Goal: Transaction & Acquisition: Purchase product/service

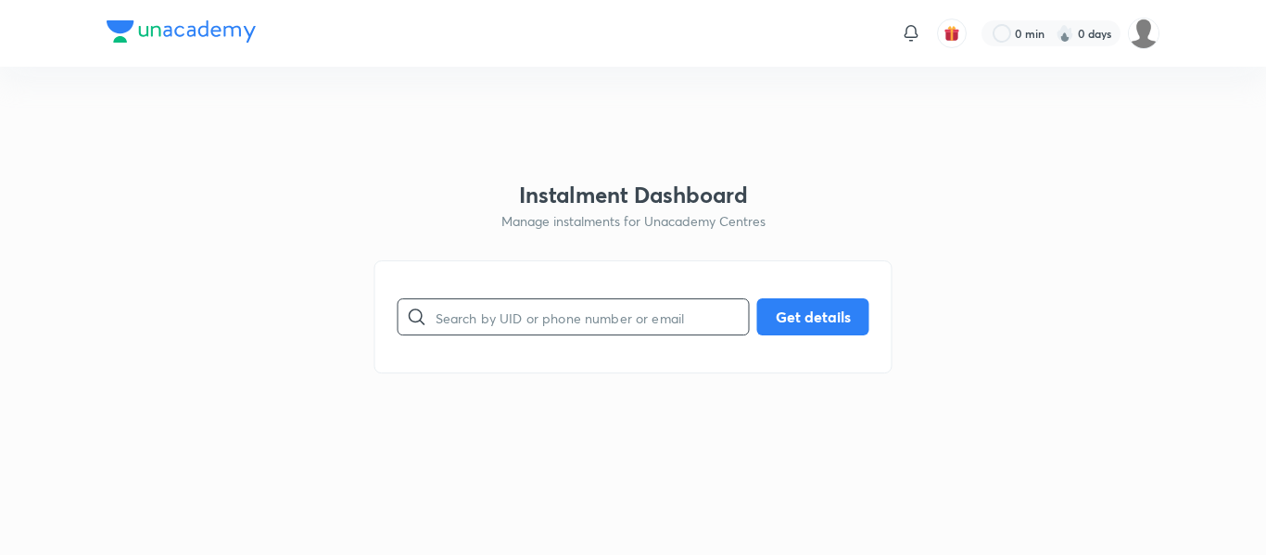
click at [511, 316] on input "text" at bounding box center [592, 317] width 313 height 47
paste input "gdkgaming263@gmail.com"
type input "gdkgaming263@gmail.com"
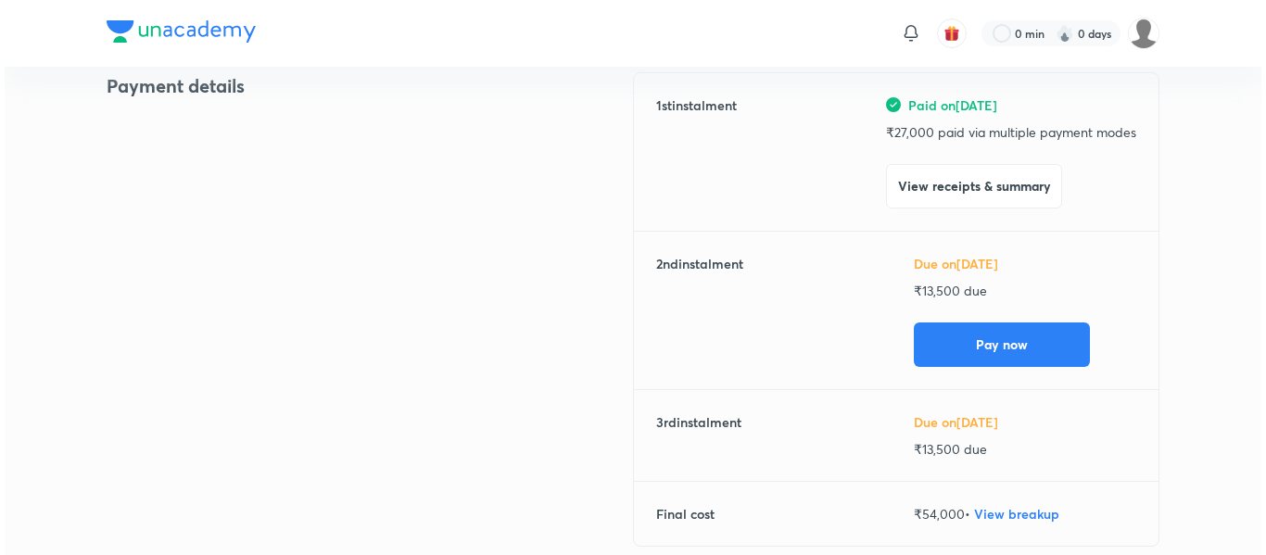
scroll to position [262, 0]
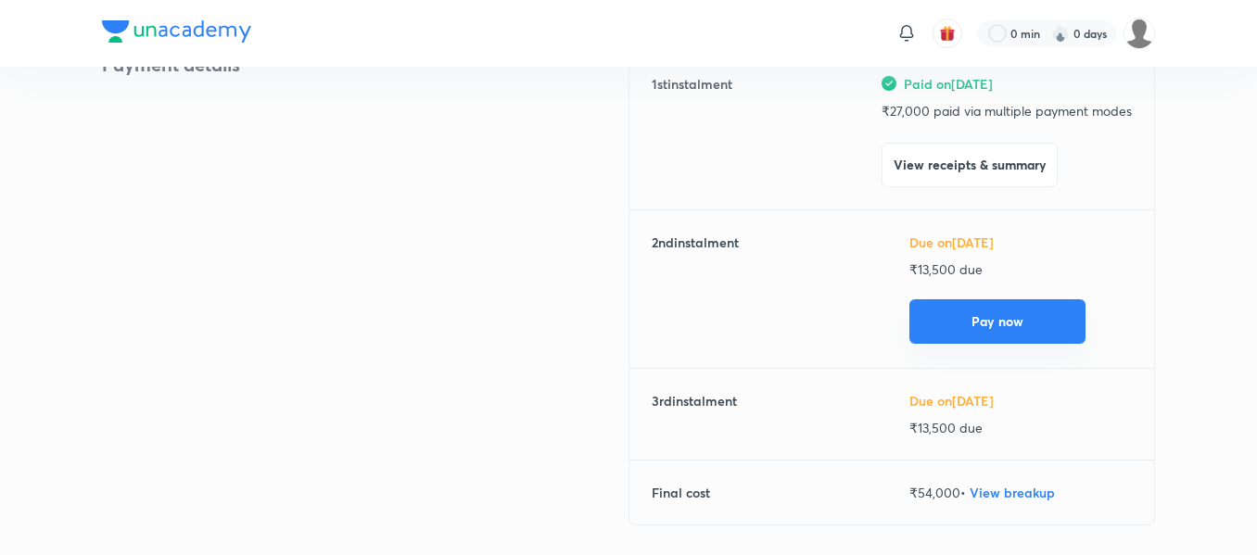
click at [938, 318] on button "Pay now" at bounding box center [997, 321] width 176 height 44
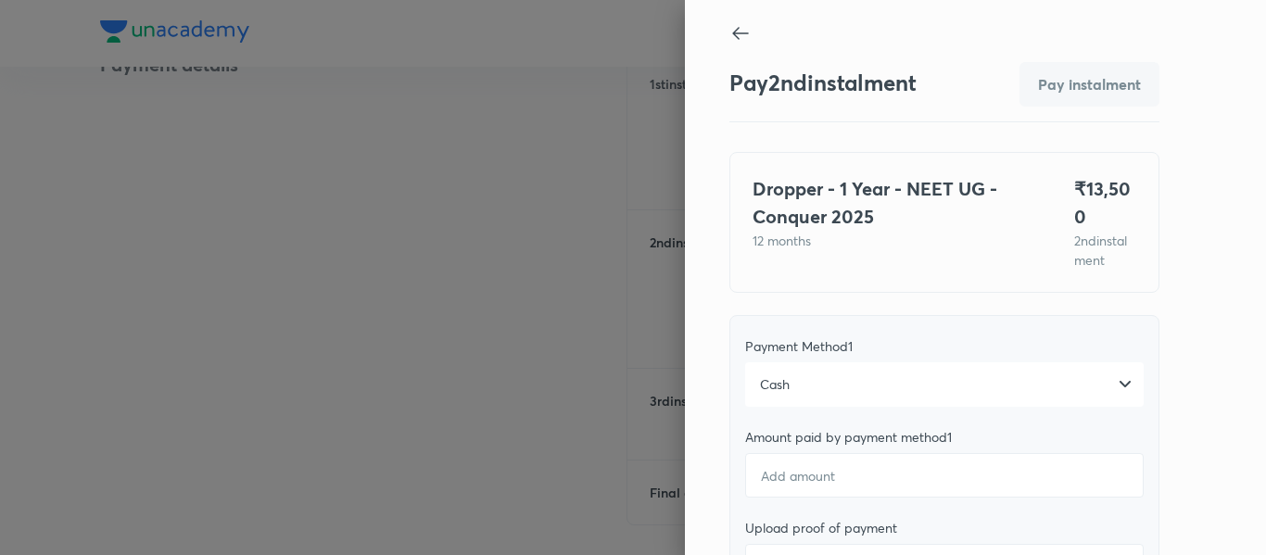
click at [891, 369] on div "Cash" at bounding box center [944, 384] width 398 height 44
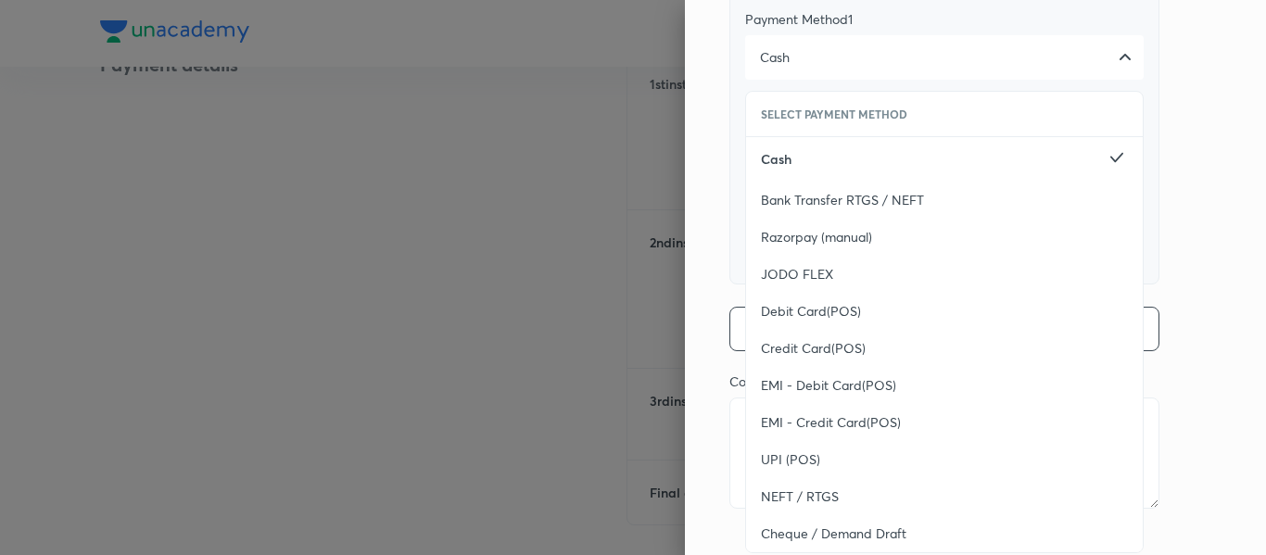
scroll to position [359, 0]
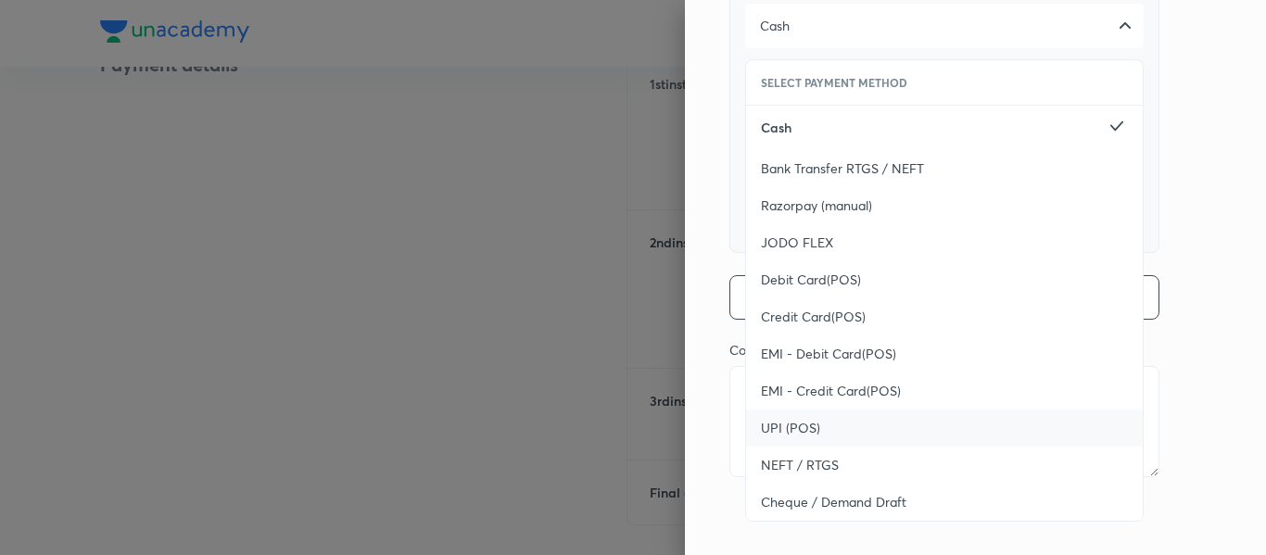
click at [836, 411] on div "UPI (POS)" at bounding box center [944, 428] width 397 height 37
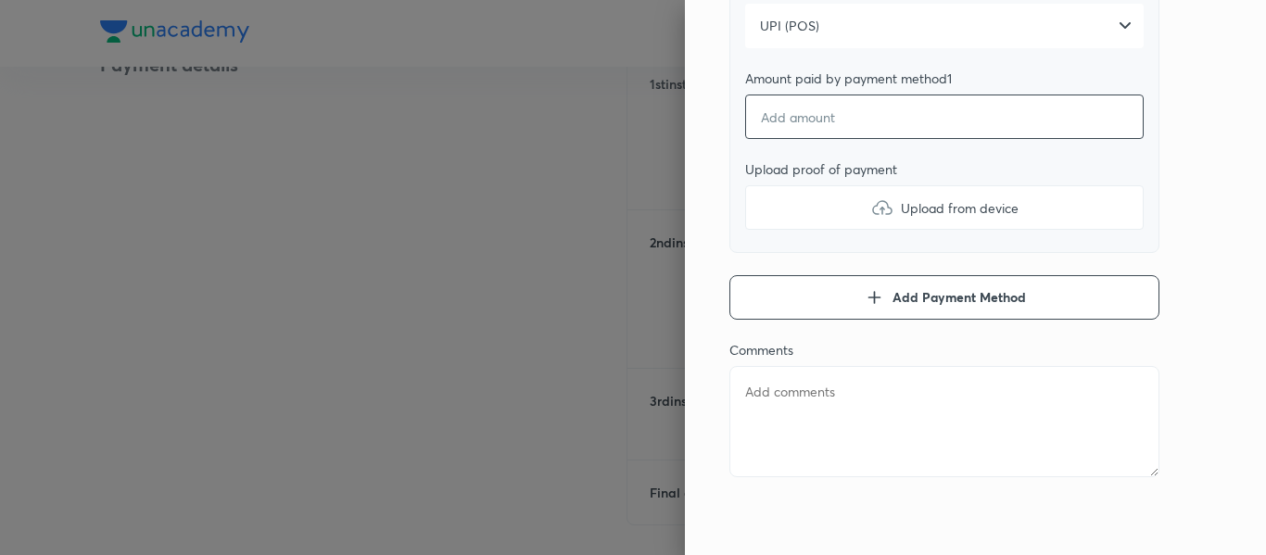
click at [805, 123] on input "number" at bounding box center [944, 117] width 398 height 44
type textarea "x"
type input "1"
type textarea "x"
type input "13"
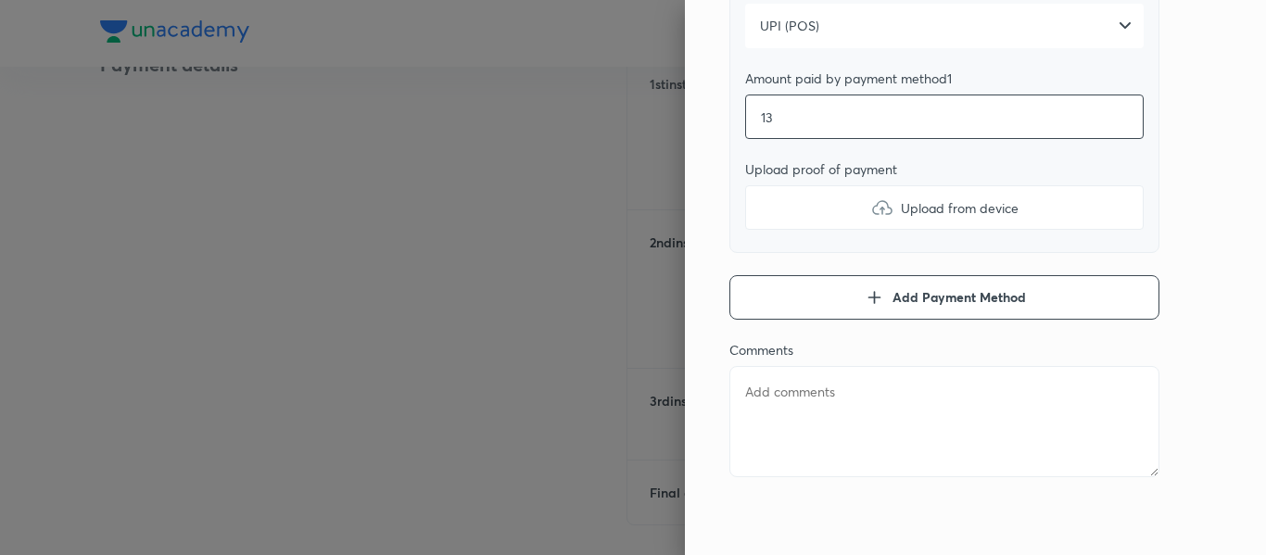
type textarea "x"
type input "130"
type textarea "x"
type input "1300"
type textarea "x"
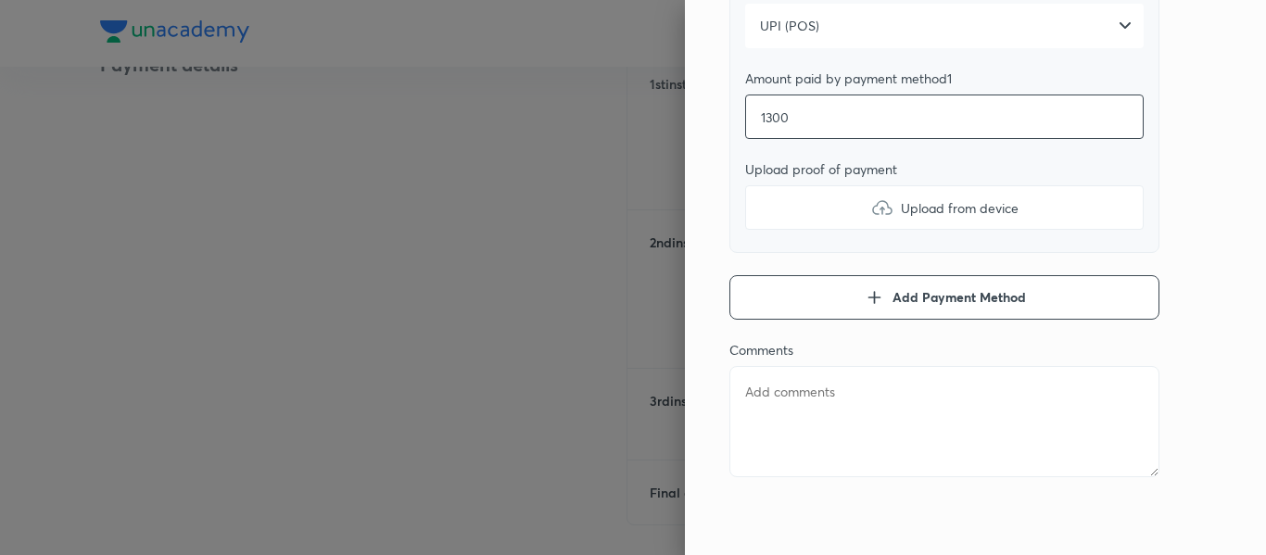
type input "13000"
type textarea "x"
type input "13000"
click at [780, 205] on label "Upload from device" at bounding box center [944, 207] width 398 height 44
click at [0, 0] on input "Upload from device" at bounding box center [0, 0] width 0 height 0
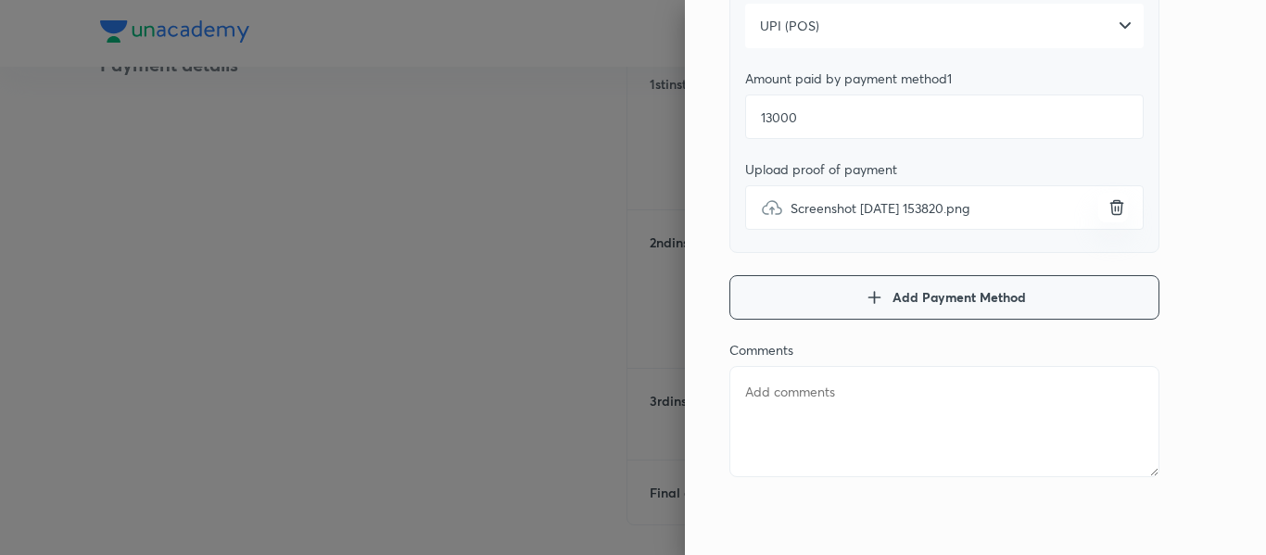
click at [822, 292] on button "Add Payment Method" at bounding box center [944, 297] width 430 height 44
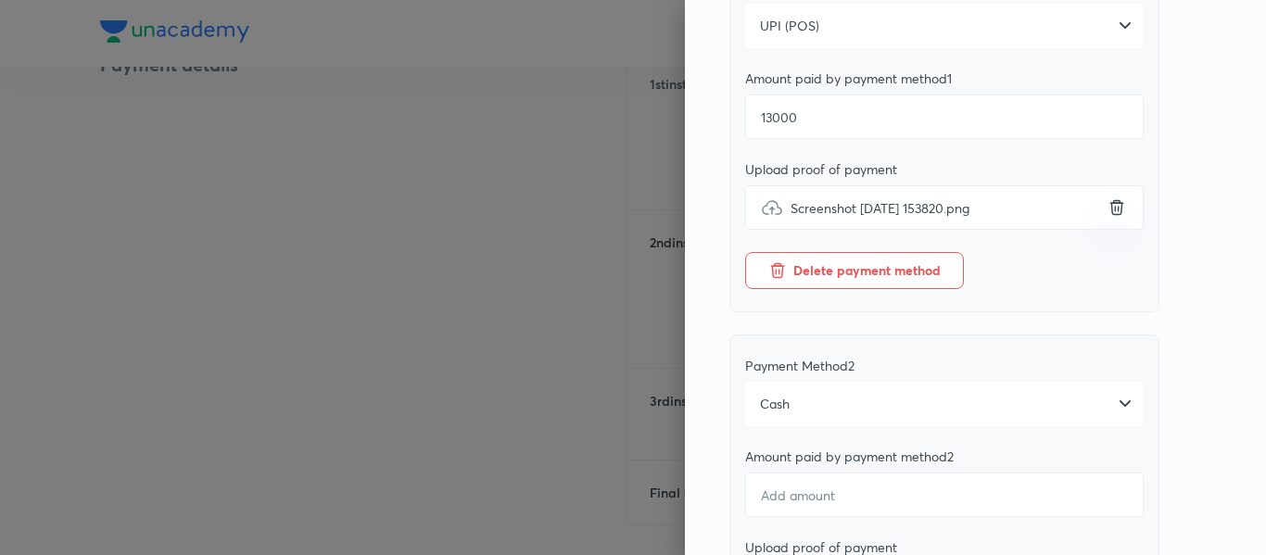
click at [812, 412] on div "Cash" at bounding box center [944, 404] width 398 height 44
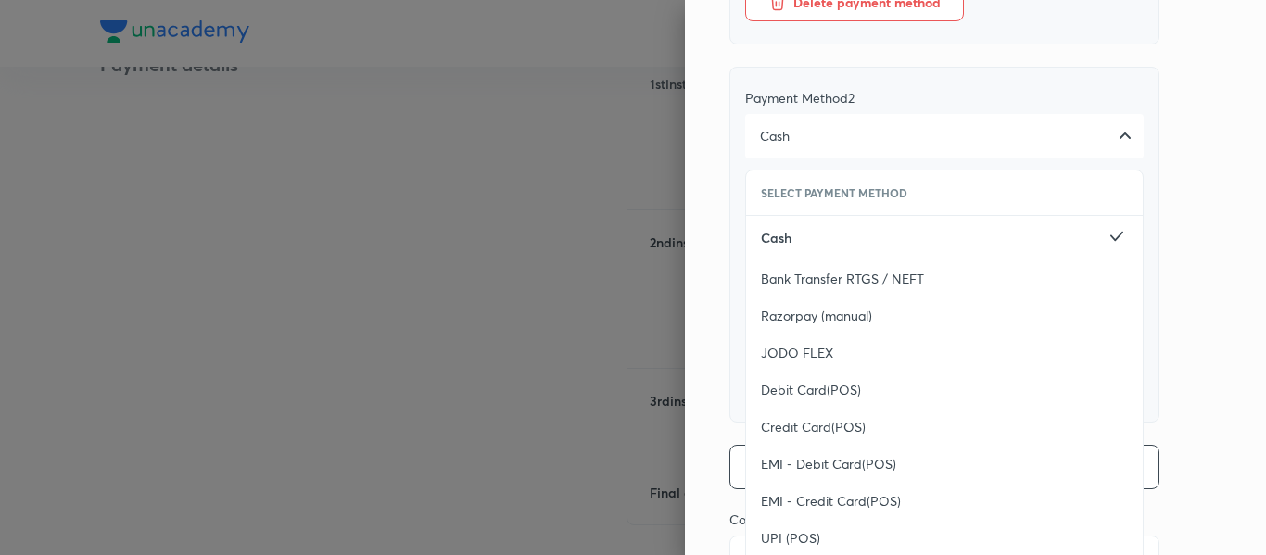
scroll to position [671, 0]
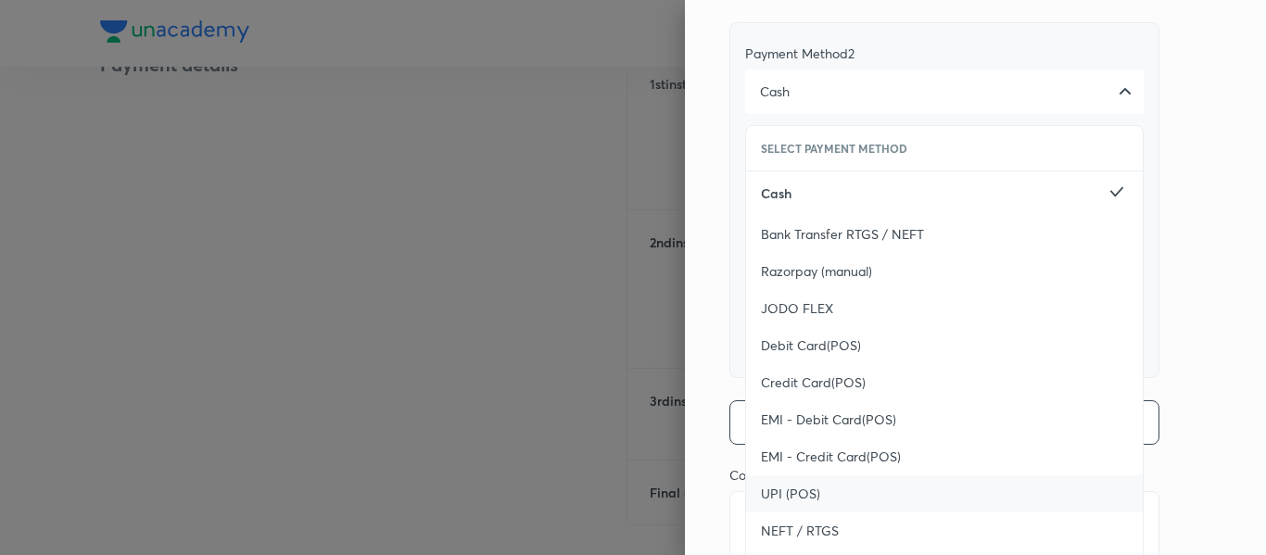
click at [771, 481] on div "UPI (POS)" at bounding box center [944, 493] width 397 height 37
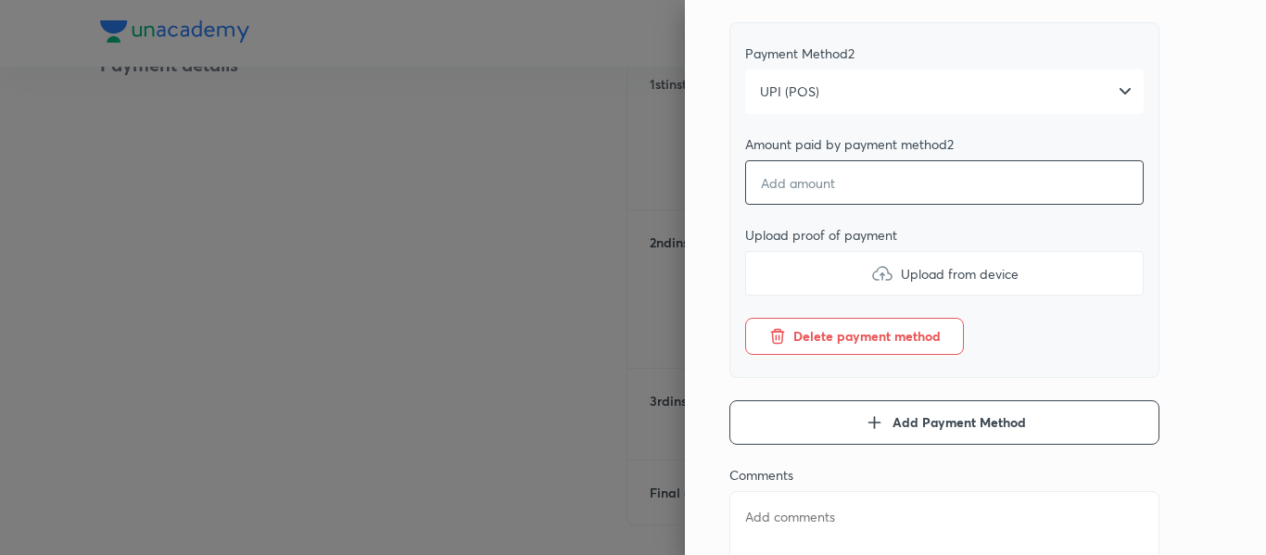
click at [763, 173] on input "number" at bounding box center [944, 182] width 398 height 44
type textarea "x"
type input "5"
type textarea "x"
type input "50"
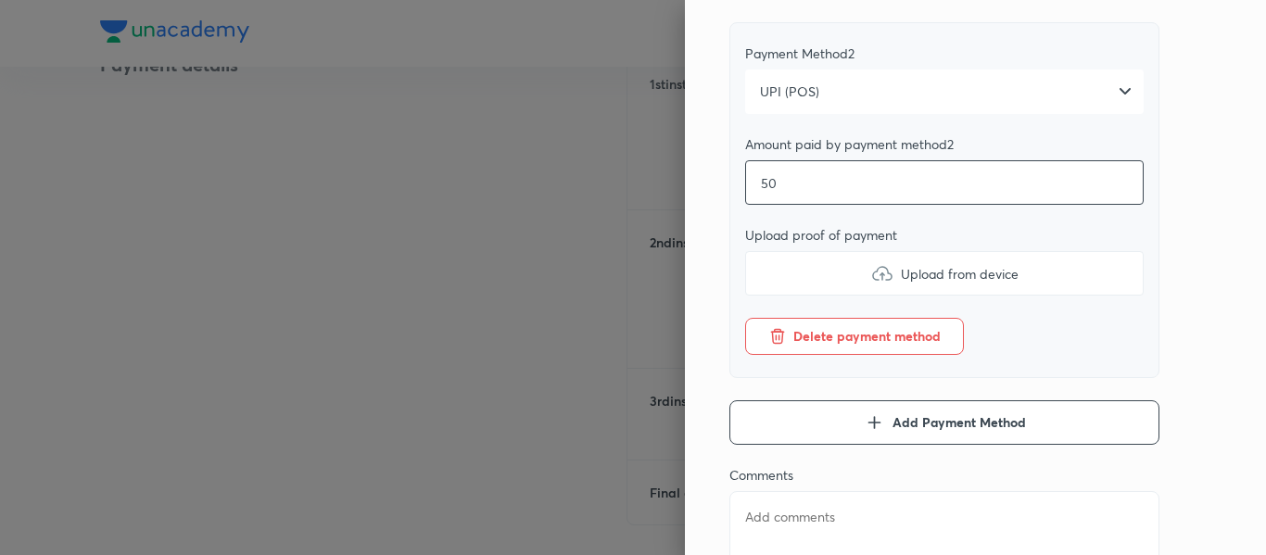
type textarea "x"
type input "500"
type textarea "x"
type input "500"
click at [814, 283] on label "Upload from device" at bounding box center [944, 273] width 398 height 44
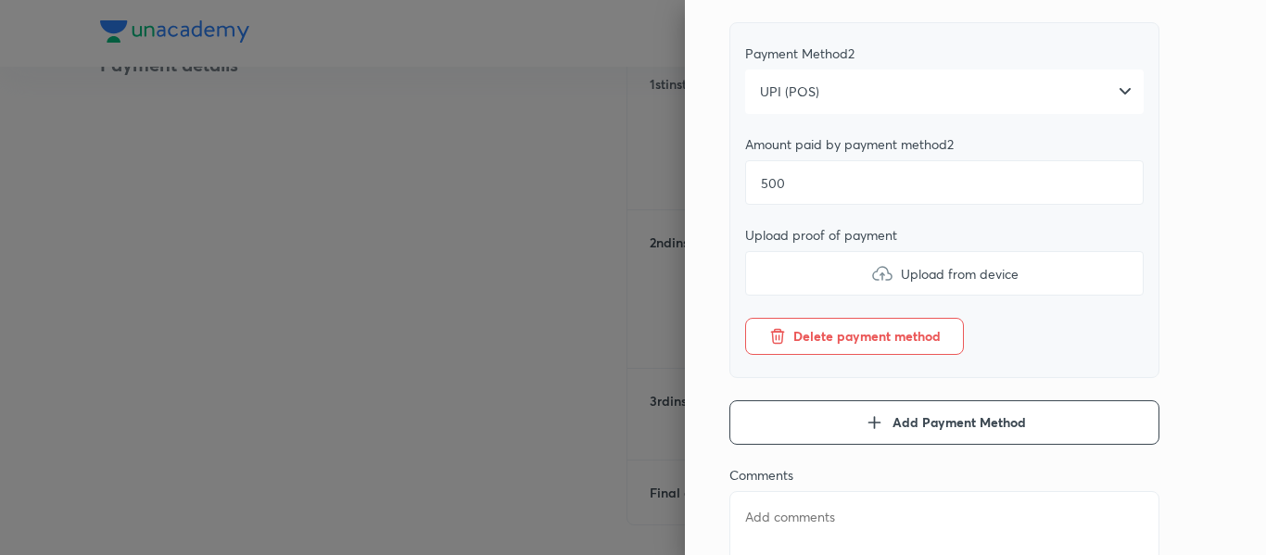
click at [0, 0] on input "Upload from device" at bounding box center [0, 0] width 0 height 0
type textarea "x"
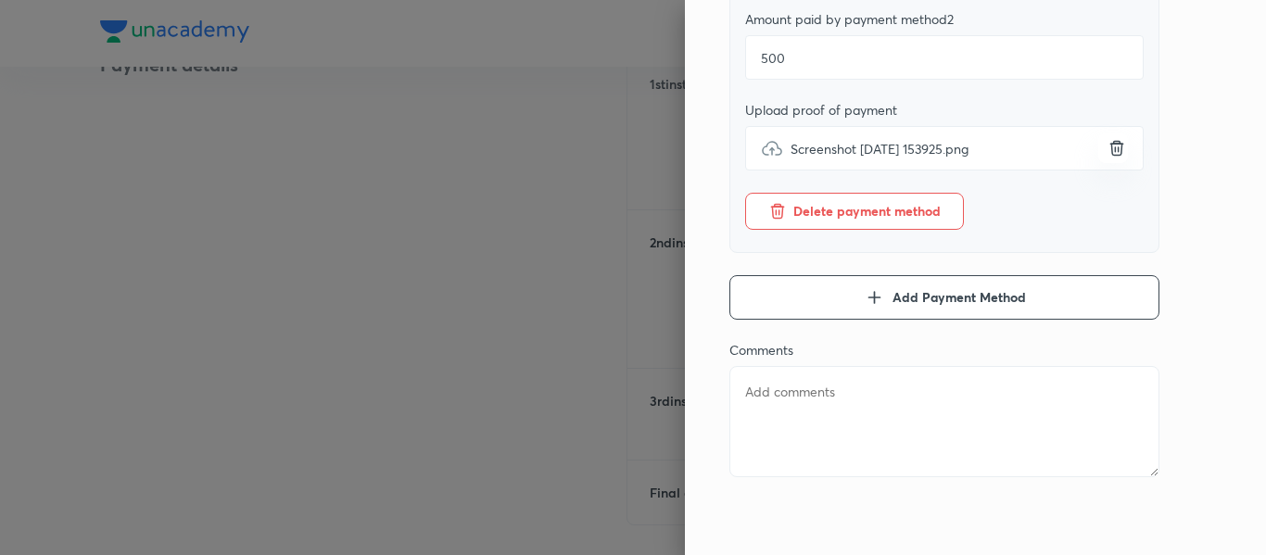
click at [818, 392] on textarea at bounding box center [944, 421] width 430 height 111
type textarea "2"
type textarea "x"
type textarea "2n"
type textarea "x"
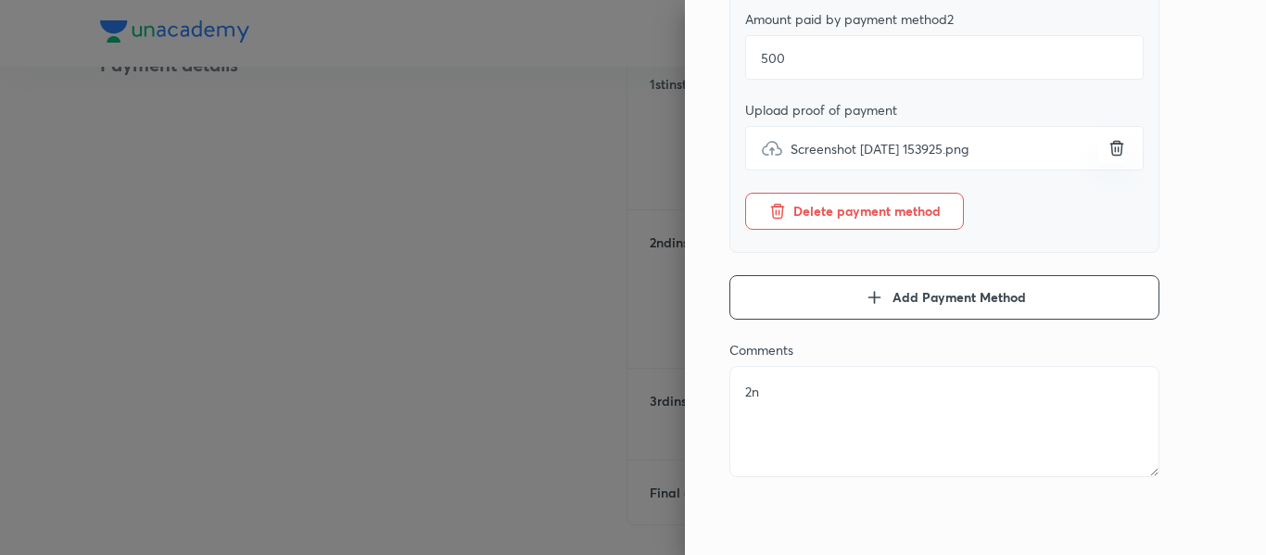
type textarea "2nd"
type textarea "x"
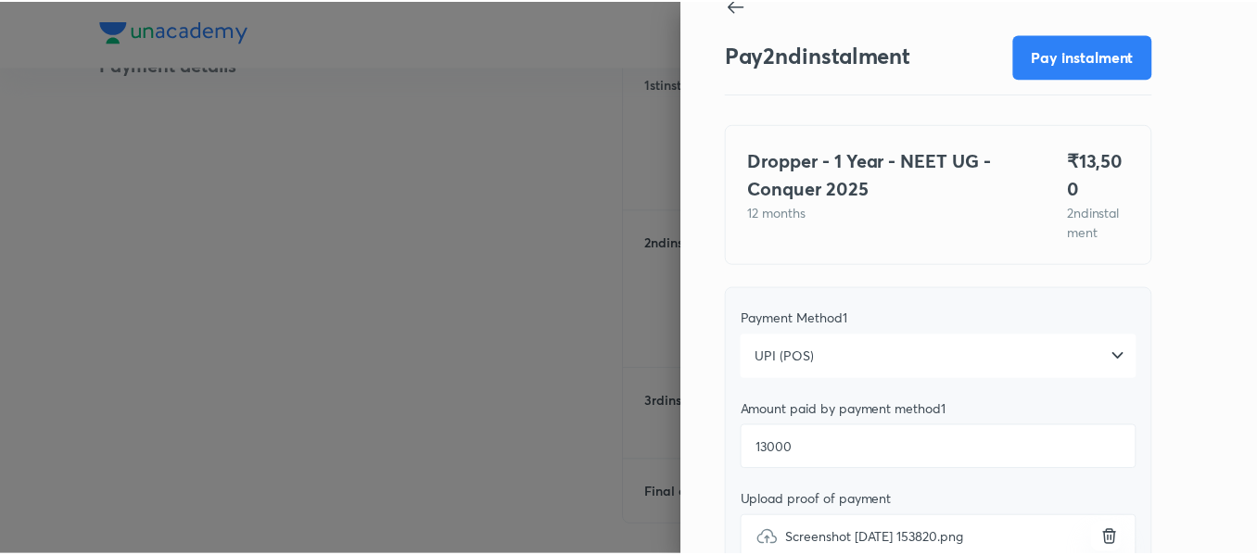
scroll to position [0, 0]
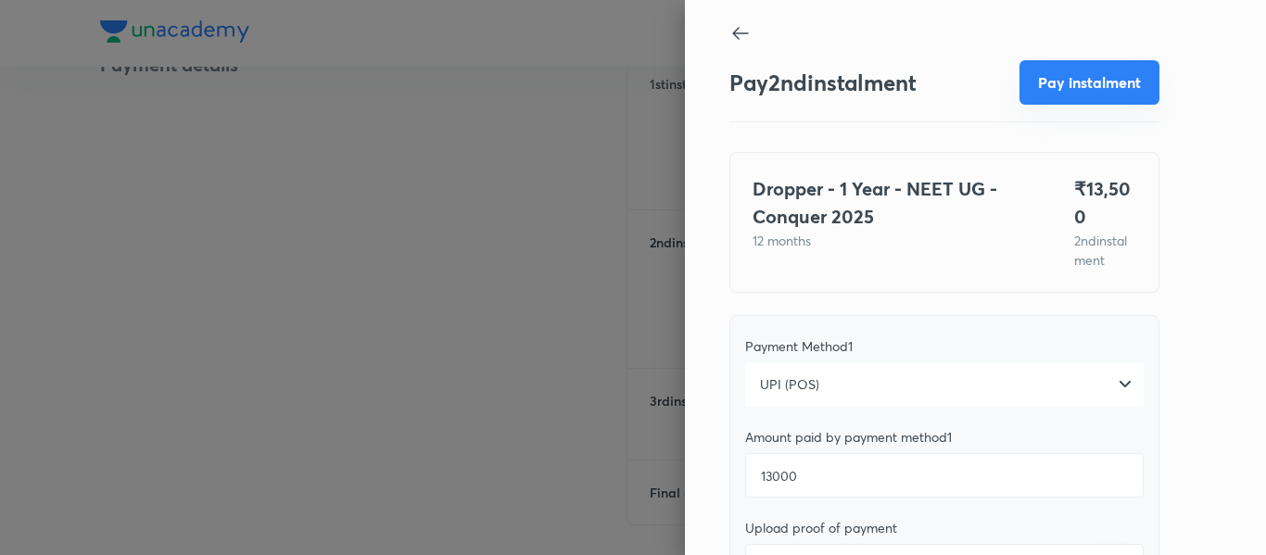
type textarea "2nd"
click at [1038, 72] on button "Pay instalment" at bounding box center [1089, 82] width 140 height 44
type textarea "x"
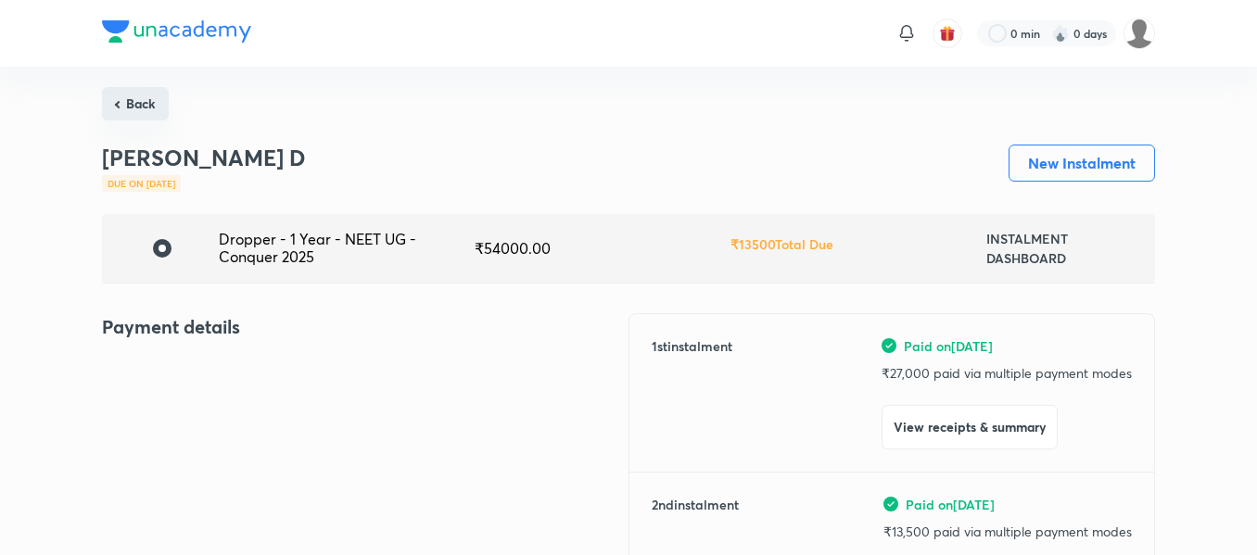
click at [122, 107] on button "Back" at bounding box center [135, 103] width 67 height 33
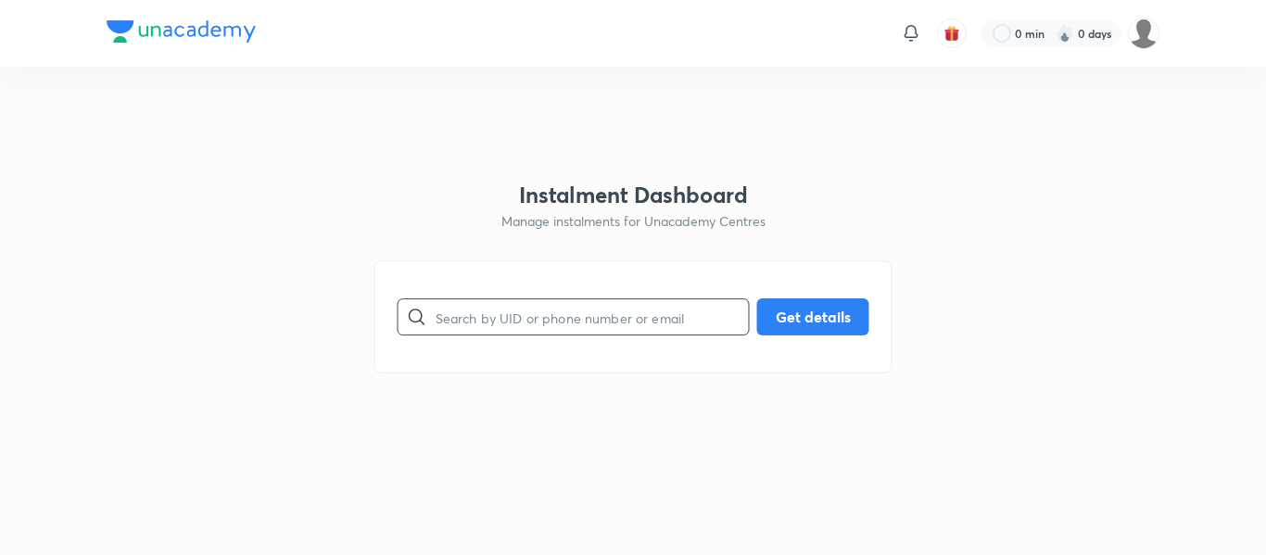
click at [467, 333] on input "text" at bounding box center [592, 317] width 313 height 47
paste input "[EMAIL_ADDRESS][DOMAIN_NAME]"
type input "[EMAIL_ADDRESS][DOMAIN_NAME]"
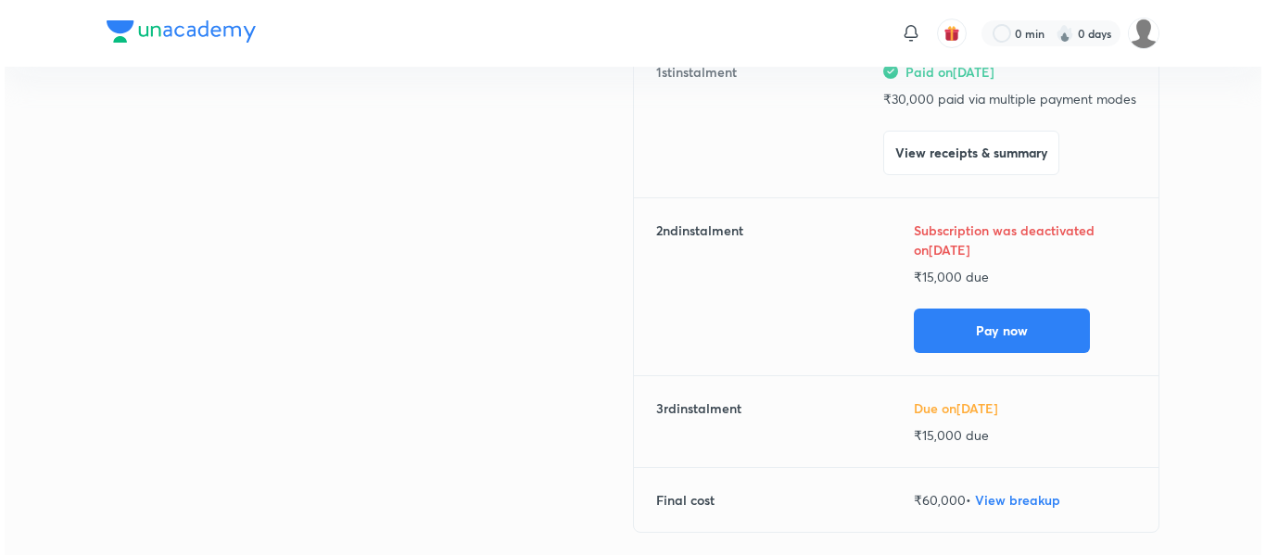
scroll to position [275, 0]
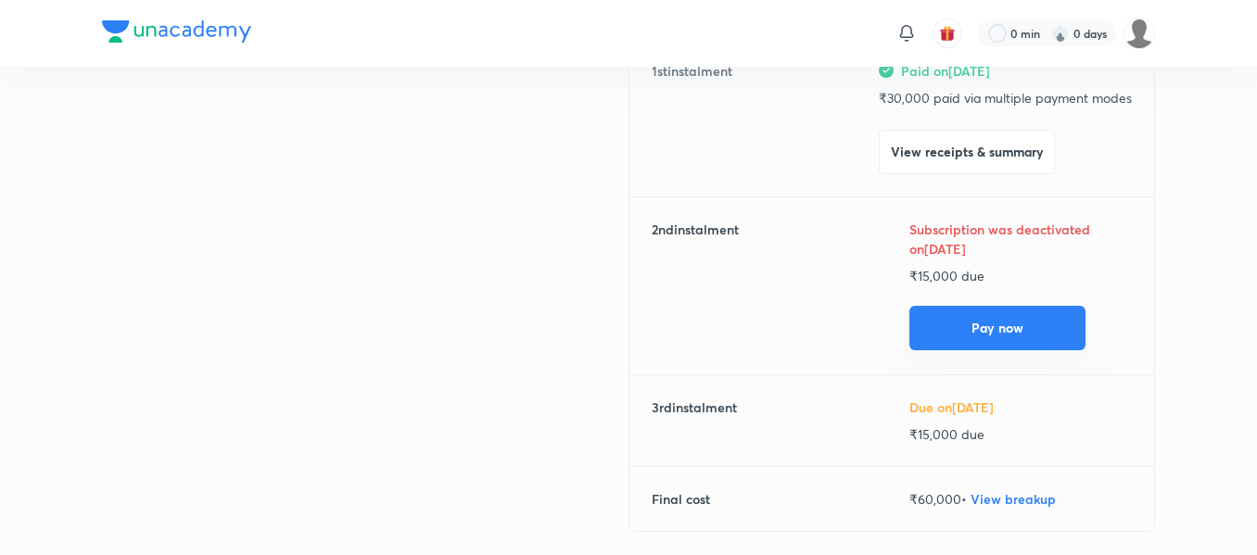
click at [968, 324] on button "Pay now" at bounding box center [997, 328] width 176 height 44
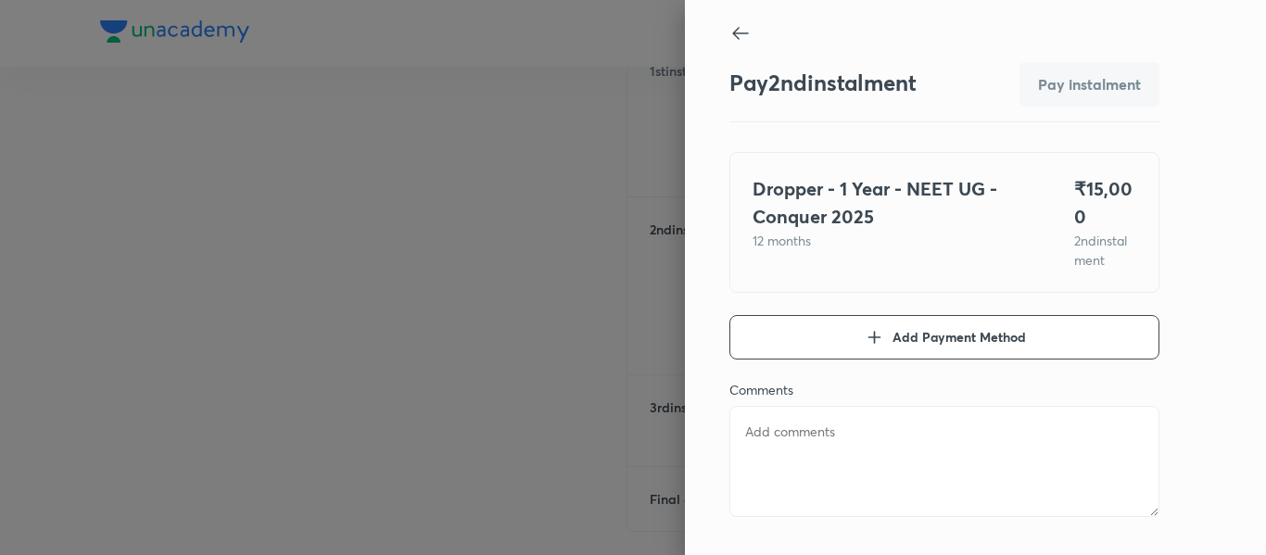
type textarea "x"
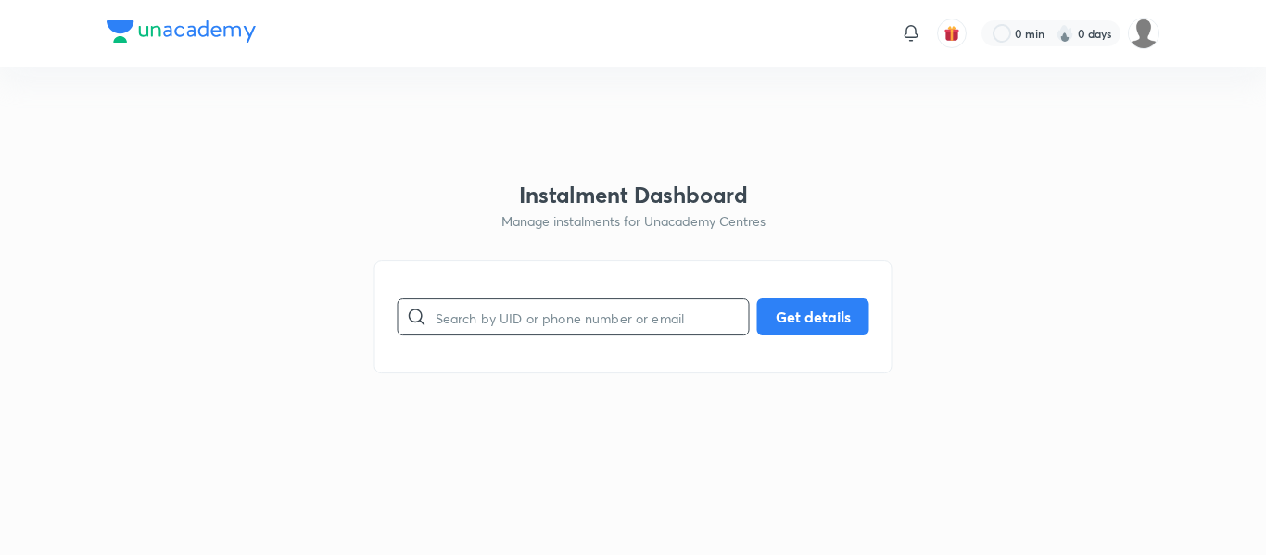
click at [541, 319] on input "text" at bounding box center [592, 317] width 313 height 47
paste input "[EMAIL_ADDRESS][DOMAIN_NAME]"
type input "[EMAIL_ADDRESS][DOMAIN_NAME]"
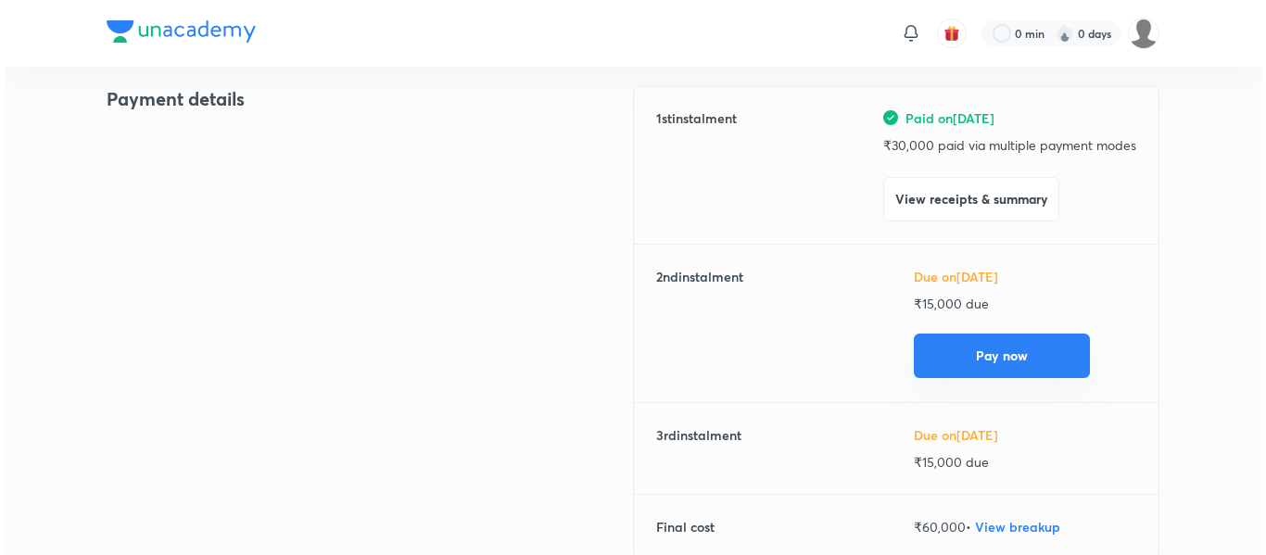
scroll to position [229, 0]
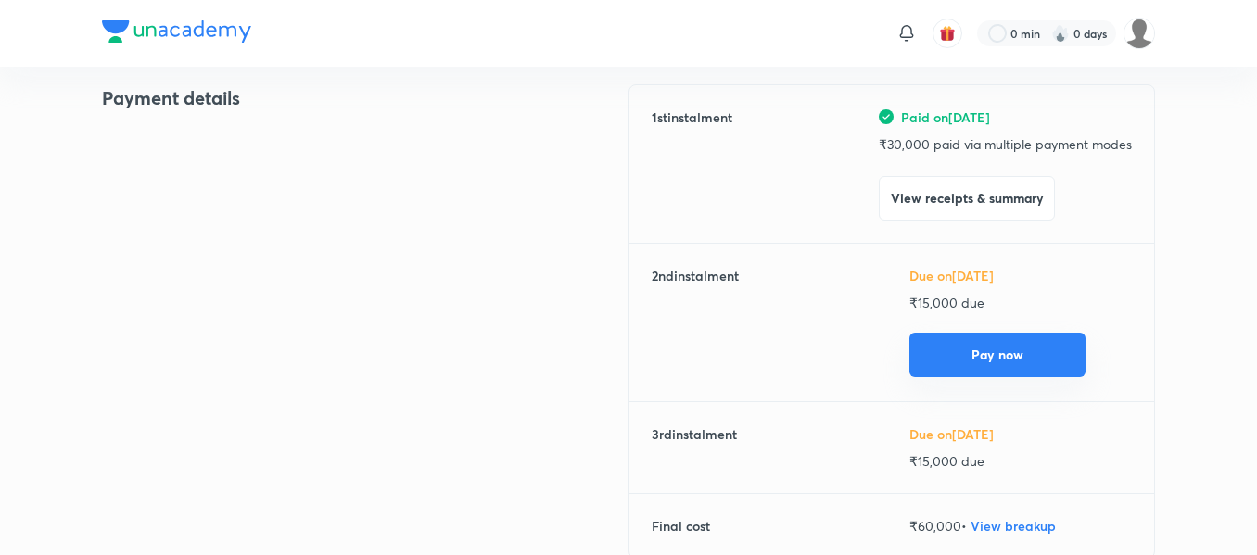
click at [960, 350] on button "Pay now" at bounding box center [997, 355] width 176 height 44
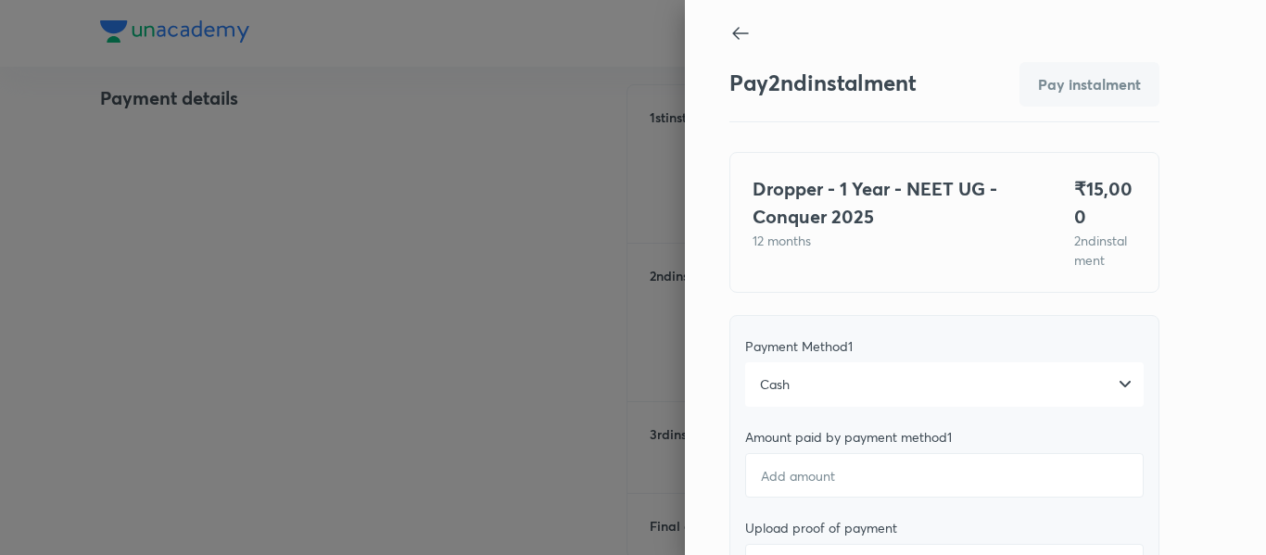
click at [919, 377] on div "Cash" at bounding box center [944, 384] width 398 height 44
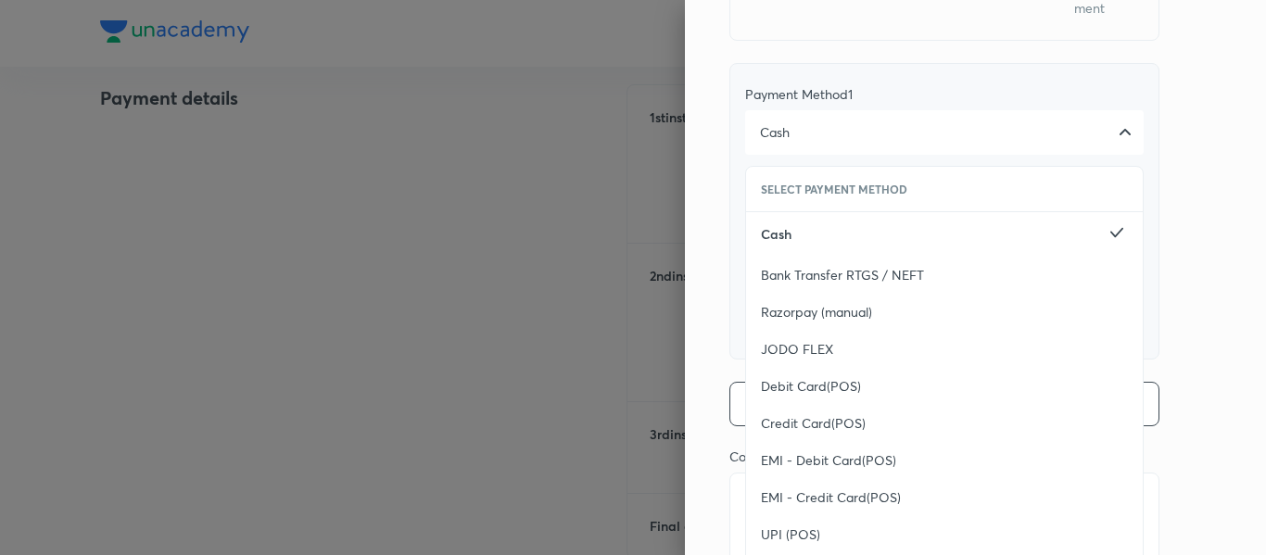
scroll to position [359, 0]
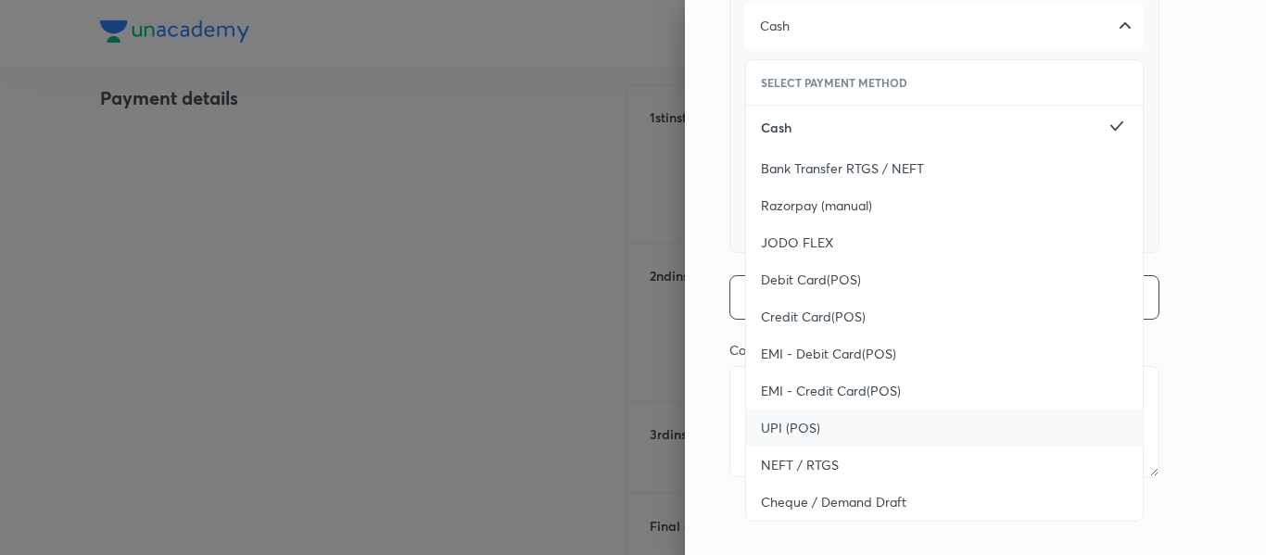
click at [818, 416] on div "UPI (POS)" at bounding box center [944, 428] width 397 height 37
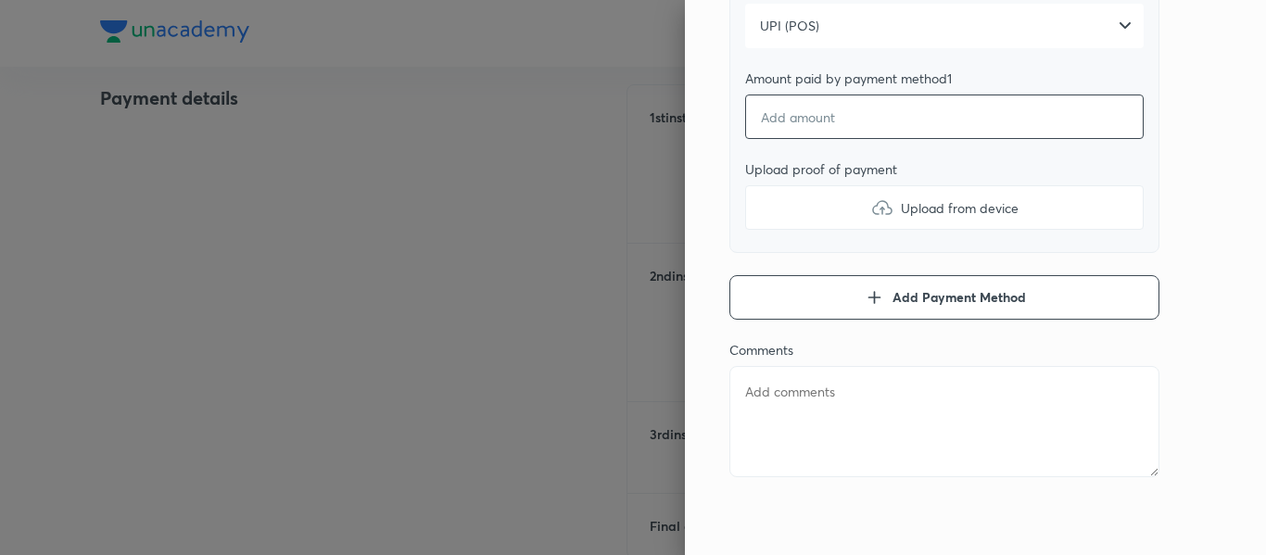
click at [785, 118] on input "number" at bounding box center [944, 117] width 398 height 44
type textarea "x"
type input "1"
type textarea "x"
type input "15"
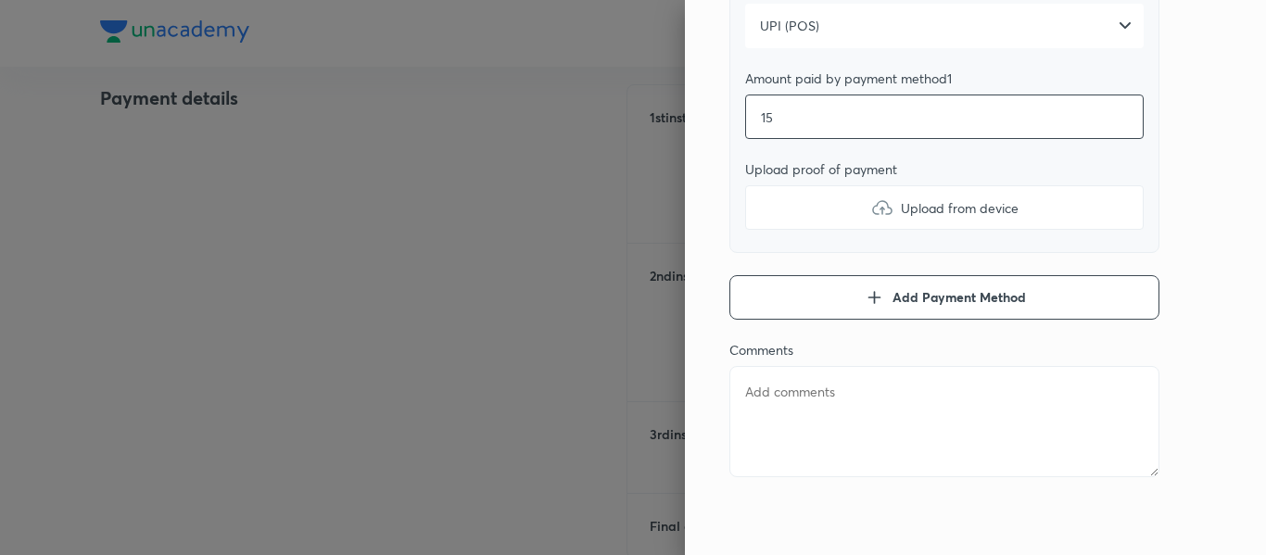
type textarea "x"
type input "150"
type textarea "x"
type input "1500"
type textarea "x"
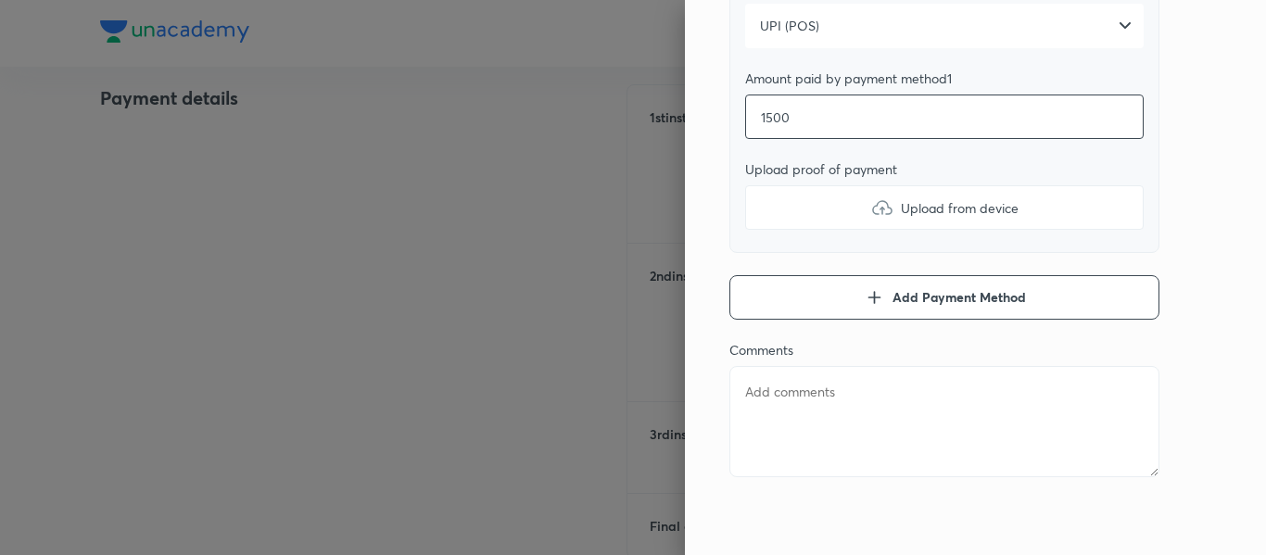
type input "15000"
type textarea "x"
type input "15000"
click at [779, 194] on label "Upload from device" at bounding box center [944, 207] width 398 height 44
click at [0, 0] on input "Upload from device" at bounding box center [0, 0] width 0 height 0
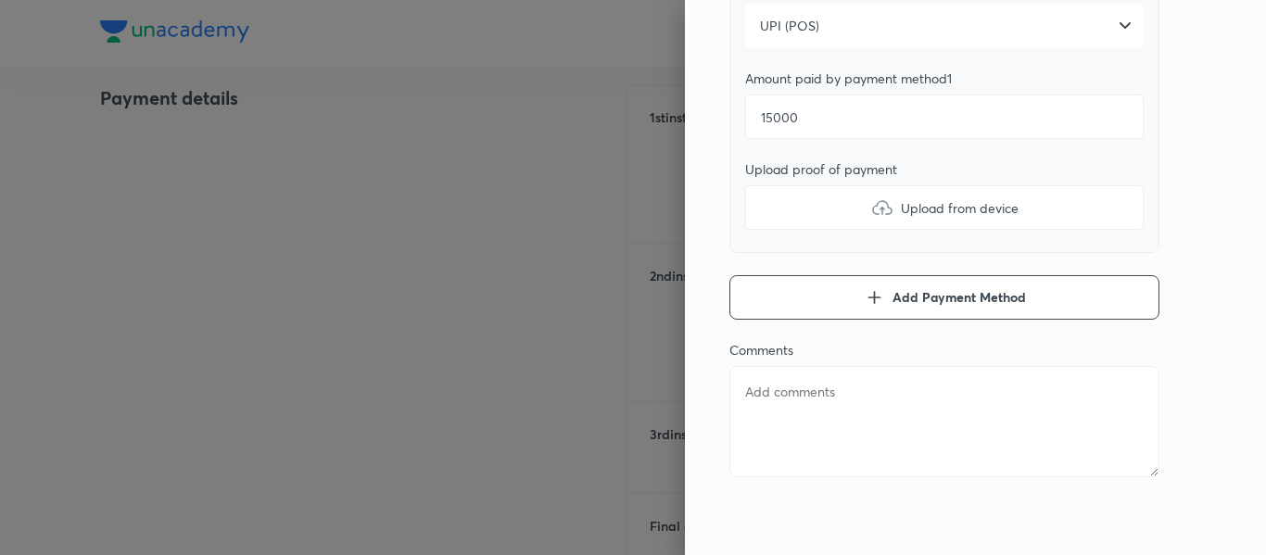
type textarea "x"
click at [744, 395] on textarea at bounding box center [944, 421] width 430 height 111
type textarea "2"
type textarea "x"
type textarea "2n"
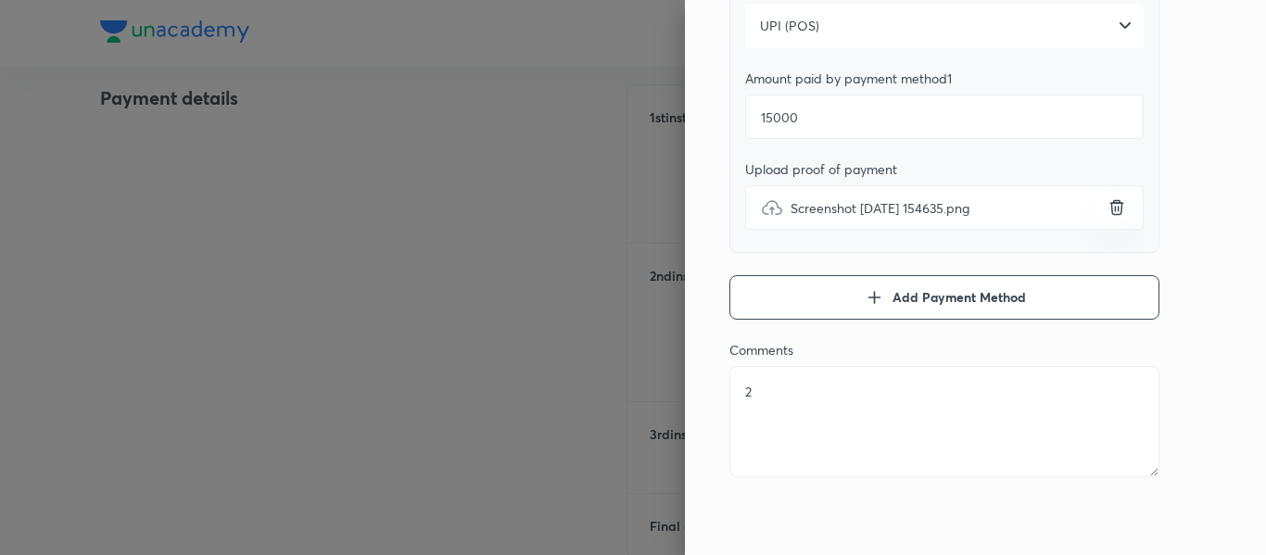
type textarea "x"
type textarea "2nd"
type textarea "x"
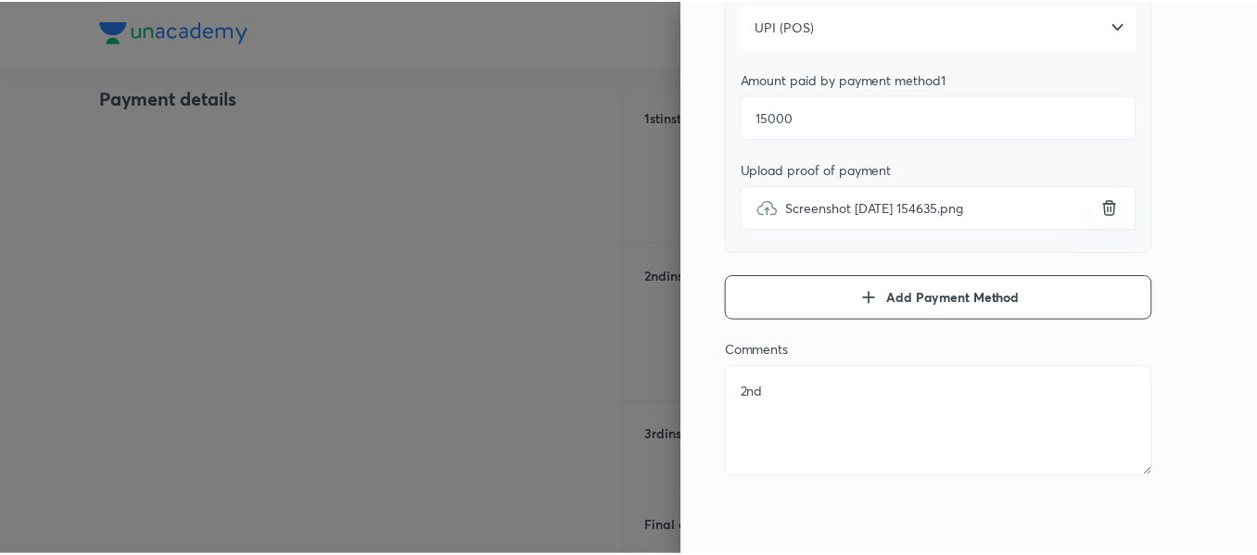
scroll to position [0, 0]
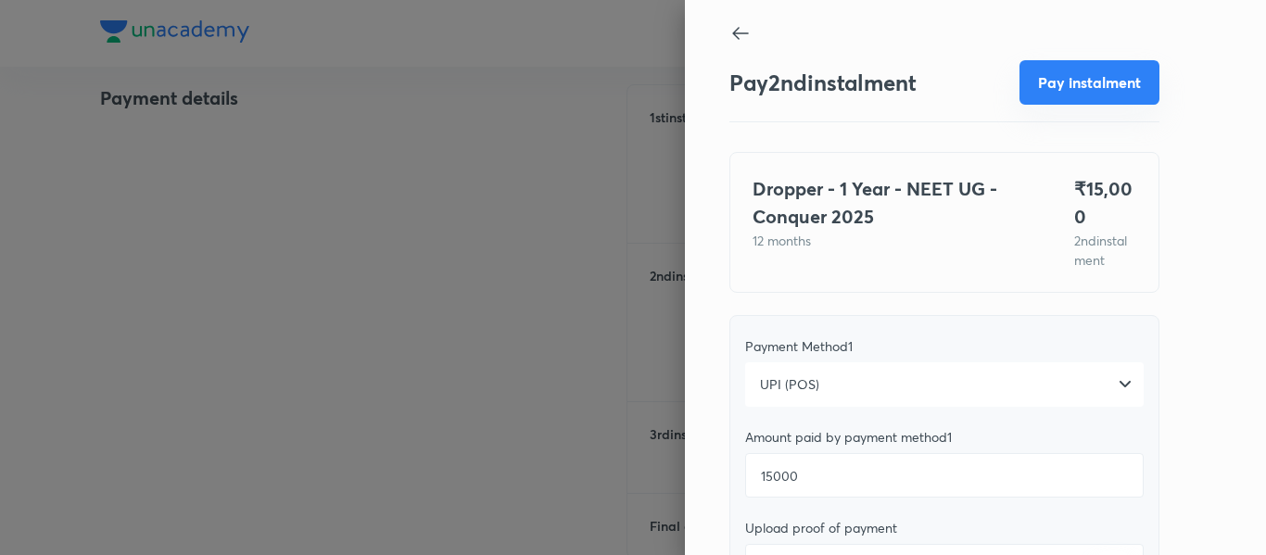
type textarea "2nd"
click at [1039, 71] on button "Pay instalment" at bounding box center [1089, 82] width 140 height 44
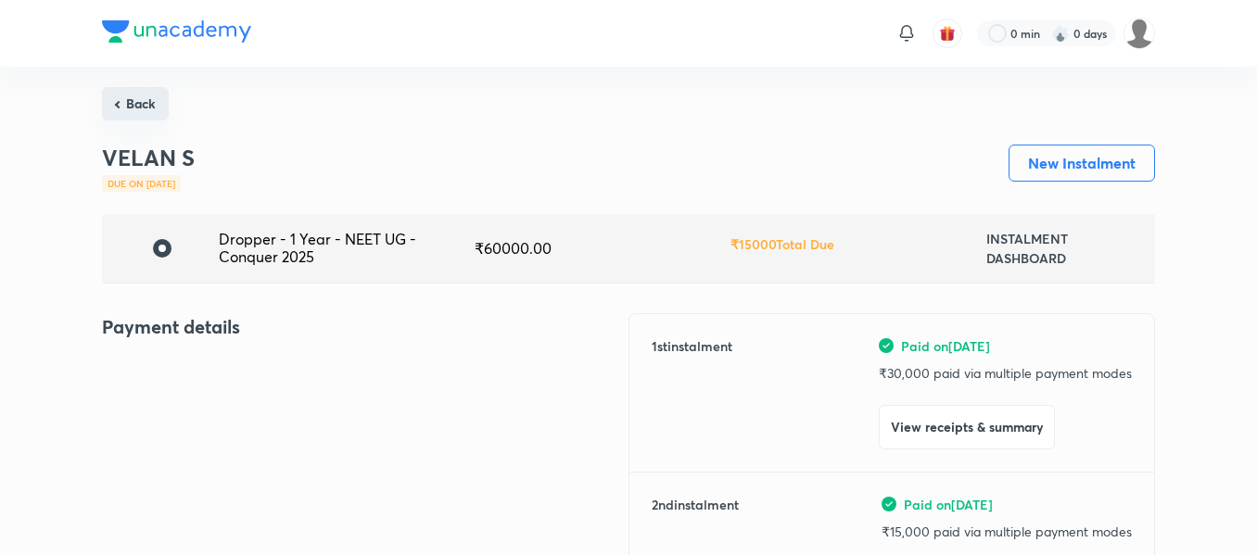
click at [143, 89] on button "Back" at bounding box center [135, 103] width 67 height 33
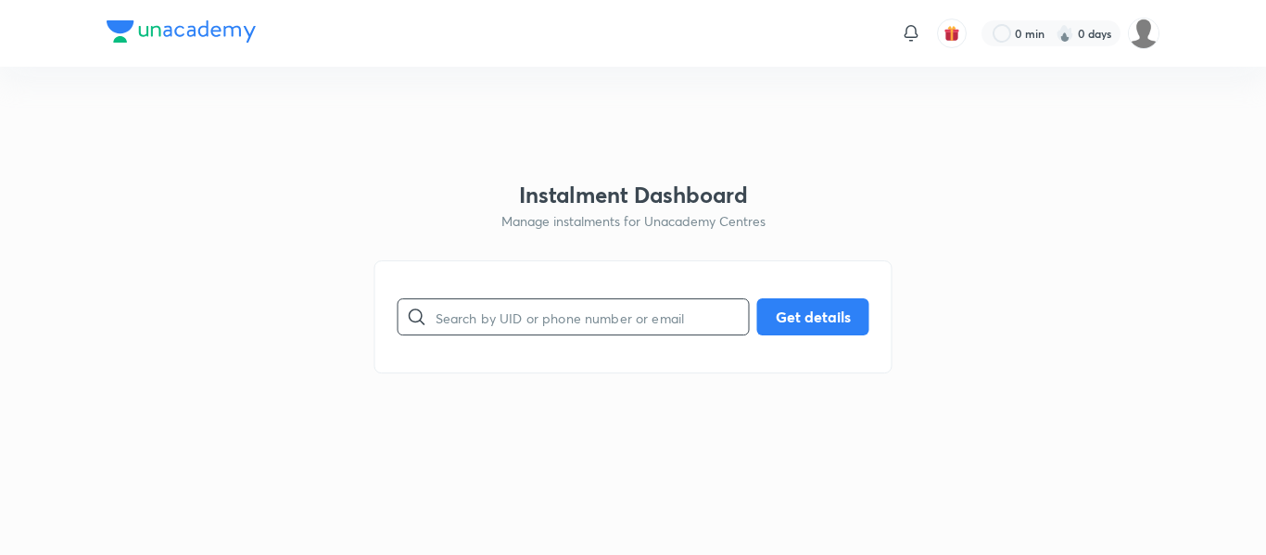
click at [512, 316] on input "text" at bounding box center [592, 317] width 313 height 47
paste input "[EMAIL_ADDRESS][DOMAIN_NAME]"
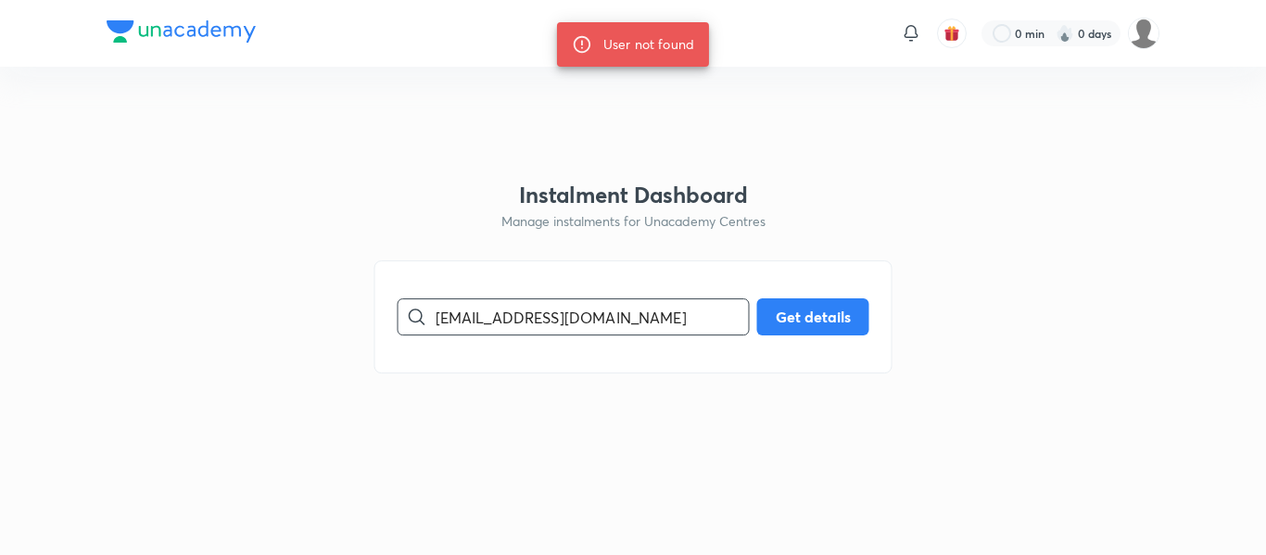
paste input "8610835809"
type input "8610835809"
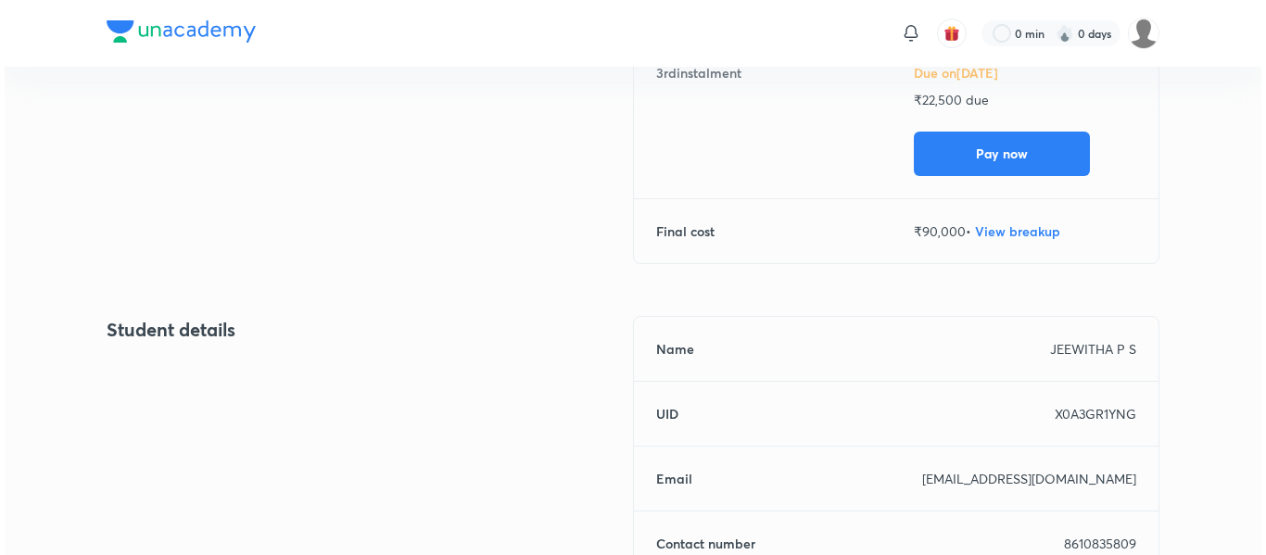
scroll to position [600, 0]
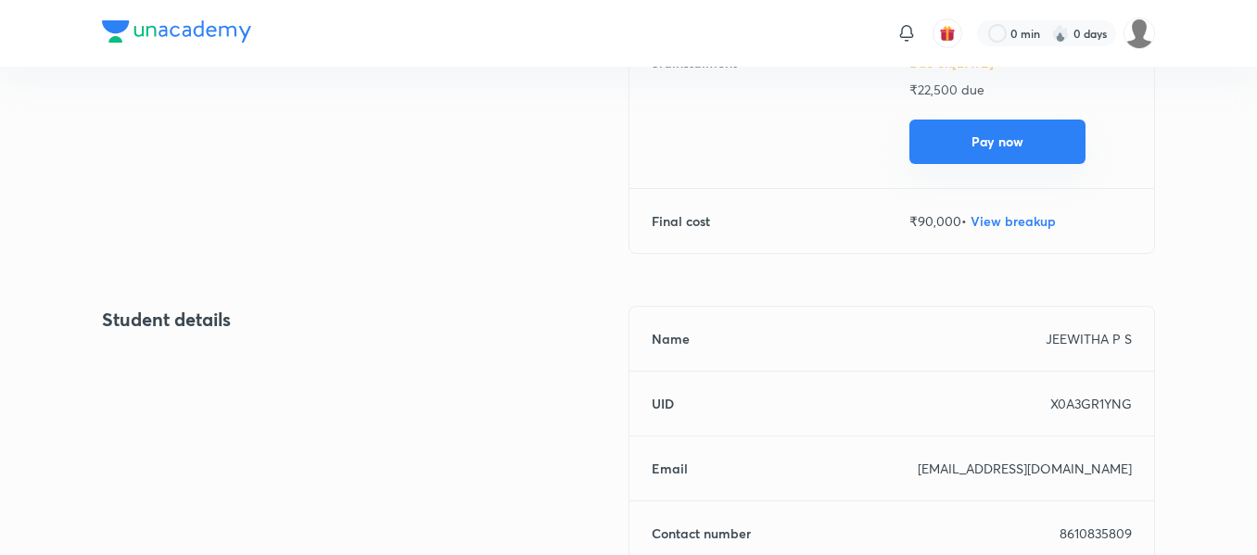
click at [950, 149] on button "Pay now" at bounding box center [997, 142] width 176 height 44
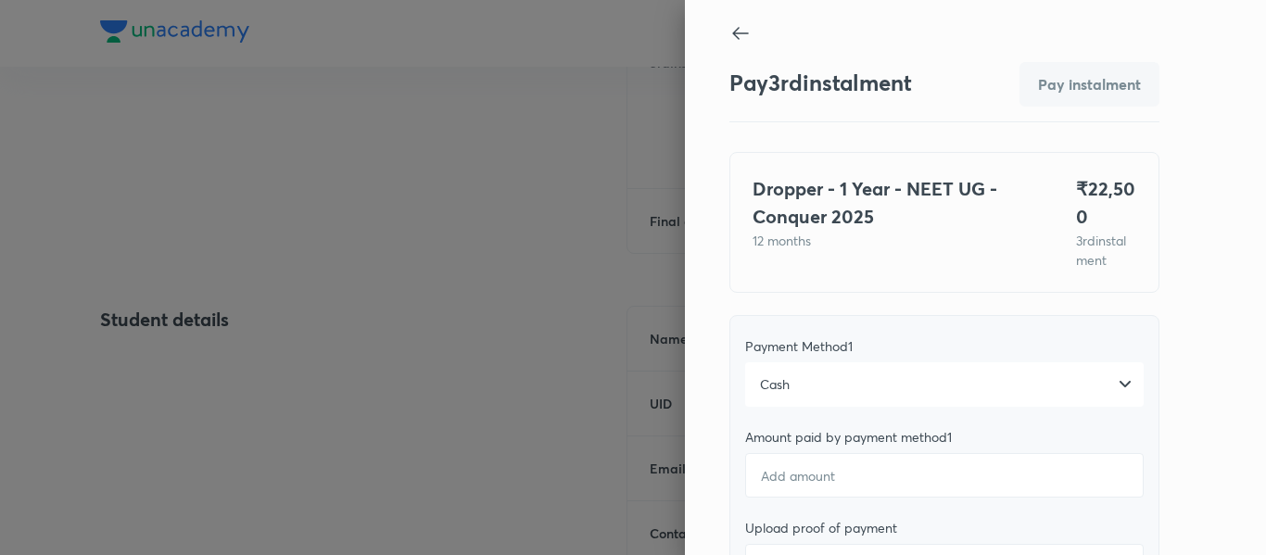
click at [902, 380] on div "Cash" at bounding box center [944, 384] width 398 height 44
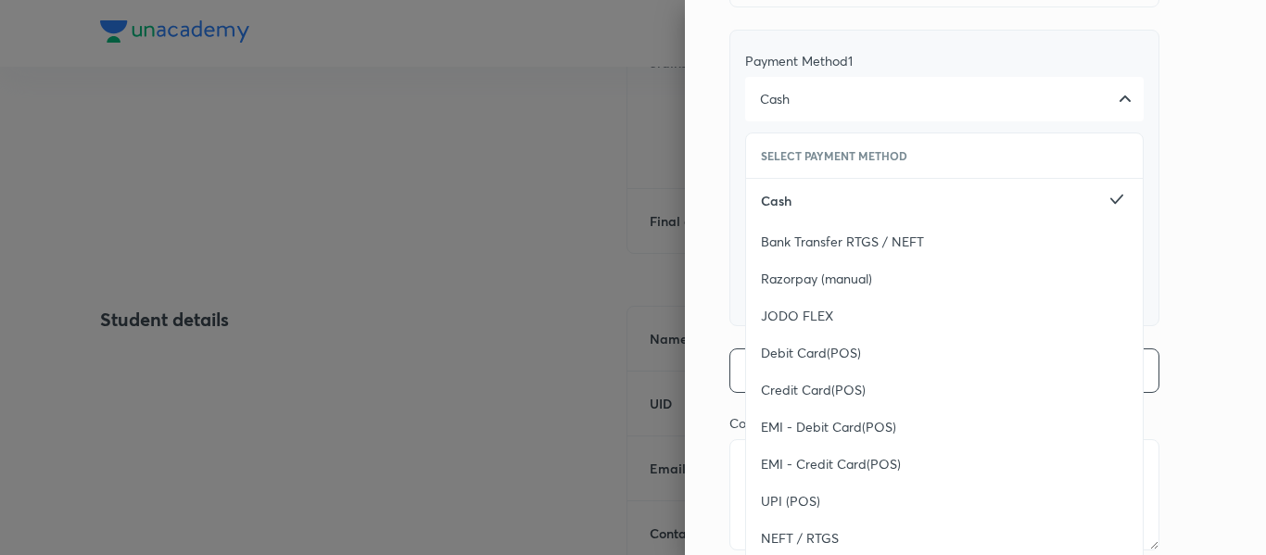
scroll to position [359, 0]
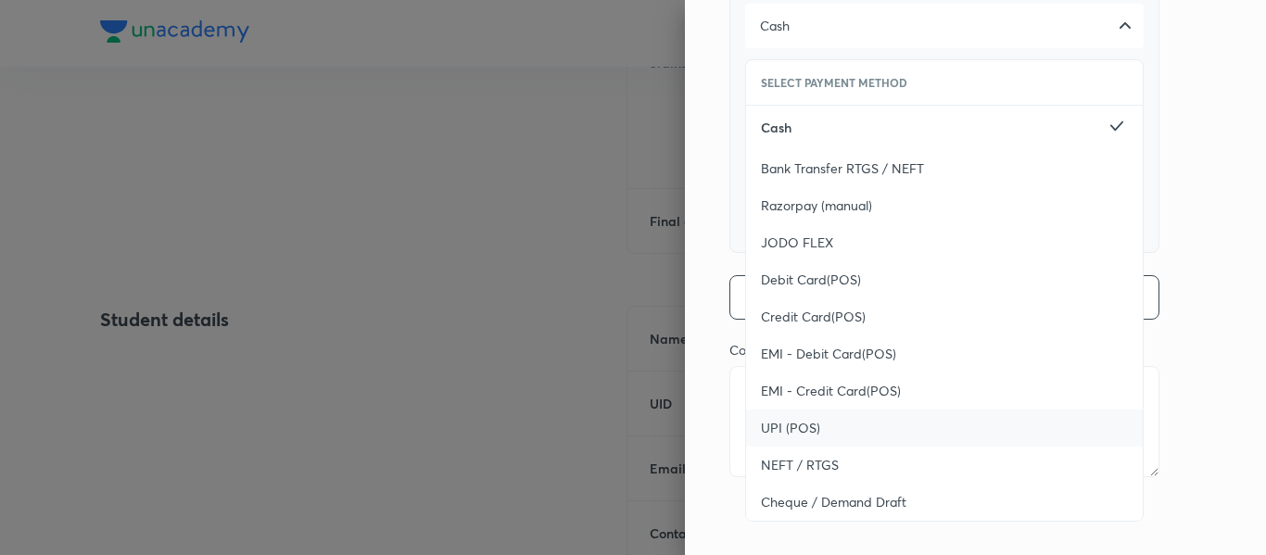
click at [839, 410] on div "UPI (POS)" at bounding box center [944, 428] width 397 height 37
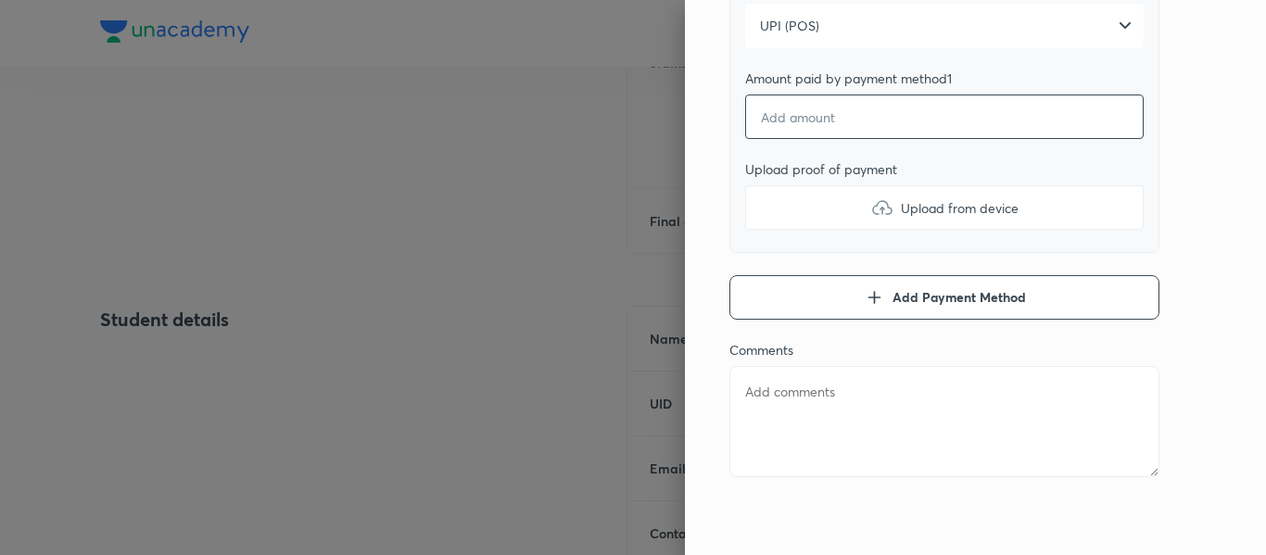
click at [825, 126] on input "number" at bounding box center [944, 117] width 398 height 44
type textarea "x"
type input "2"
type textarea "x"
type input "22"
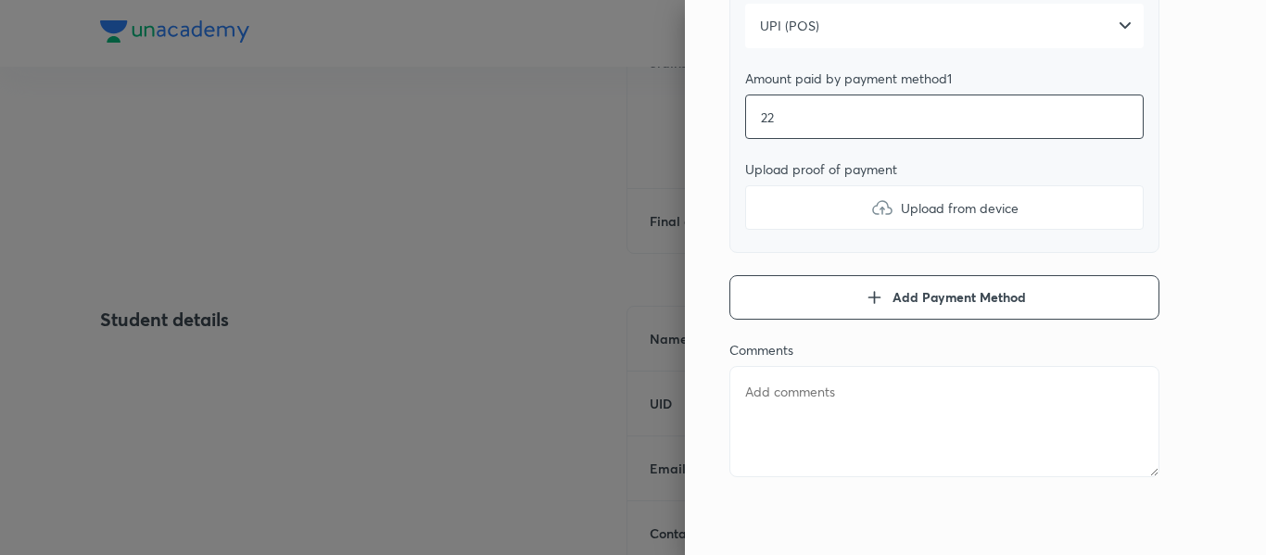
type textarea "x"
type input "225"
type textarea "x"
type input "2250"
type textarea "x"
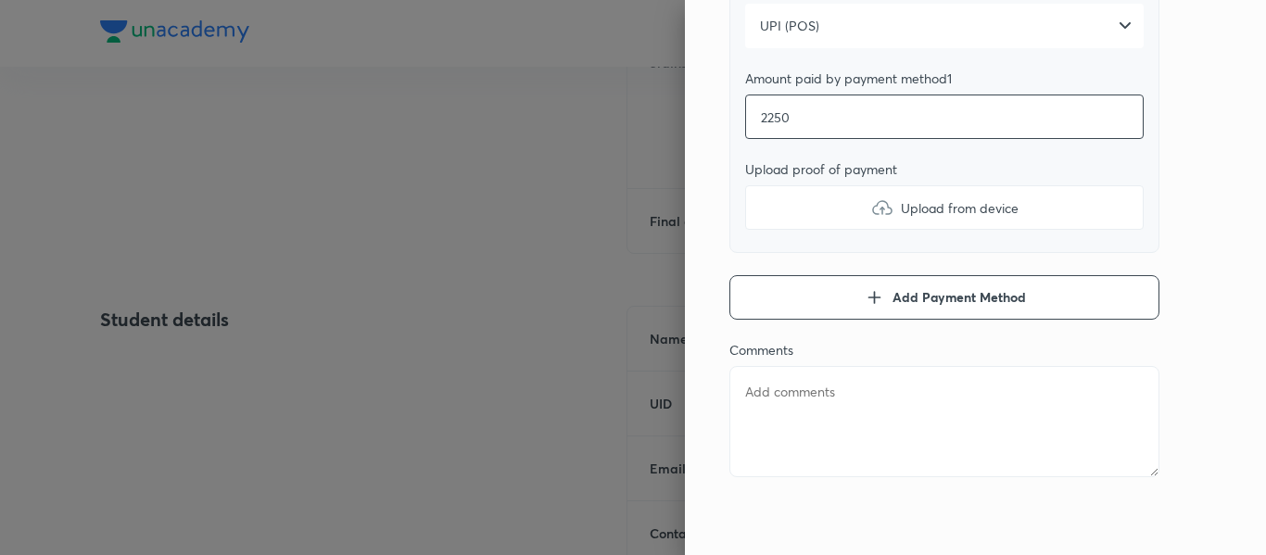
type input "22500"
type textarea "x"
type input "22500"
click at [811, 216] on label "Upload from device" at bounding box center [944, 207] width 398 height 44
click at [0, 0] on input "Upload from device" at bounding box center [0, 0] width 0 height 0
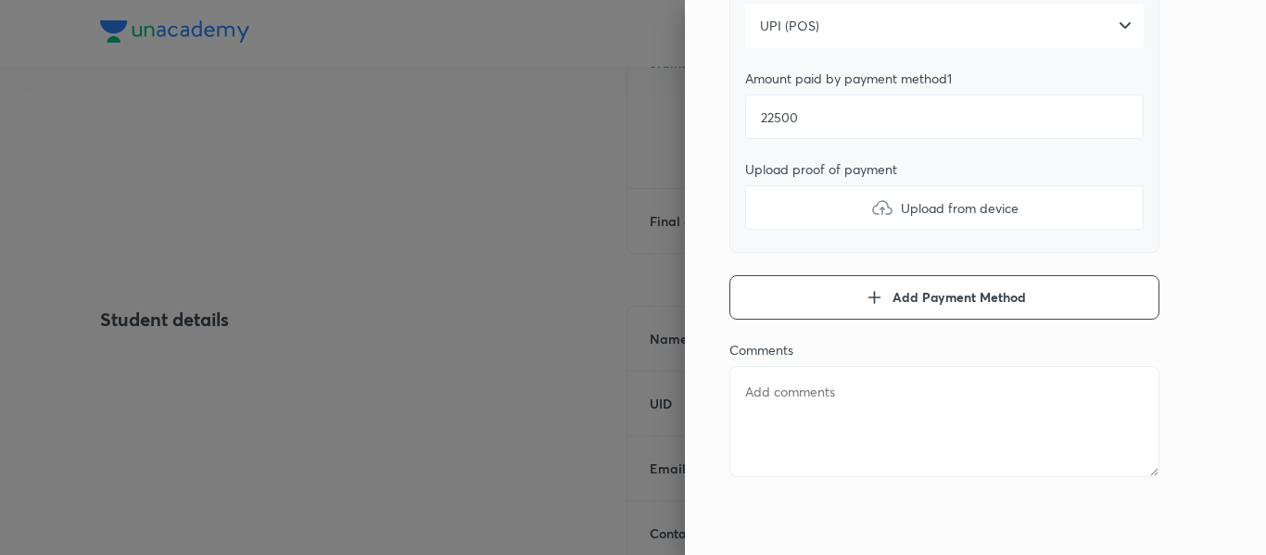
type textarea "x"
click at [834, 419] on textarea at bounding box center [944, 421] width 430 height 111
type textarea "2"
type textarea "x"
type textarea "2n"
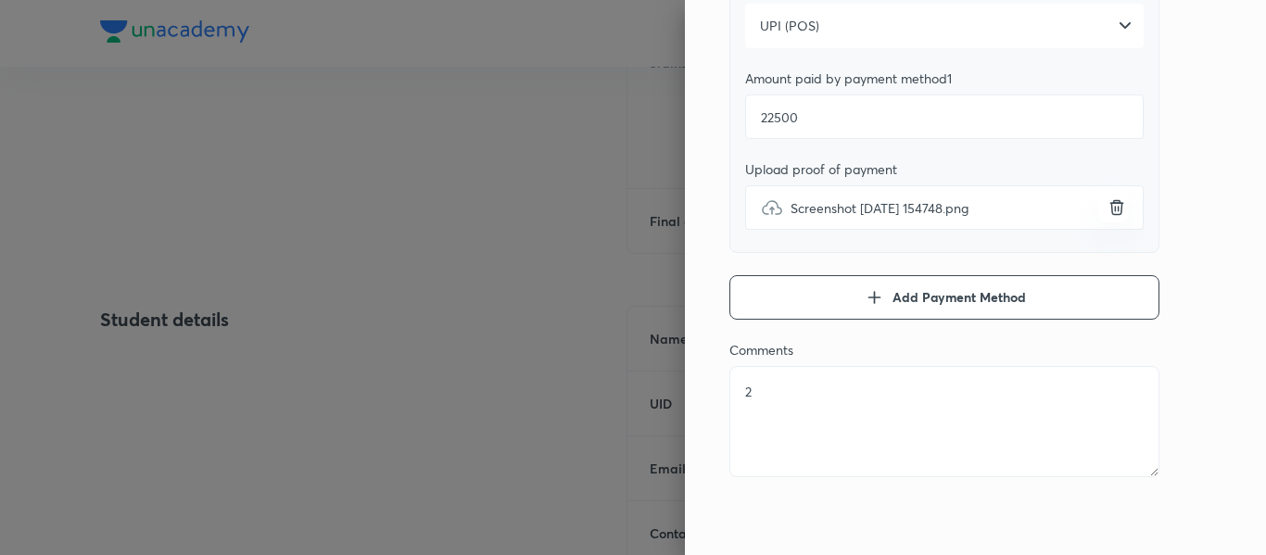
type textarea "x"
type textarea "2nd"
type textarea "x"
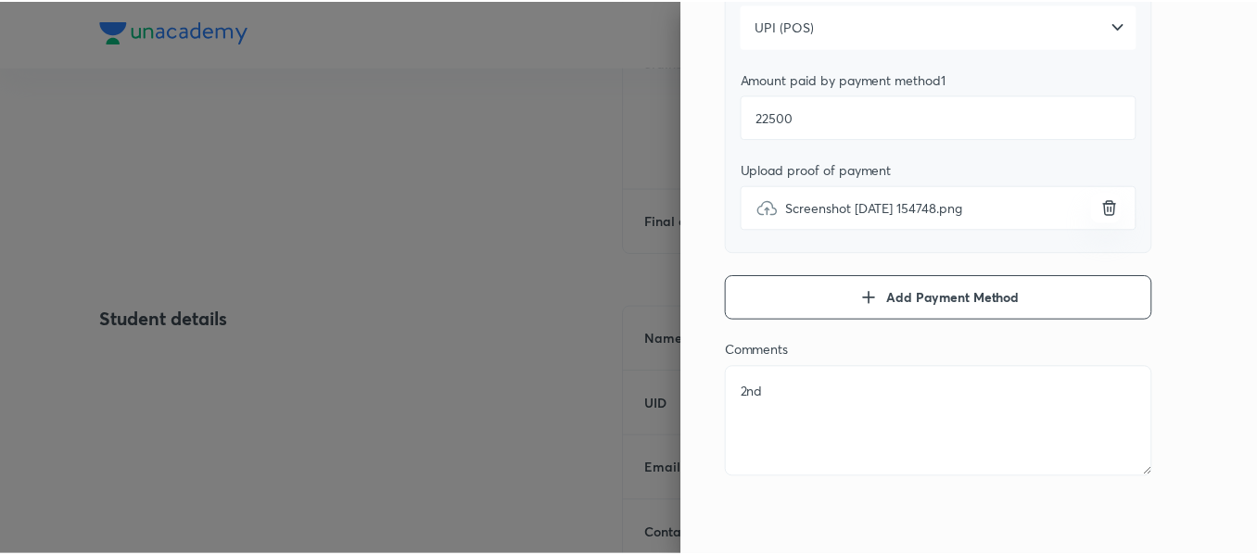
scroll to position [0, 0]
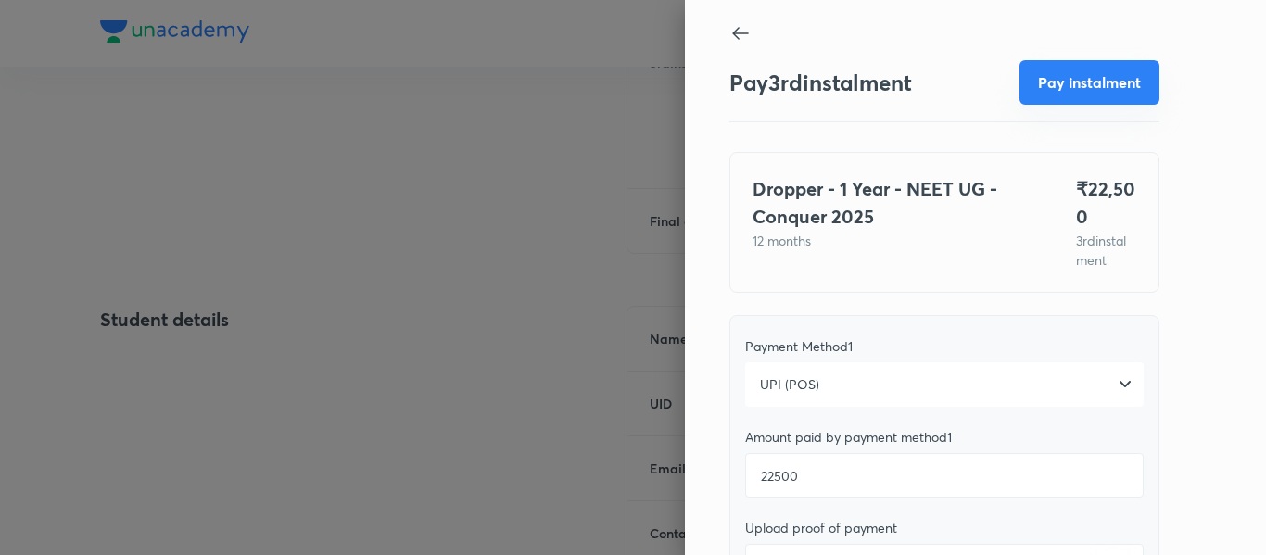
type textarea "2nd"
click at [1046, 81] on button "Pay instalment" at bounding box center [1089, 82] width 140 height 44
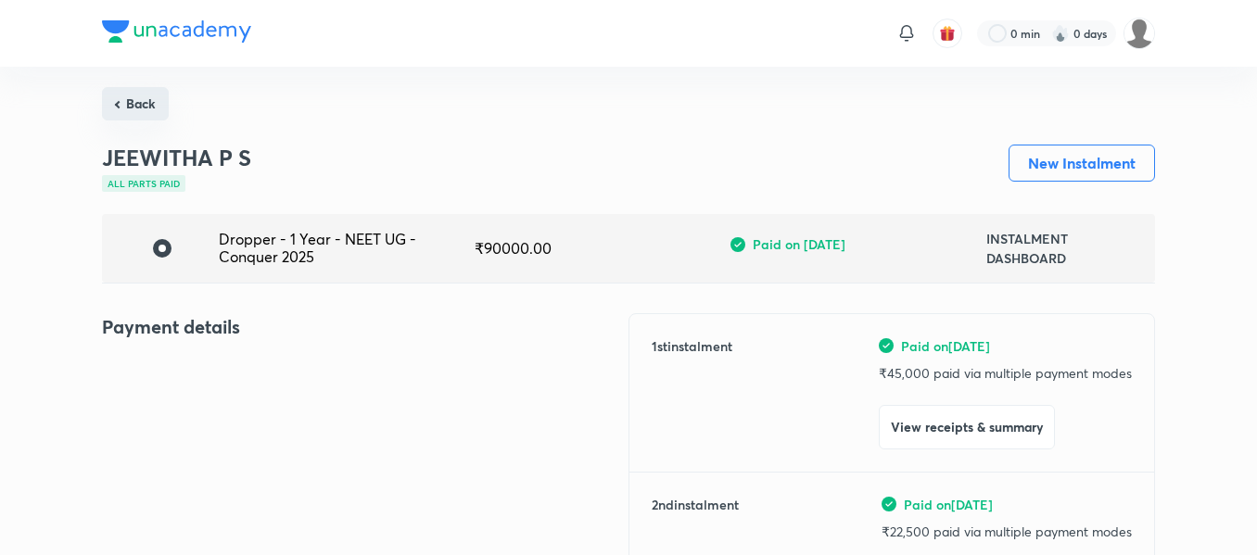
click at [159, 107] on button "Back" at bounding box center [135, 103] width 67 height 33
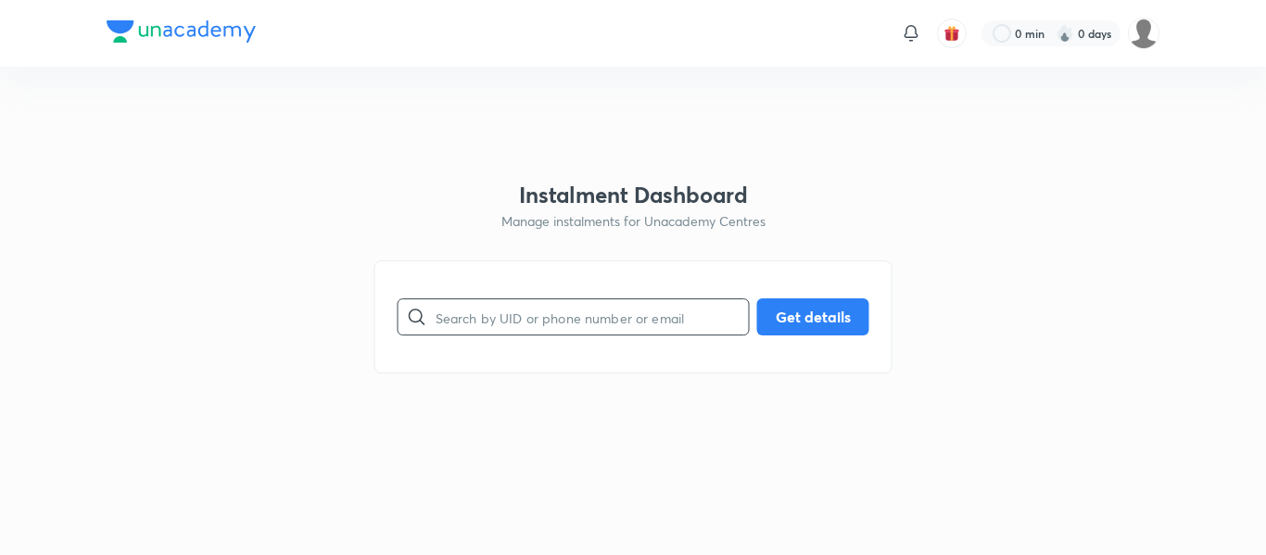
click at [459, 335] on input "text" at bounding box center [592, 317] width 313 height 47
paste input "[EMAIL_ADDRESS][DOMAIN_NAME]"
type input "[EMAIL_ADDRESS][DOMAIN_NAME]"
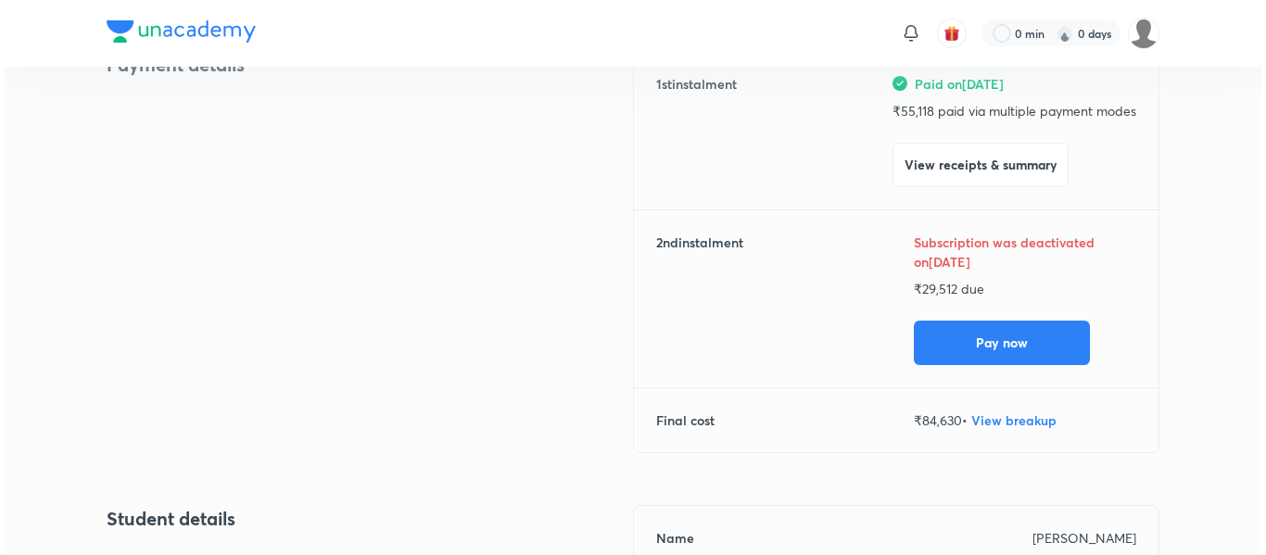
scroll to position [271, 0]
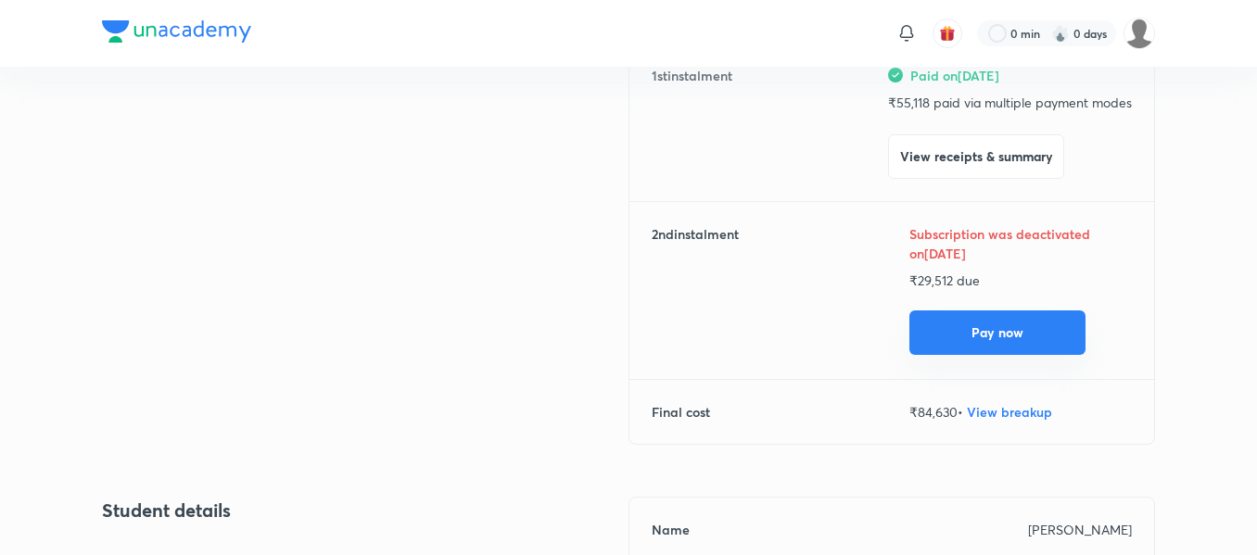
click at [968, 340] on button "Pay now" at bounding box center [997, 332] width 176 height 44
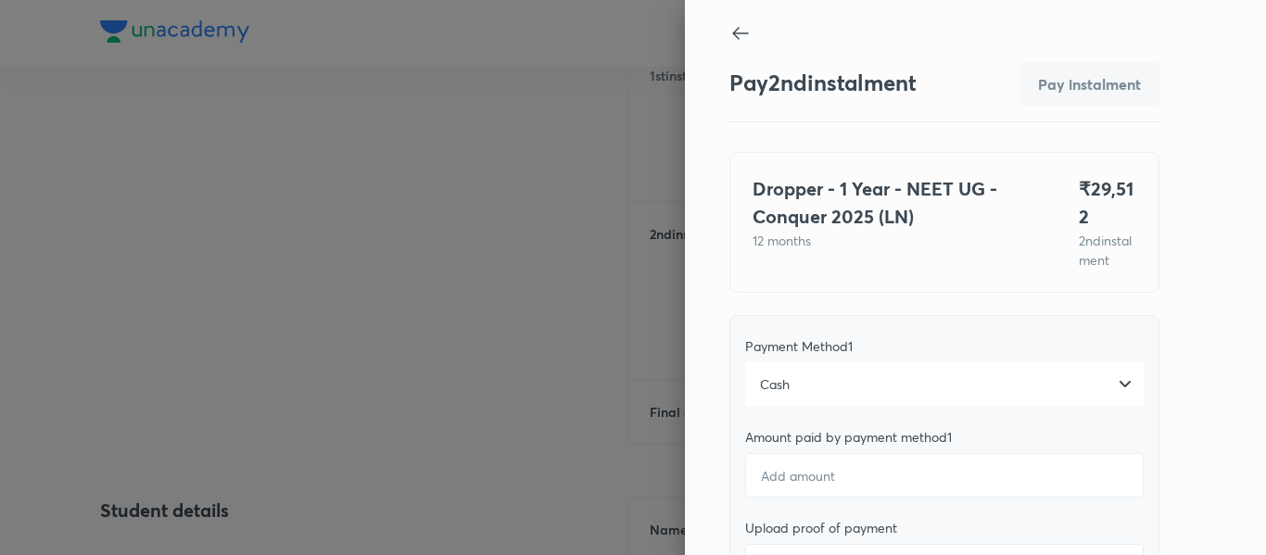
click at [799, 390] on div "Cash" at bounding box center [944, 384] width 398 height 44
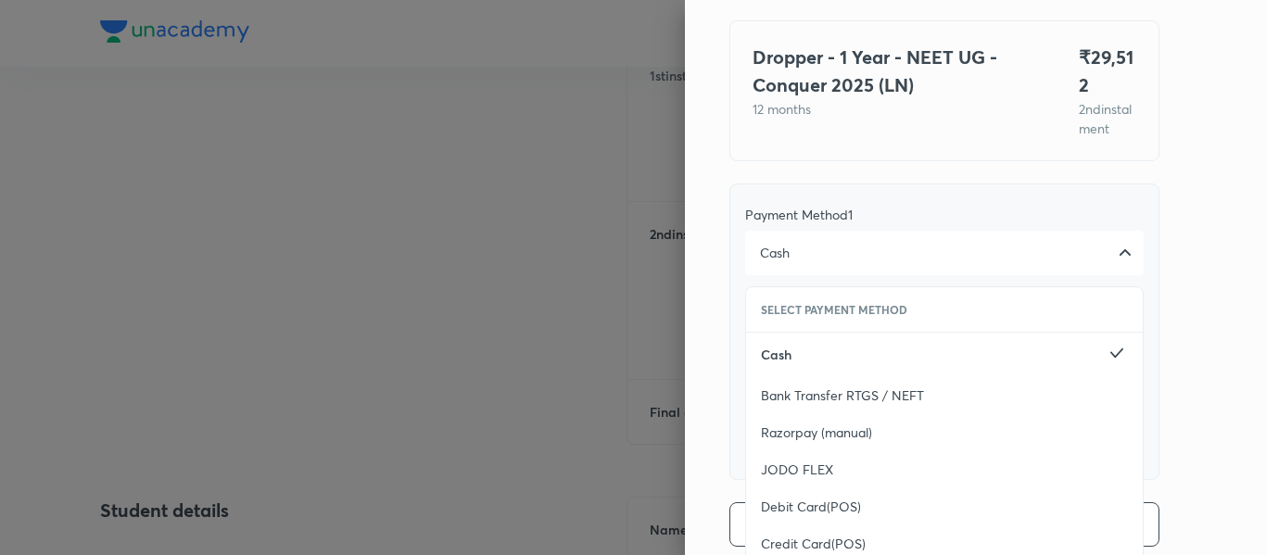
scroll to position [151, 0]
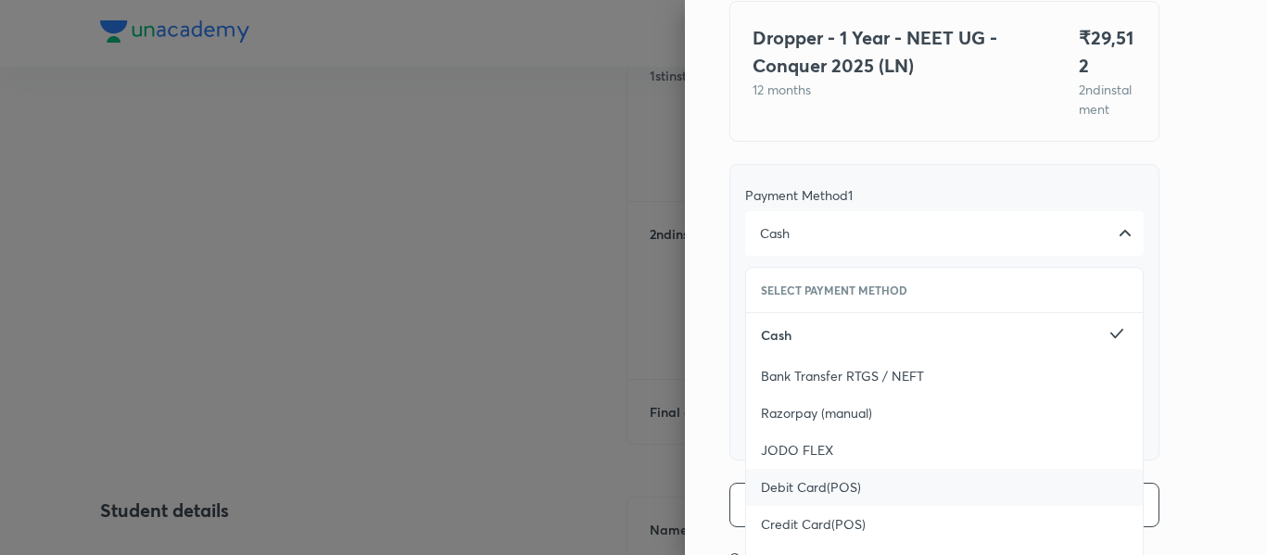
click at [789, 497] on span "Debit Card(POS)" at bounding box center [811, 487] width 100 height 19
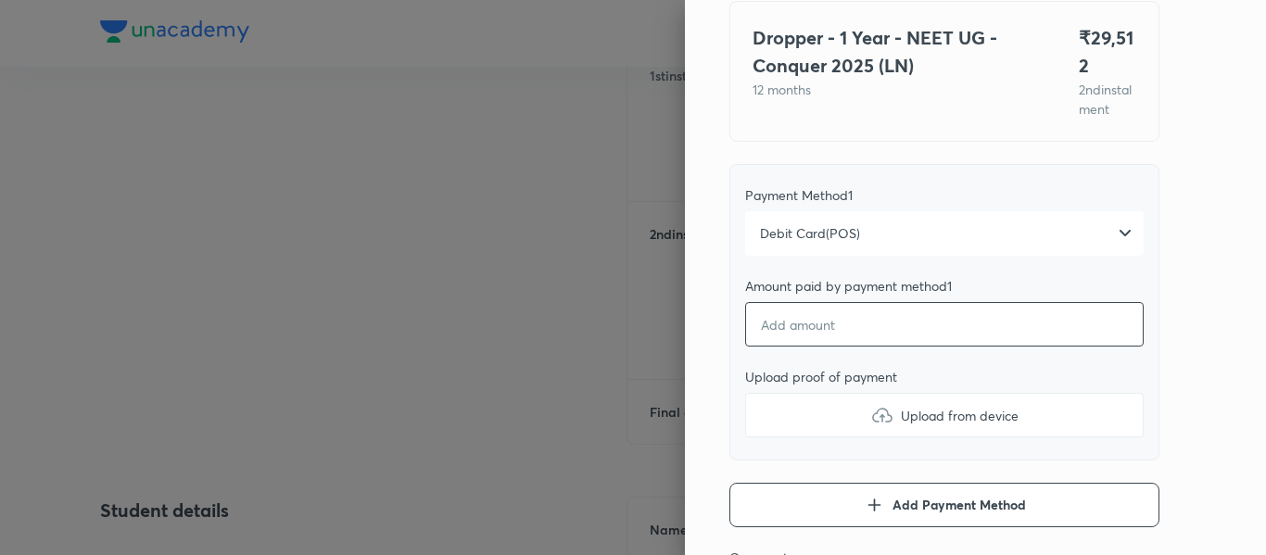
click at [816, 342] on input "number" at bounding box center [944, 324] width 398 height 44
type textarea "x"
type input "2"
type textarea "x"
type input "29"
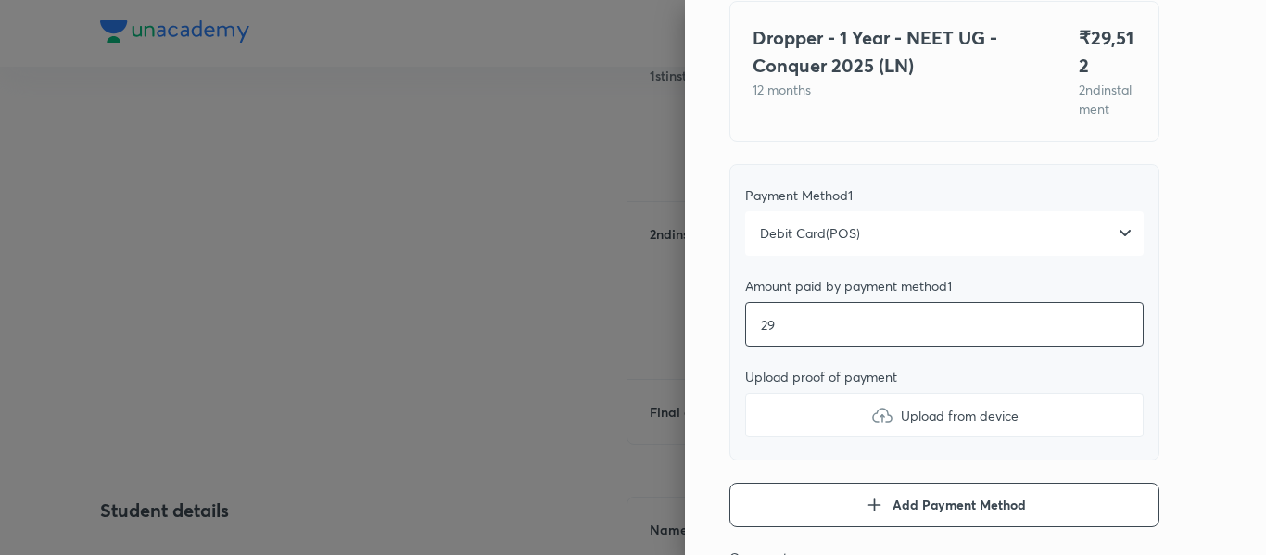
type textarea "x"
type input "295"
type textarea "x"
type input "2951"
type textarea "x"
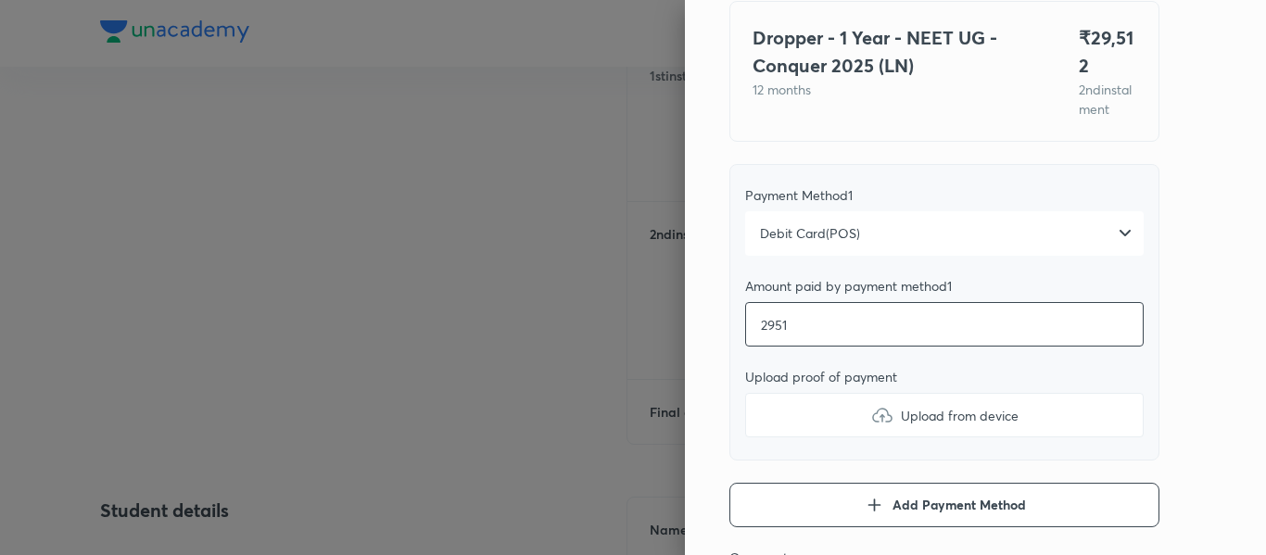
type input "29512"
type textarea "x"
type input "29512"
click at [796, 425] on label "Upload from device" at bounding box center [944, 415] width 398 height 44
click at [0, 0] on input "Upload from device" at bounding box center [0, 0] width 0 height 0
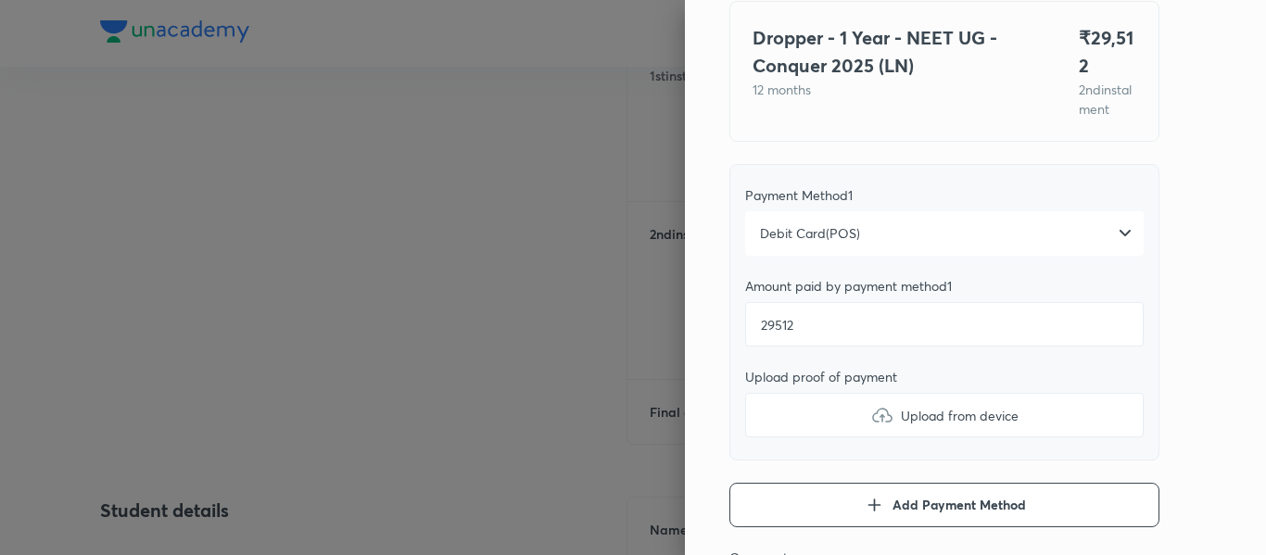
type textarea "x"
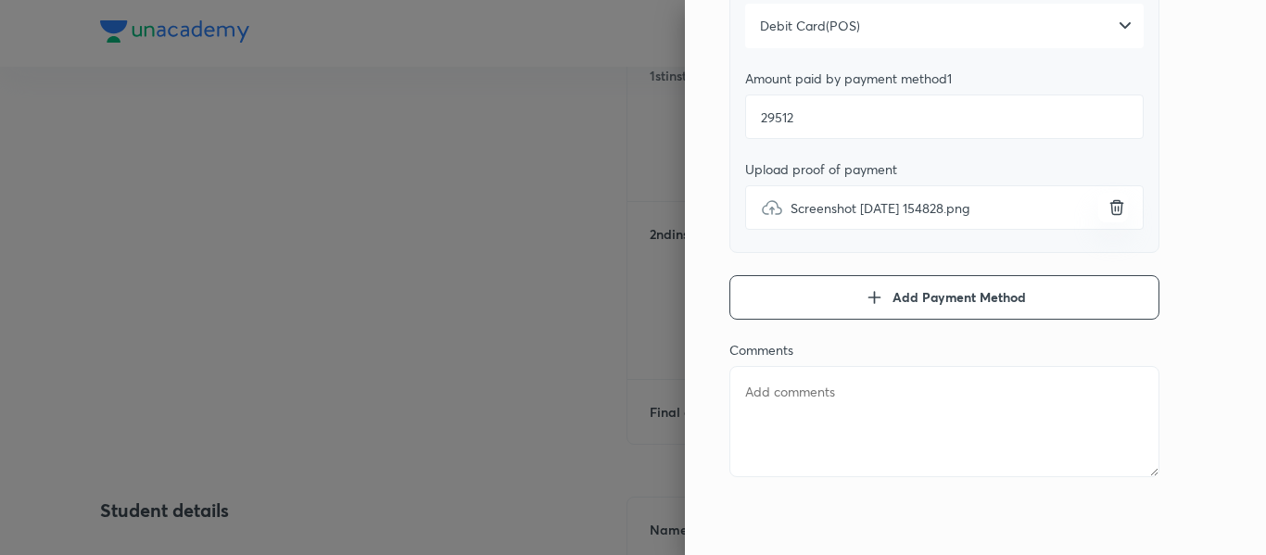
click at [846, 441] on textarea at bounding box center [944, 421] width 430 height 111
type textarea "2"
type textarea "x"
type textarea "2n"
type textarea "x"
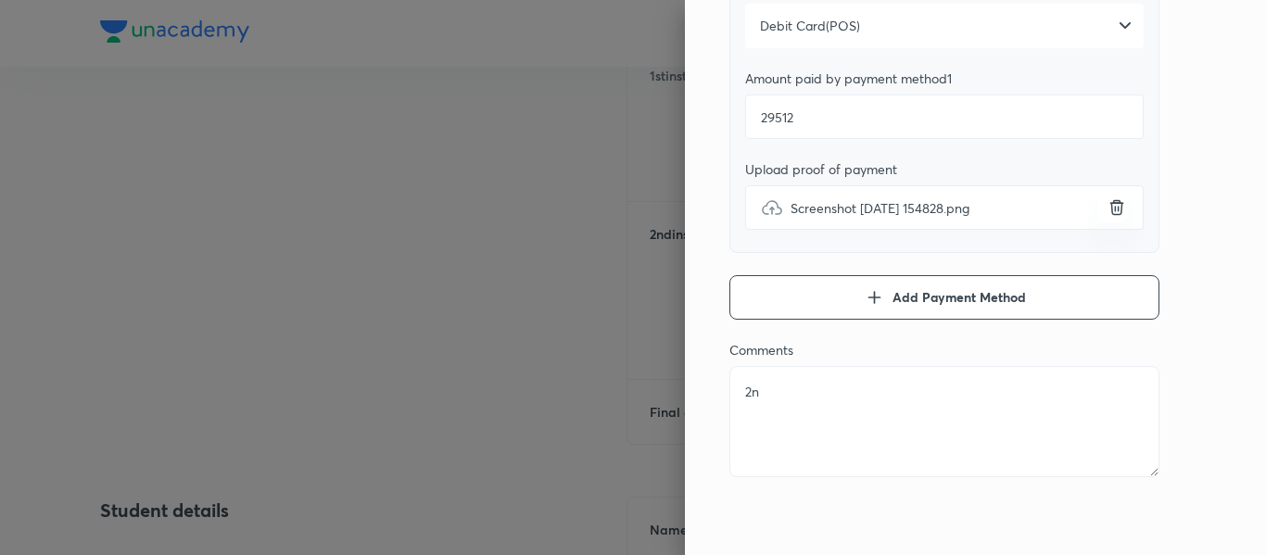
type textarea "2nd"
type textarea "x"
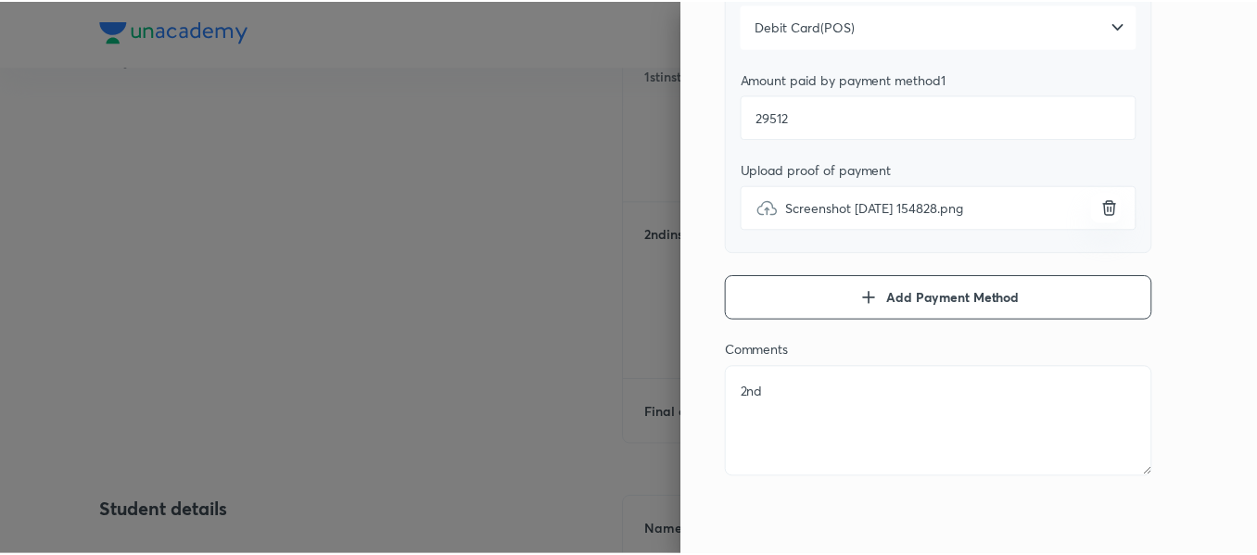
scroll to position [0, 0]
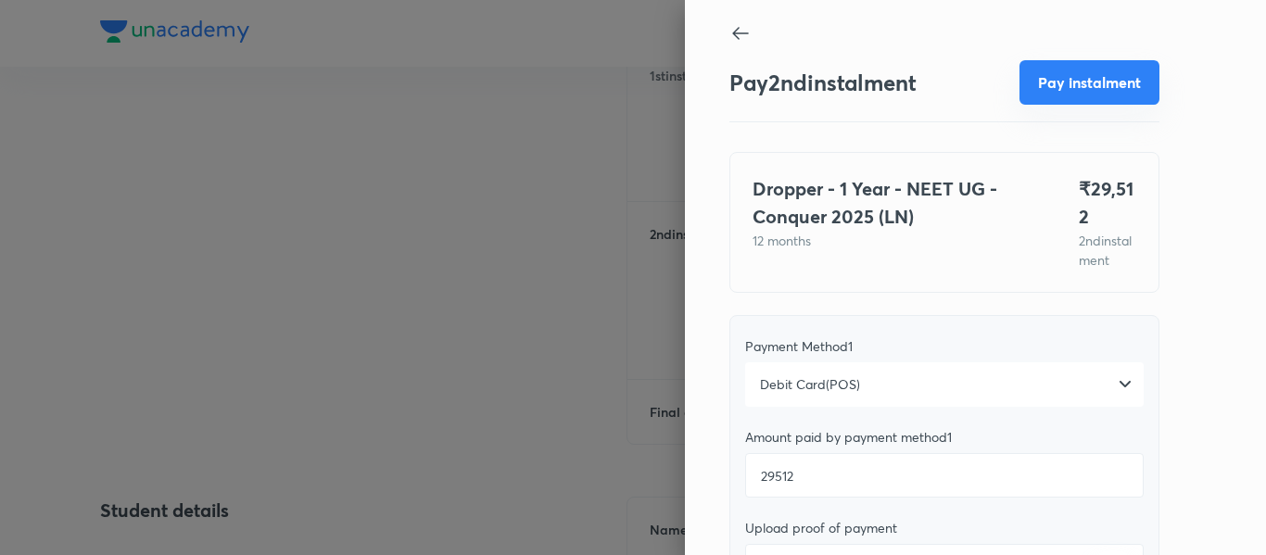
type textarea "2nd"
click at [1049, 95] on button "Pay instalment" at bounding box center [1089, 82] width 140 height 44
type textarea "x"
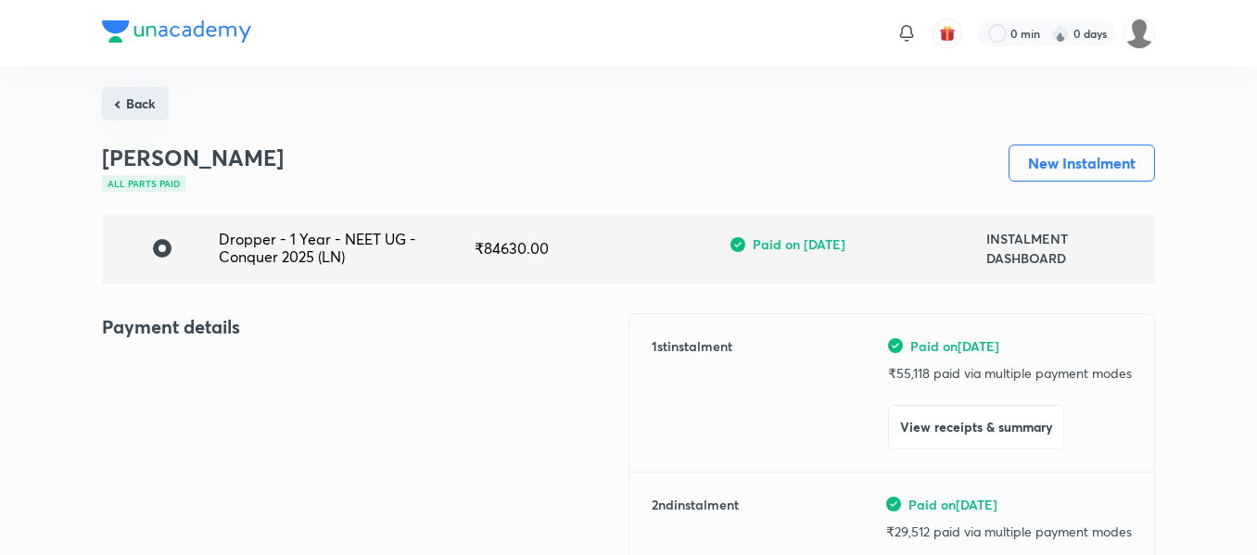
click at [144, 113] on button "Back" at bounding box center [135, 103] width 67 height 33
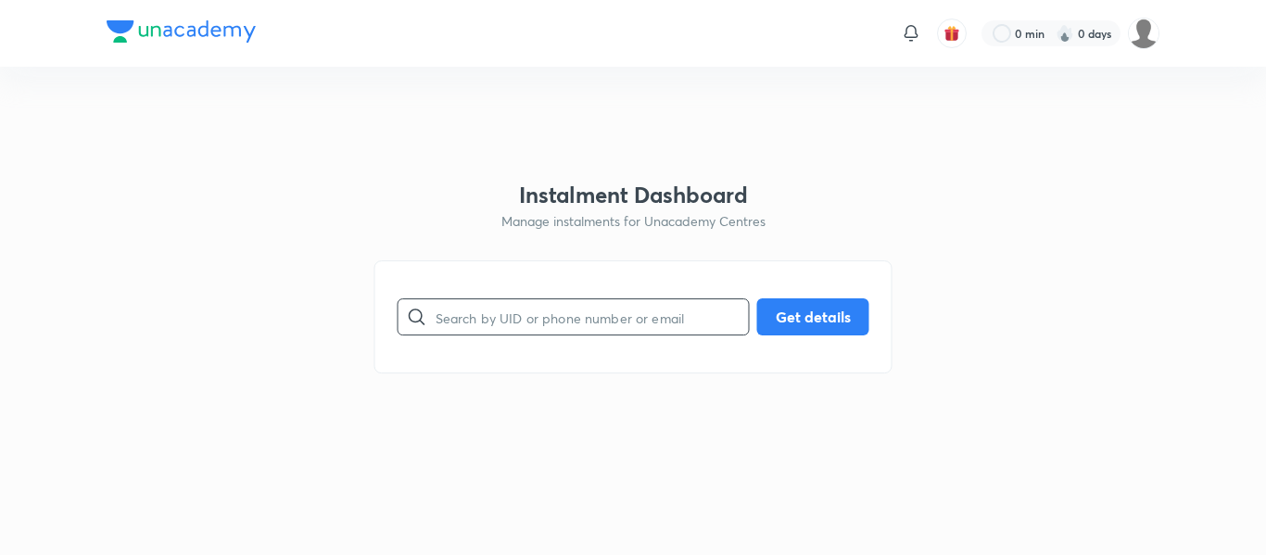
click at [439, 334] on input "text" at bounding box center [592, 317] width 313 height 47
paste input "[EMAIL_ADDRESS][DOMAIN_NAME]"
type input "[EMAIL_ADDRESS][DOMAIN_NAME]"
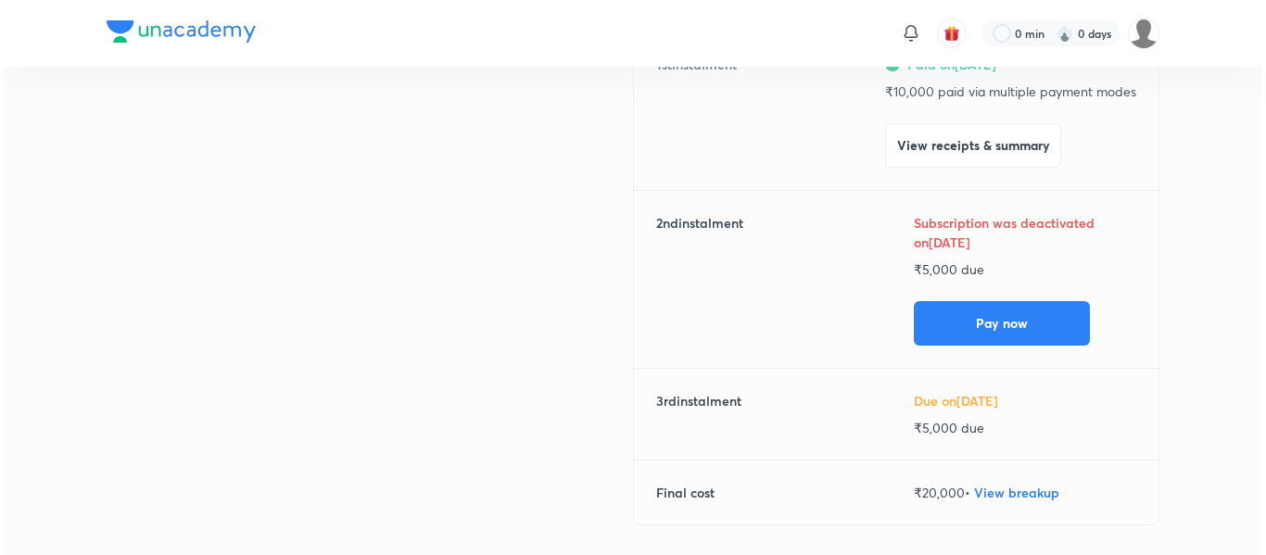
scroll to position [281, 0]
click at [944, 306] on button "Pay now" at bounding box center [997, 322] width 176 height 44
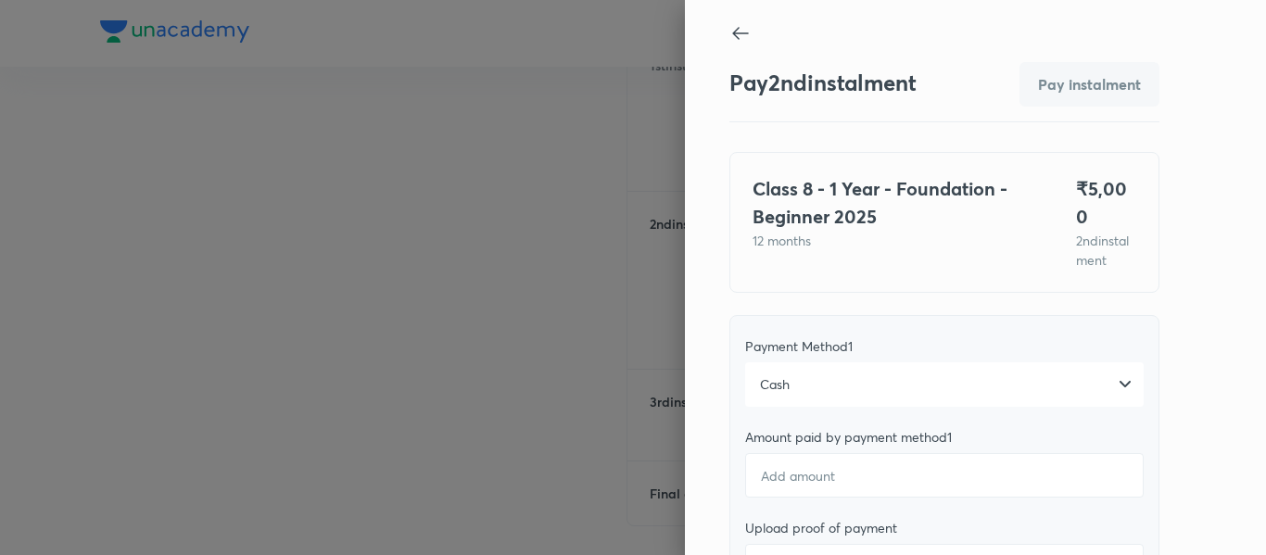
click at [891, 364] on div "Cash" at bounding box center [944, 384] width 398 height 44
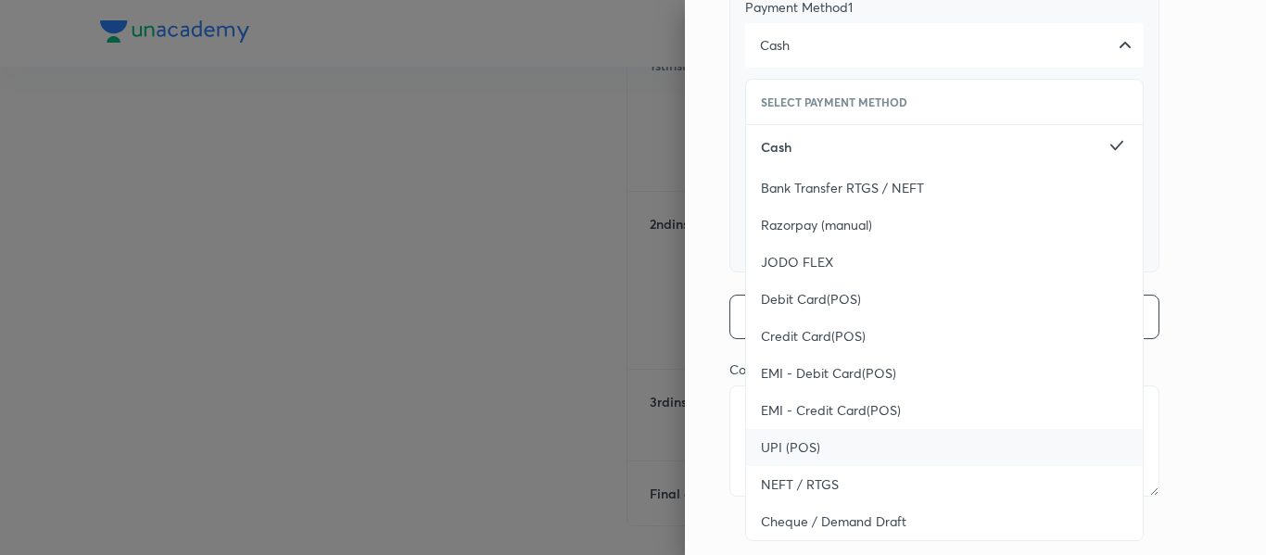
click at [823, 429] on div "UPI (POS)" at bounding box center [944, 447] width 397 height 37
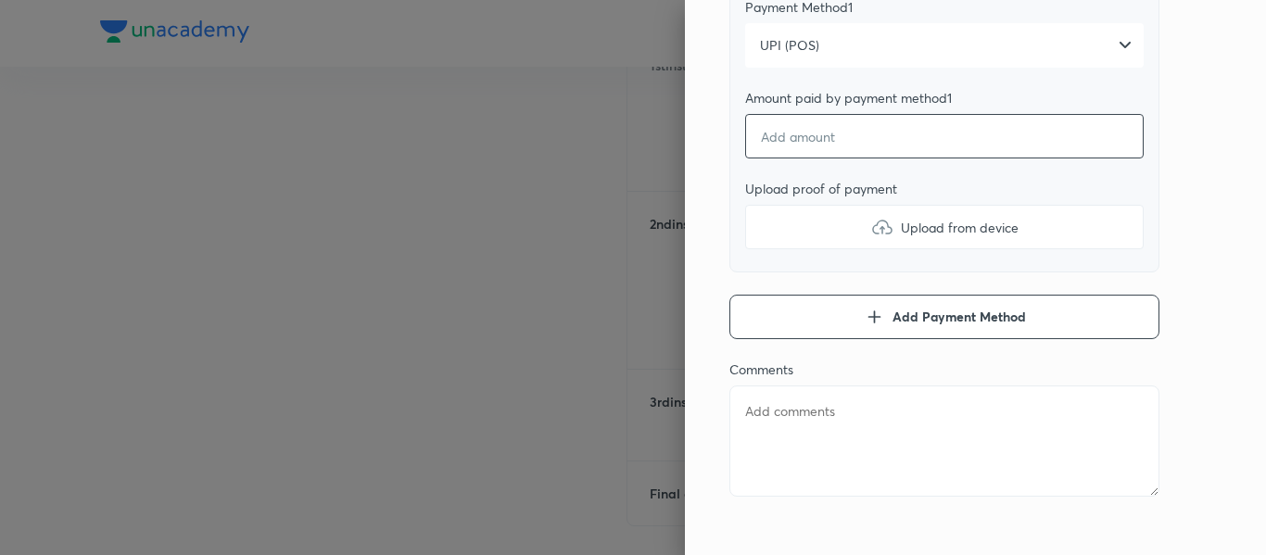
click at [799, 119] on input "number" at bounding box center [944, 136] width 398 height 44
type textarea "x"
type input "5"
type textarea "x"
type input "50"
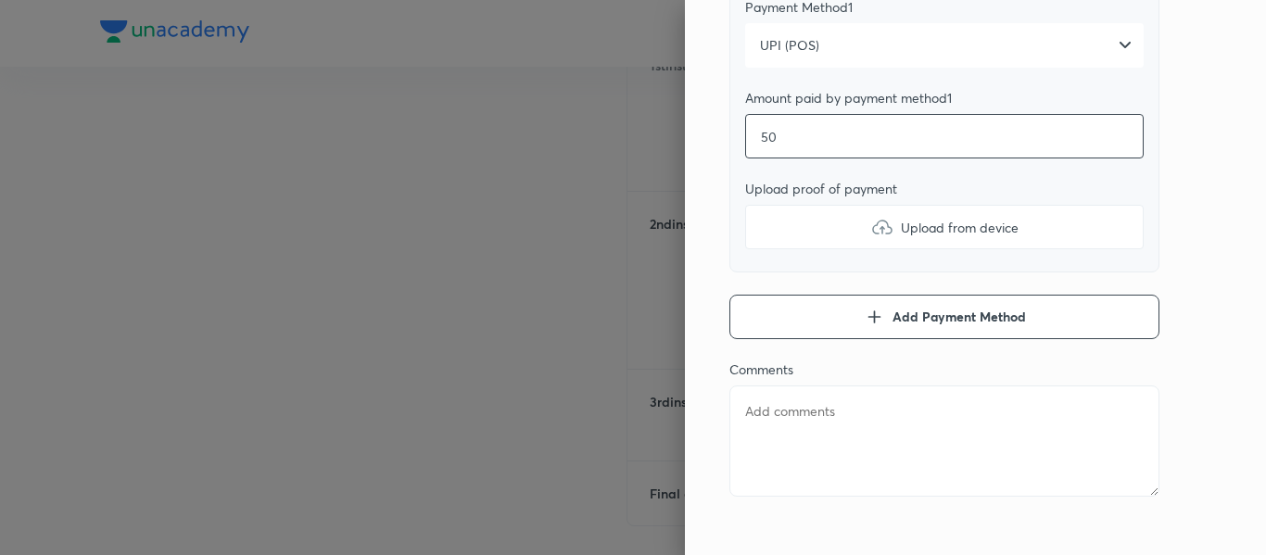
type textarea "x"
type input "500"
type textarea "x"
type input "5000"
type textarea "x"
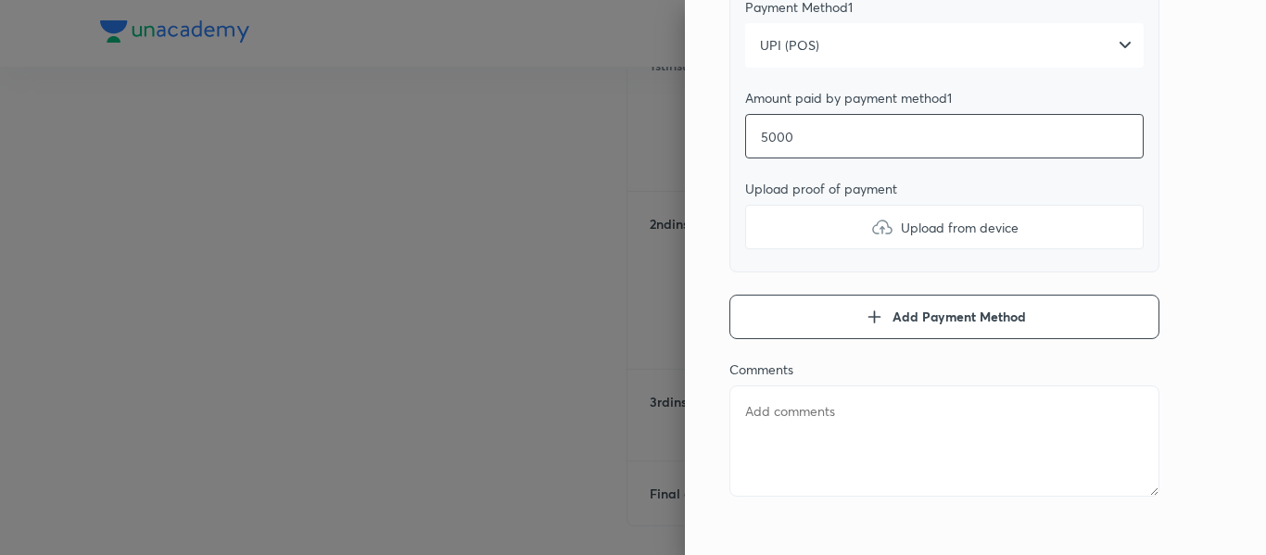
type input "5000"
click at [775, 205] on label "Upload from device" at bounding box center [944, 227] width 398 height 44
click at [0, 0] on input "Upload from device" at bounding box center [0, 0] width 0 height 0
type textarea "x"
click at [810, 397] on textarea at bounding box center [944, 440] width 430 height 111
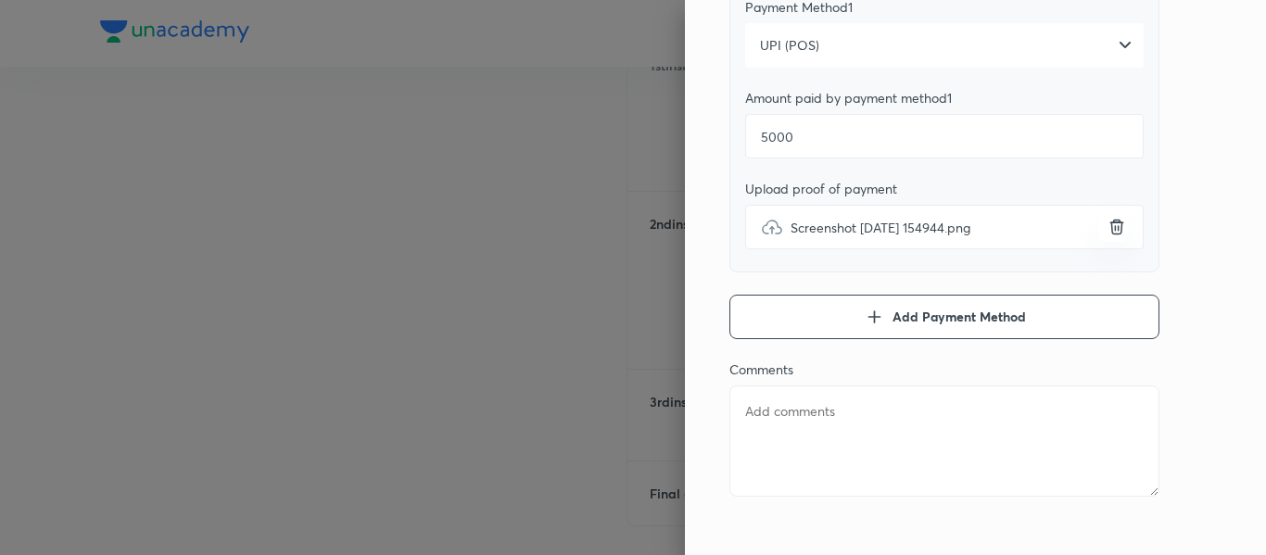
type textarea "2"
type textarea "x"
type textarea "2n"
type textarea "x"
type textarea "2nd"
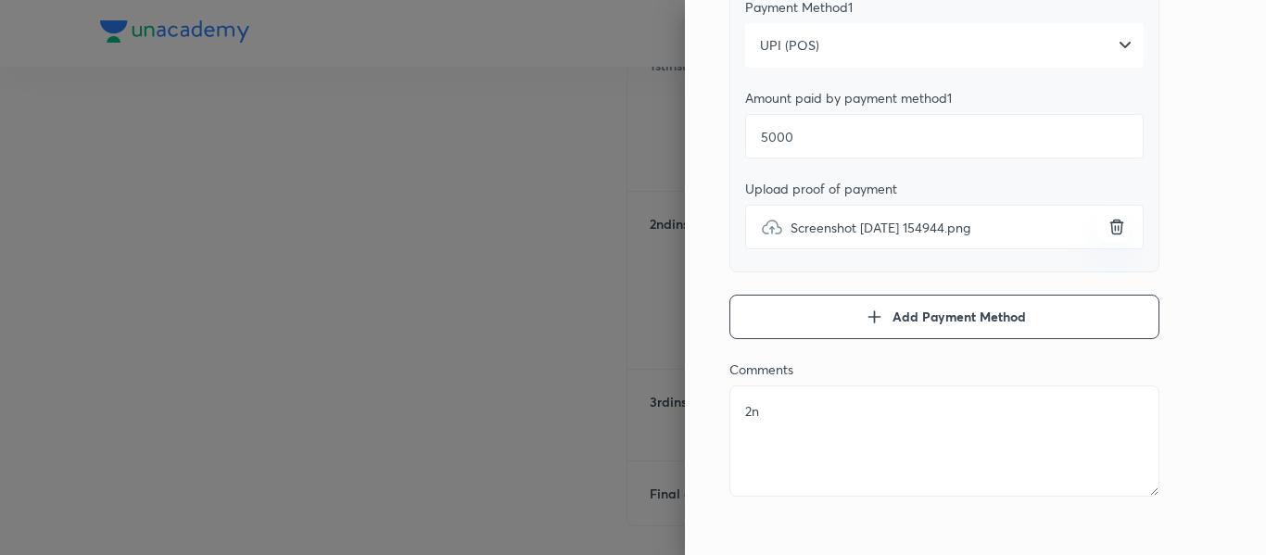
type textarea "x"
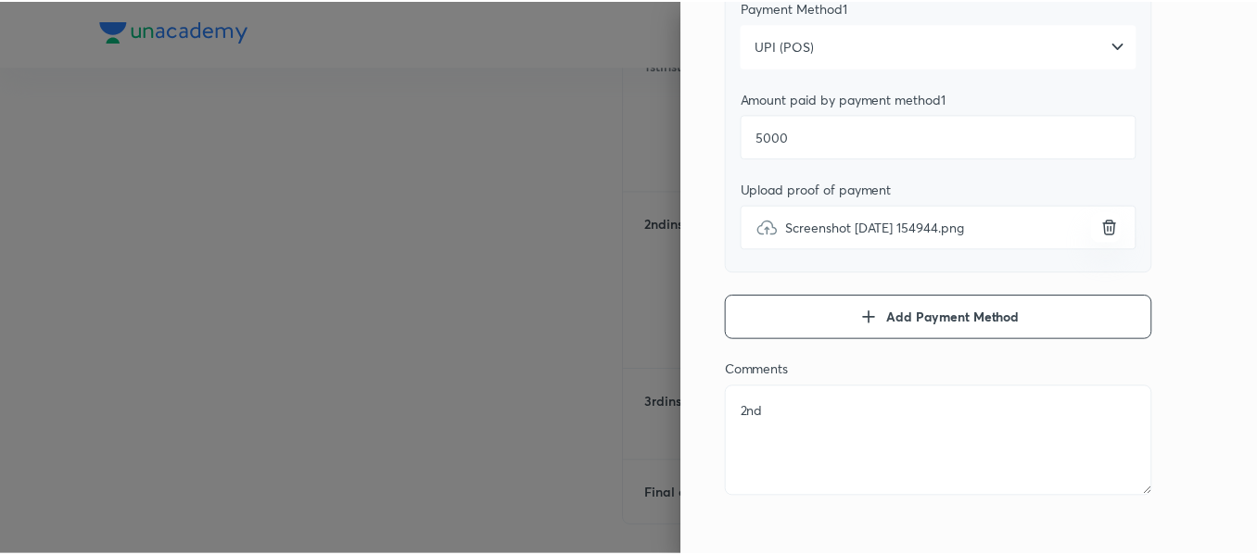
scroll to position [0, 0]
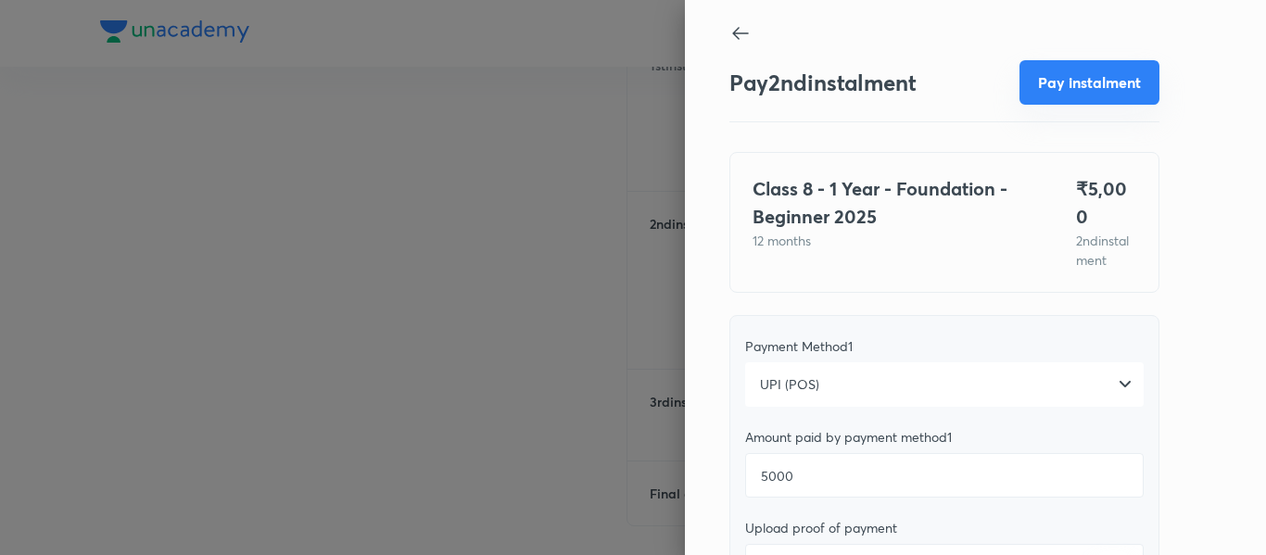
type textarea "2nd"
click at [1071, 87] on button "Pay instalment" at bounding box center [1089, 82] width 140 height 44
type textarea "x"
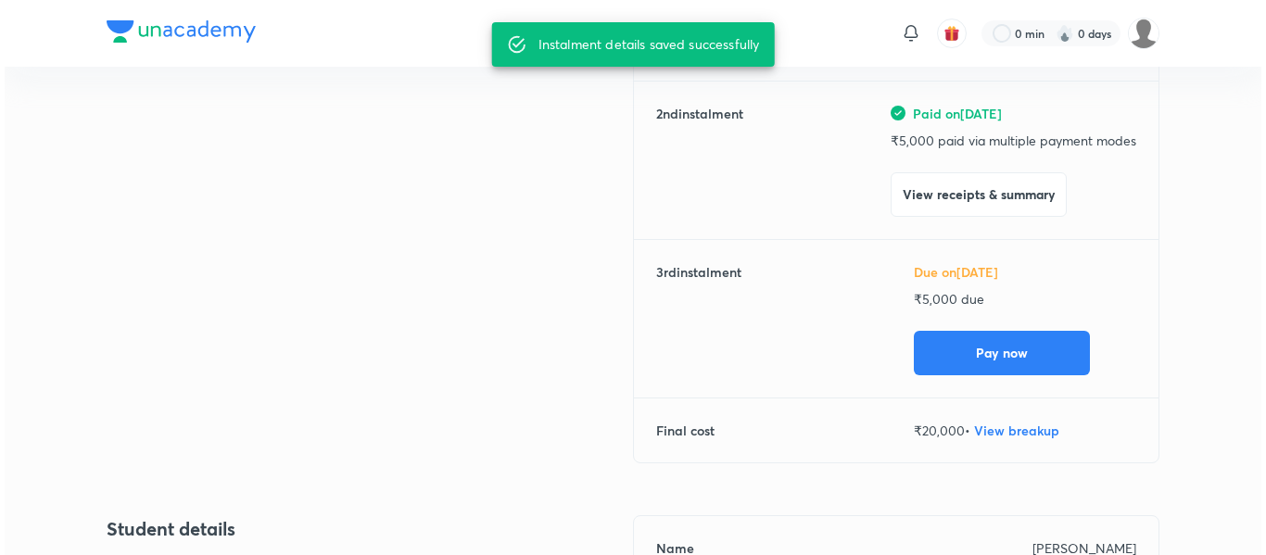
scroll to position [392, 0]
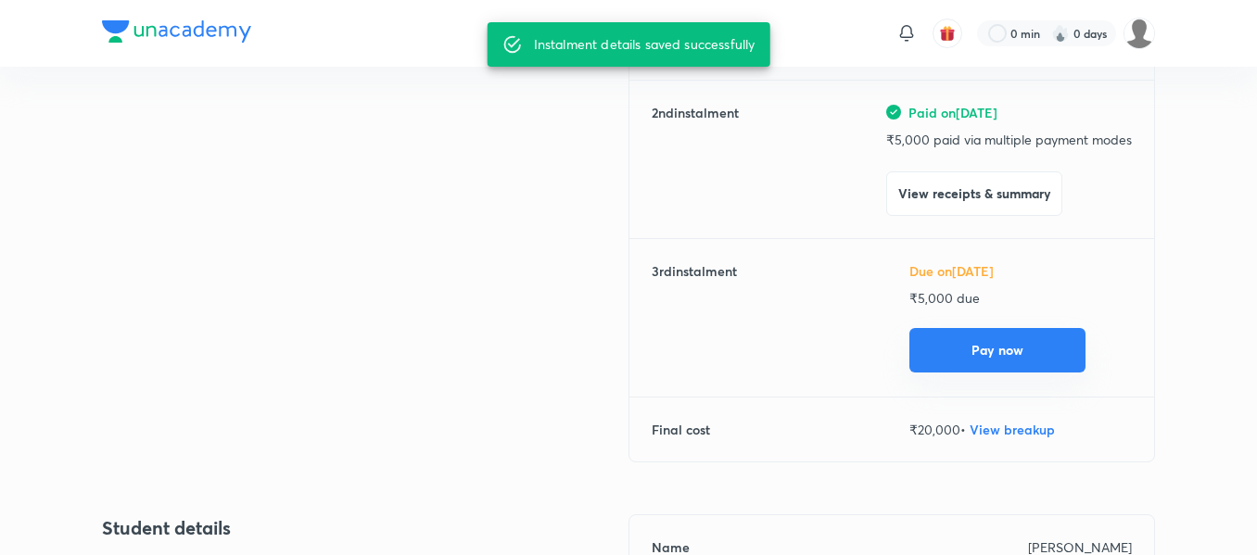
click at [982, 373] on div "Due on [DATE] ₹ 5,000 due Pay now" at bounding box center [1020, 317] width 222 height 113
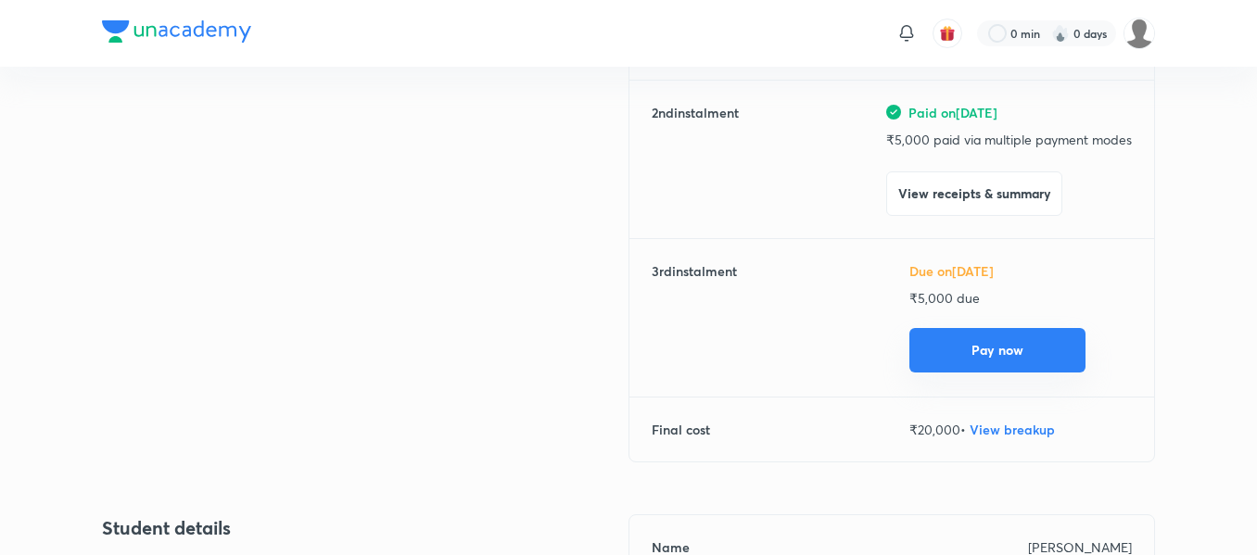
click at [1001, 339] on button "Pay now" at bounding box center [997, 350] width 176 height 44
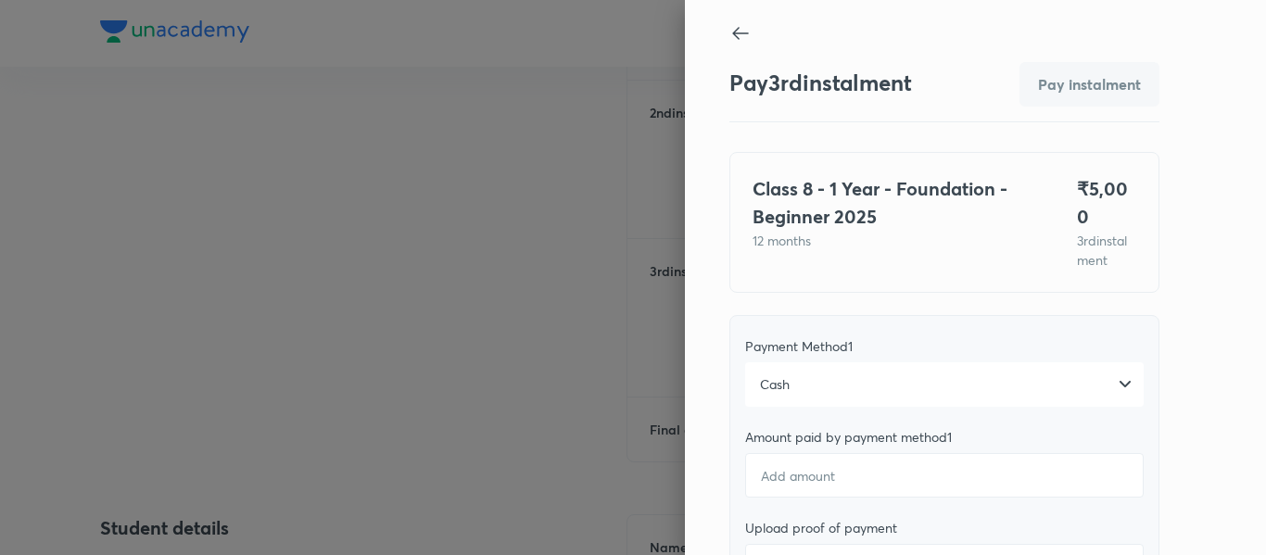
click at [946, 385] on div "Cash" at bounding box center [944, 384] width 398 height 44
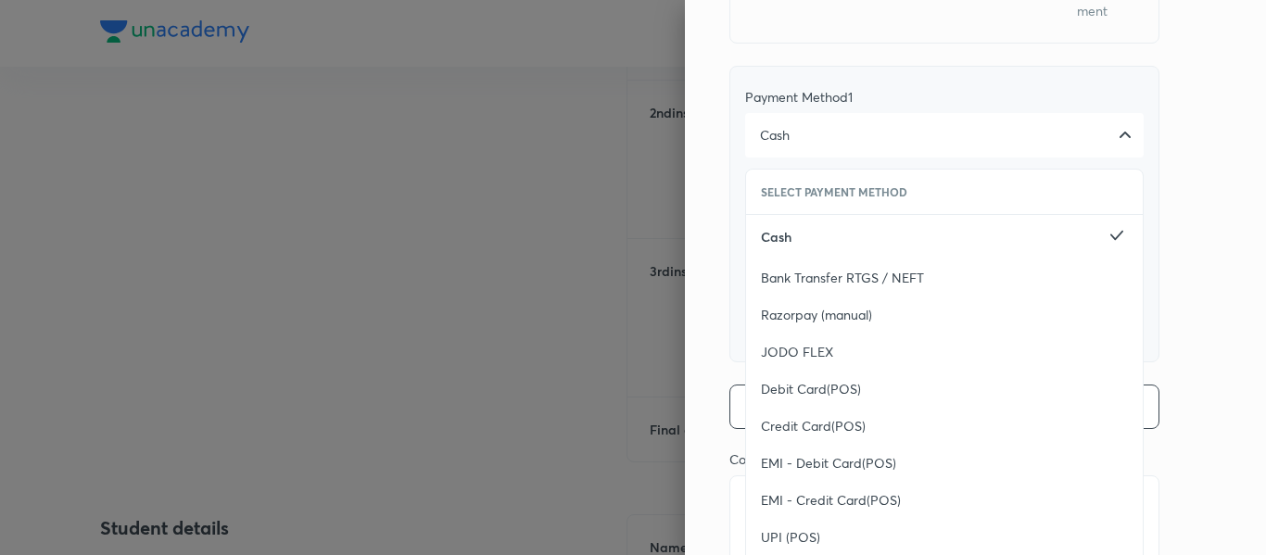
scroll to position [325, 0]
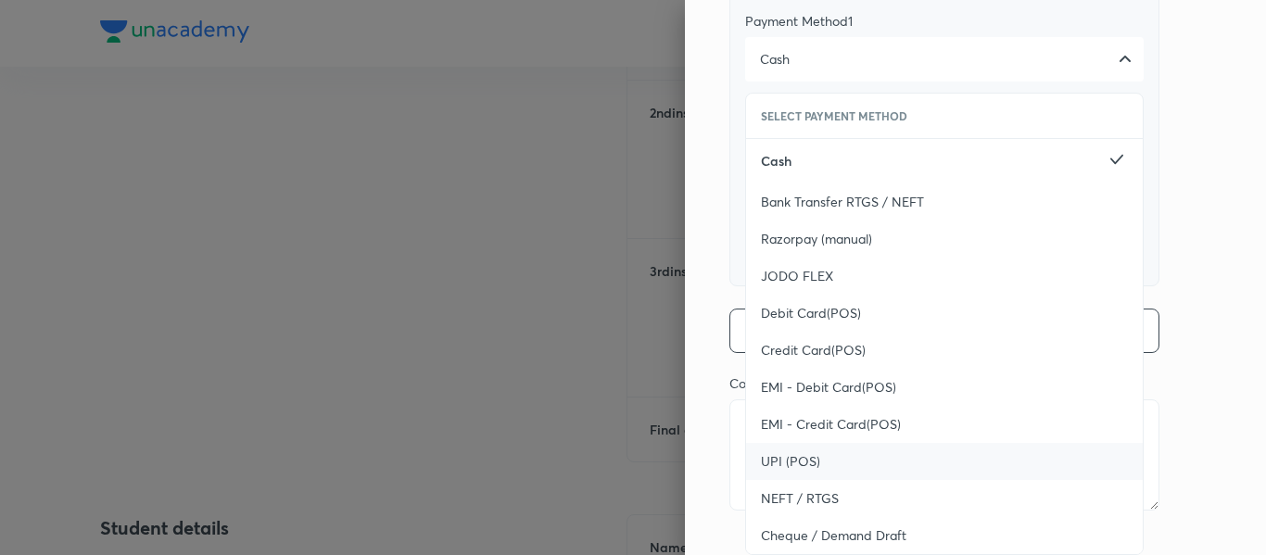
click at [846, 448] on div "UPI (POS)" at bounding box center [944, 461] width 397 height 37
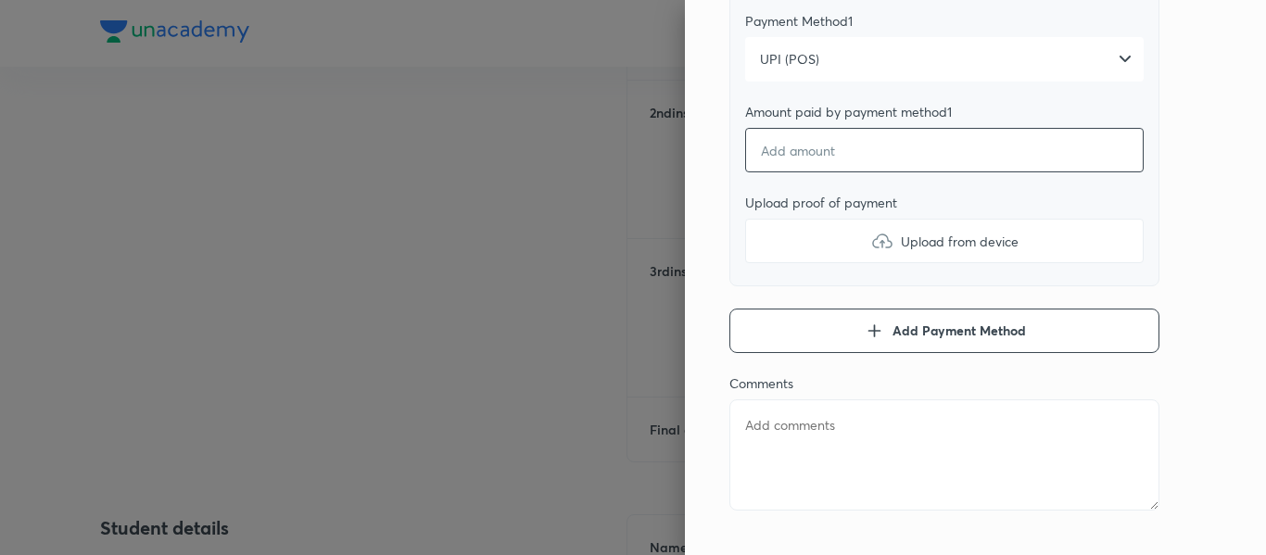
click at [804, 128] on input "number" at bounding box center [944, 150] width 398 height 44
type textarea "x"
type input "5"
type textarea "x"
type input "50"
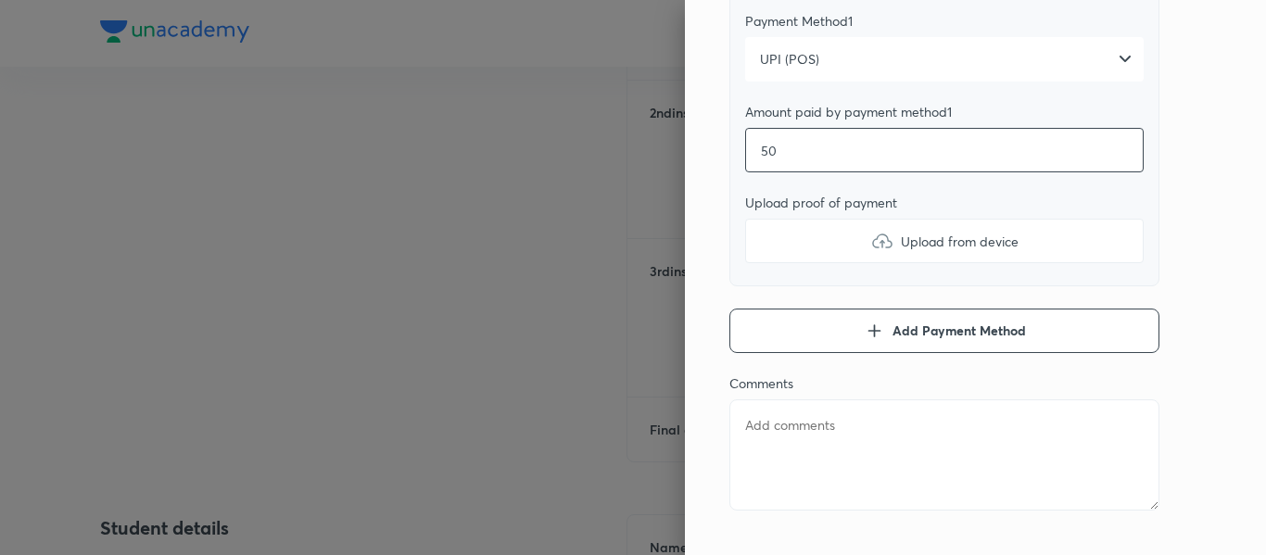
type textarea "x"
type input "500"
type textarea "x"
type input "5000"
type textarea "x"
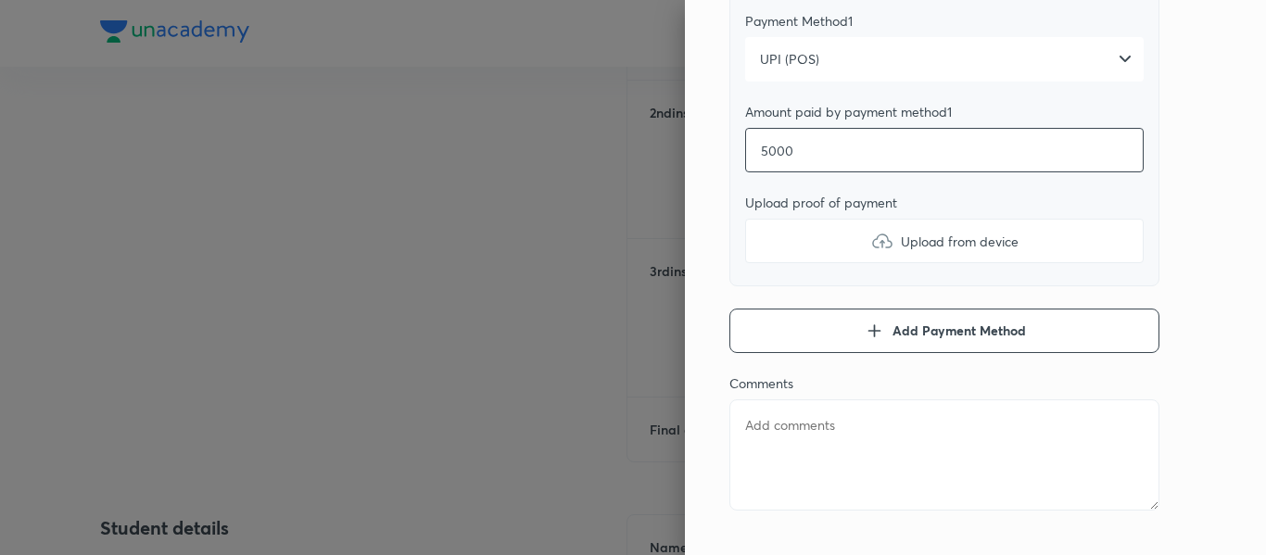
type input "5000"
click at [804, 236] on label "Upload from device" at bounding box center [944, 241] width 398 height 44
click at [0, 0] on input "Upload from device" at bounding box center [0, 0] width 0 height 0
type textarea "x"
click at [781, 455] on textarea at bounding box center [944, 454] width 430 height 111
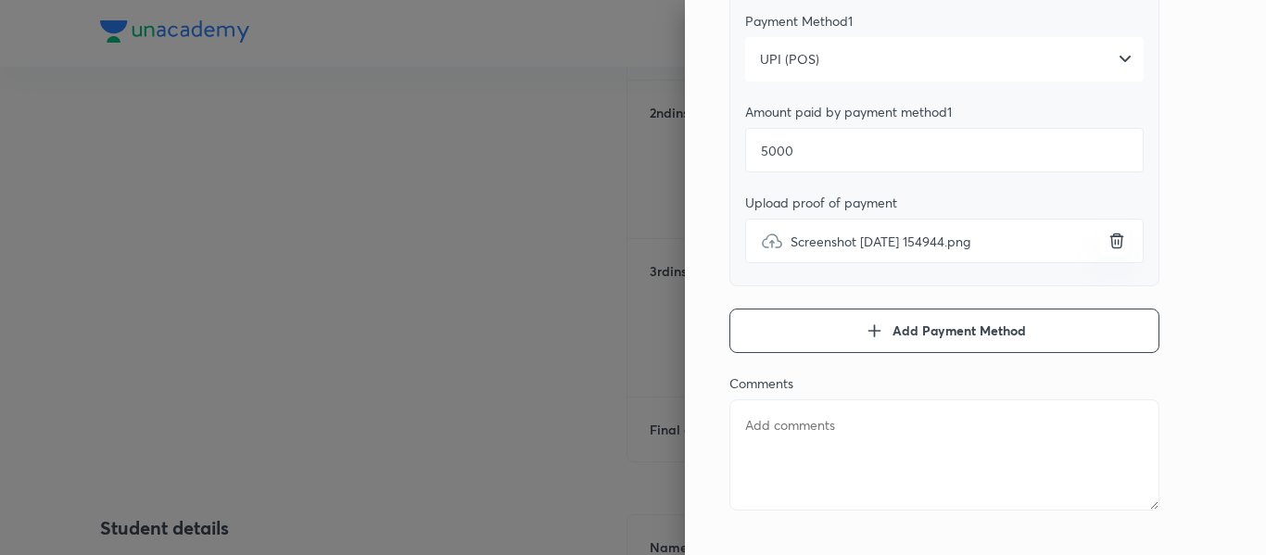
type textarea "3"
type textarea "x"
type textarea "3r"
type textarea "x"
type textarea "3rd"
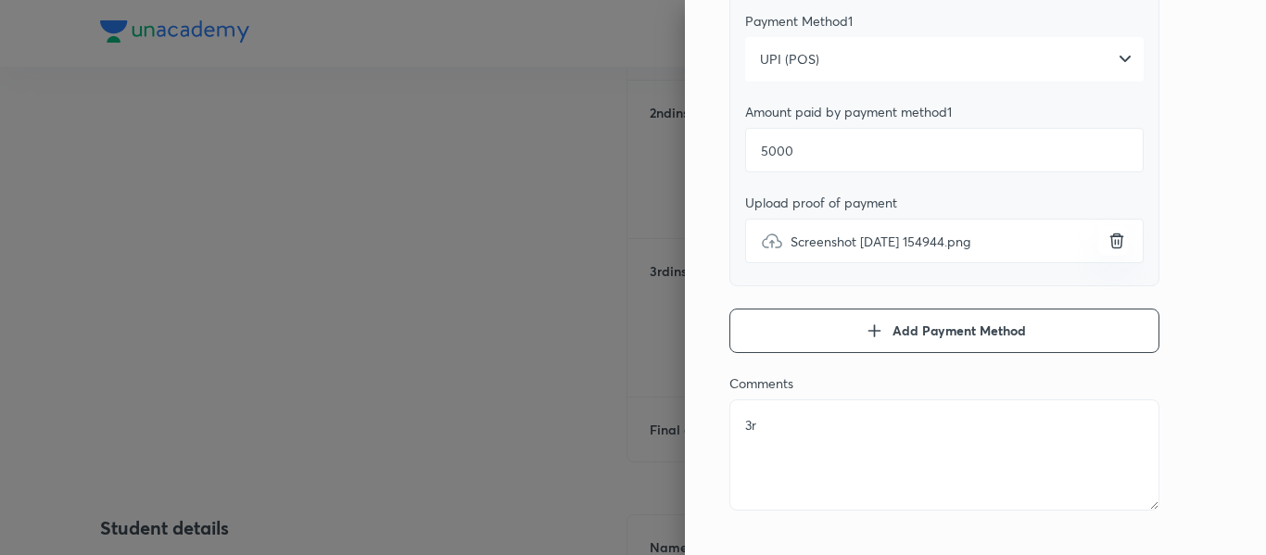
type textarea "x"
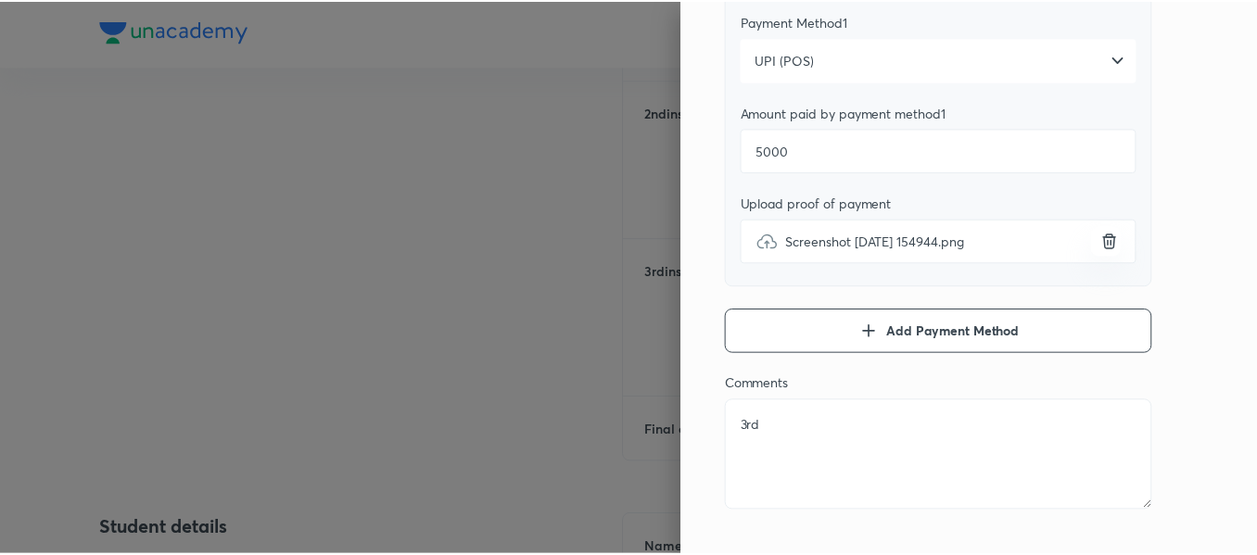
scroll to position [0, 0]
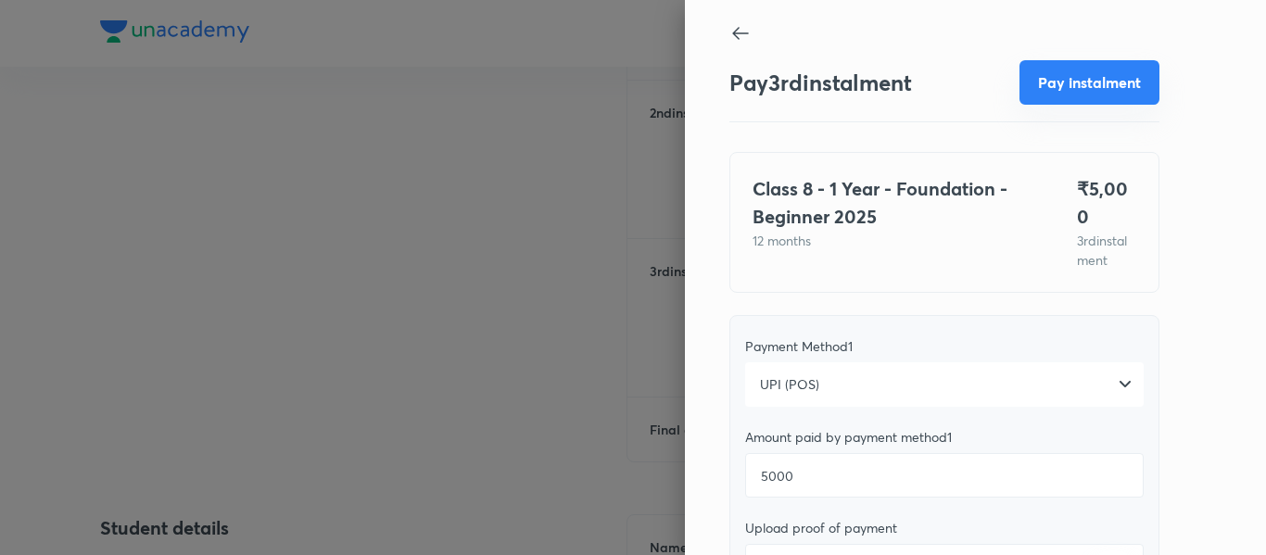
type textarea "3rd"
click at [1056, 94] on button "Pay instalment" at bounding box center [1089, 82] width 140 height 44
type textarea "x"
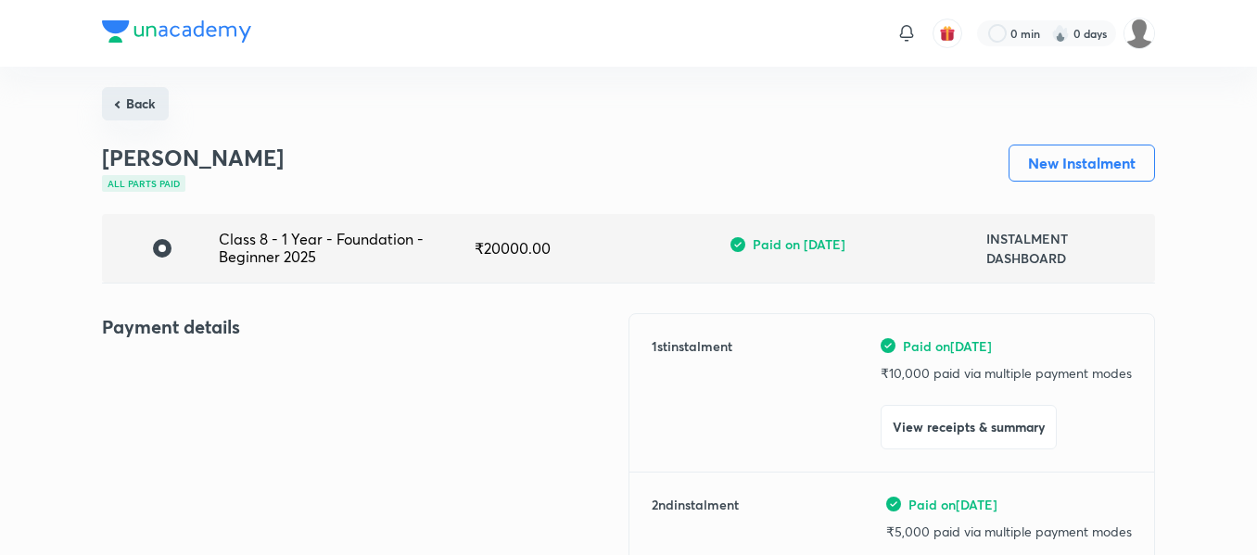
click at [149, 102] on button "Back" at bounding box center [135, 103] width 67 height 33
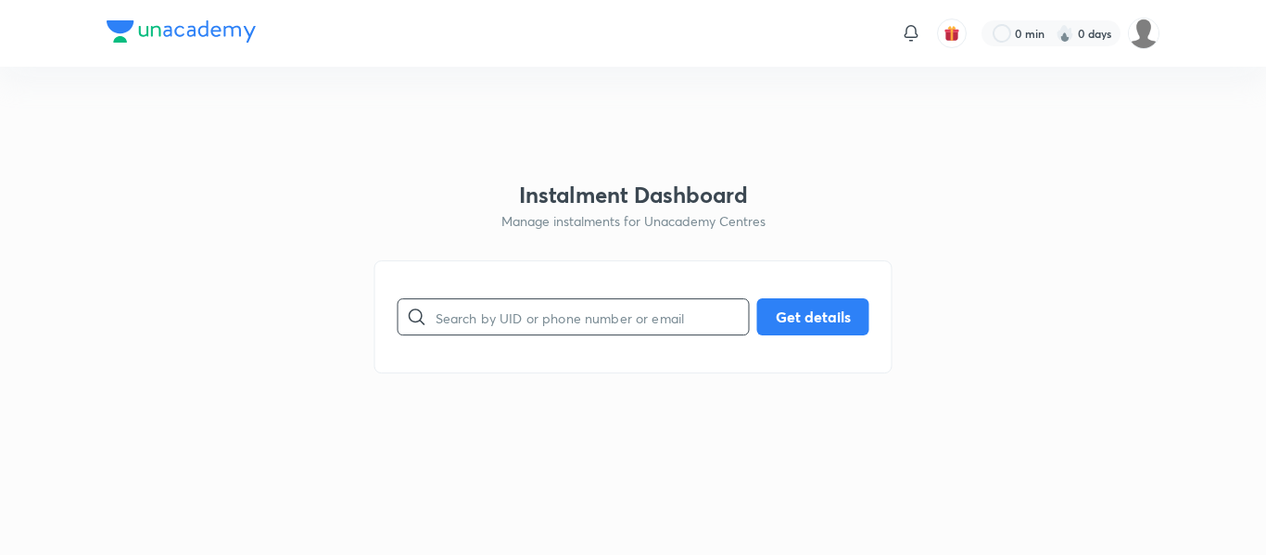
click at [497, 331] on input "text" at bounding box center [592, 317] width 313 height 47
paste input "[EMAIL_ADDRESS][DOMAIN_NAME]"
type input "[EMAIL_ADDRESS][DOMAIN_NAME]"
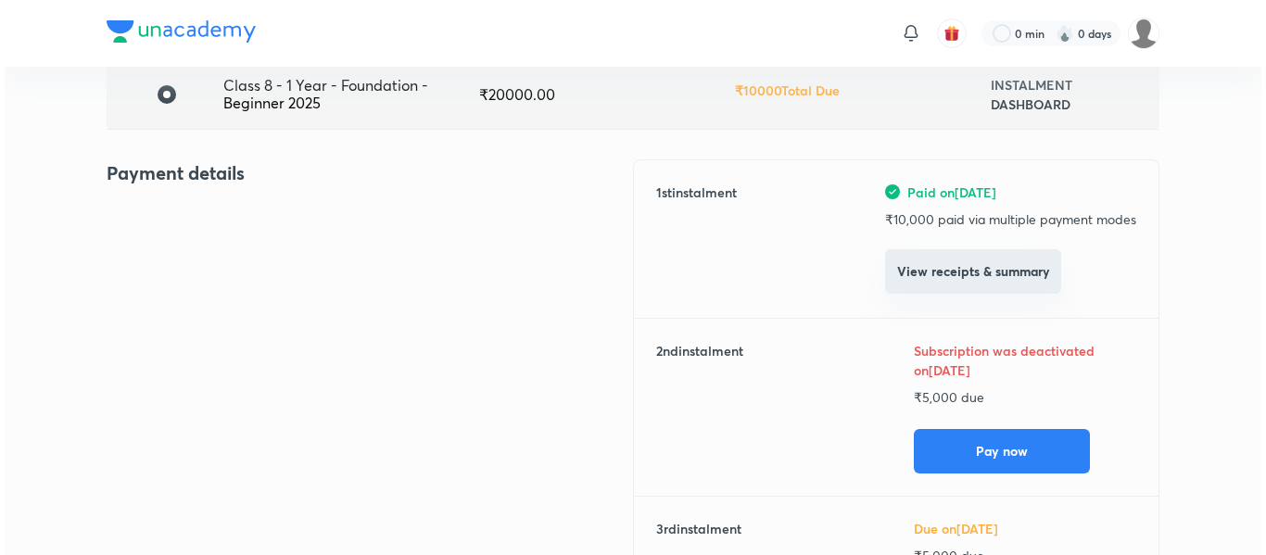
scroll to position [155, 0]
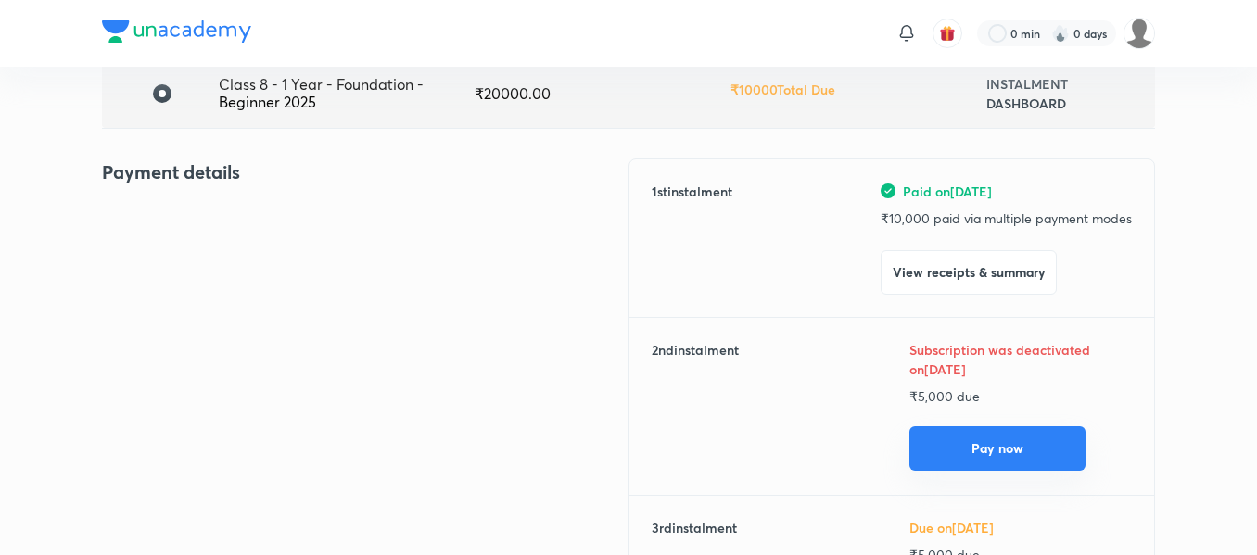
click at [954, 438] on button "Pay now" at bounding box center [997, 448] width 176 height 44
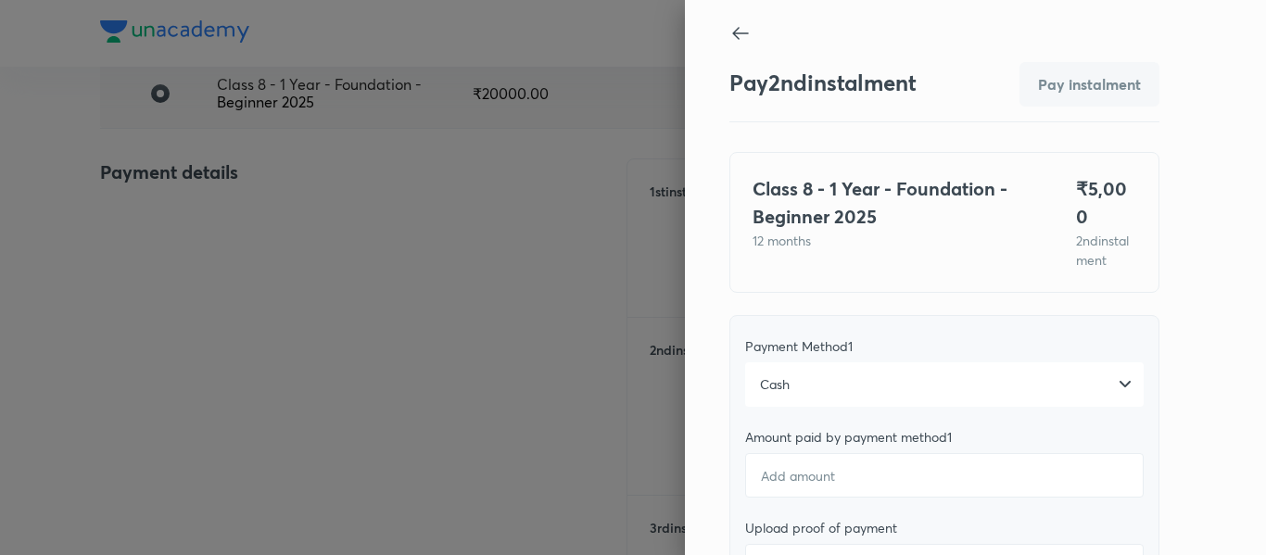
click at [866, 379] on div "Cash" at bounding box center [944, 384] width 398 height 44
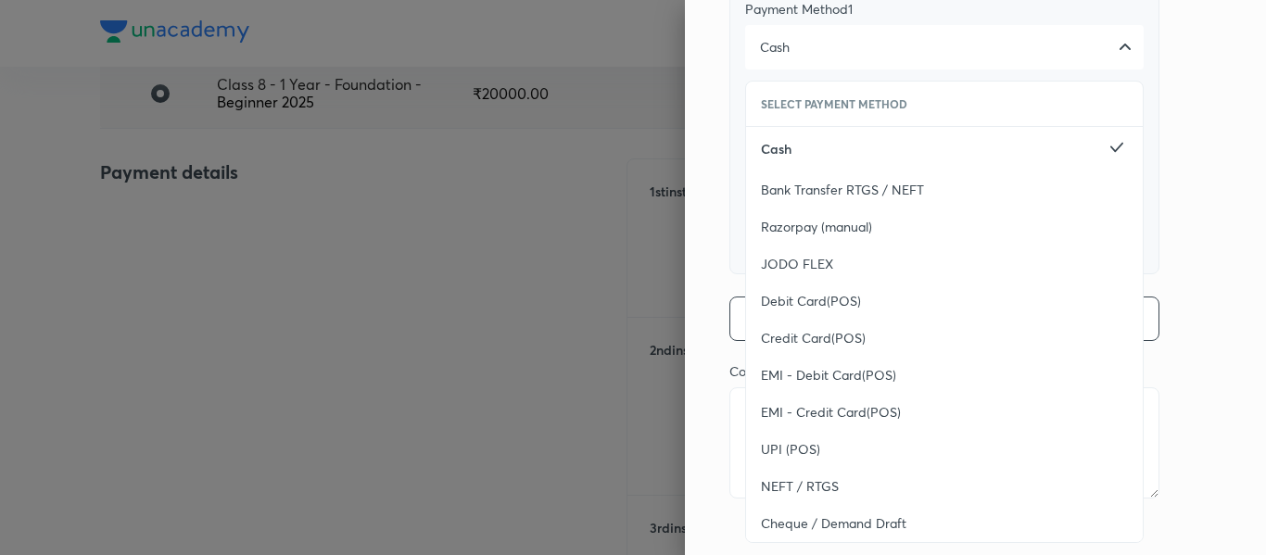
scroll to position [339, 0]
click at [790, 438] on span "UPI (POS)" at bounding box center [790, 447] width 59 height 19
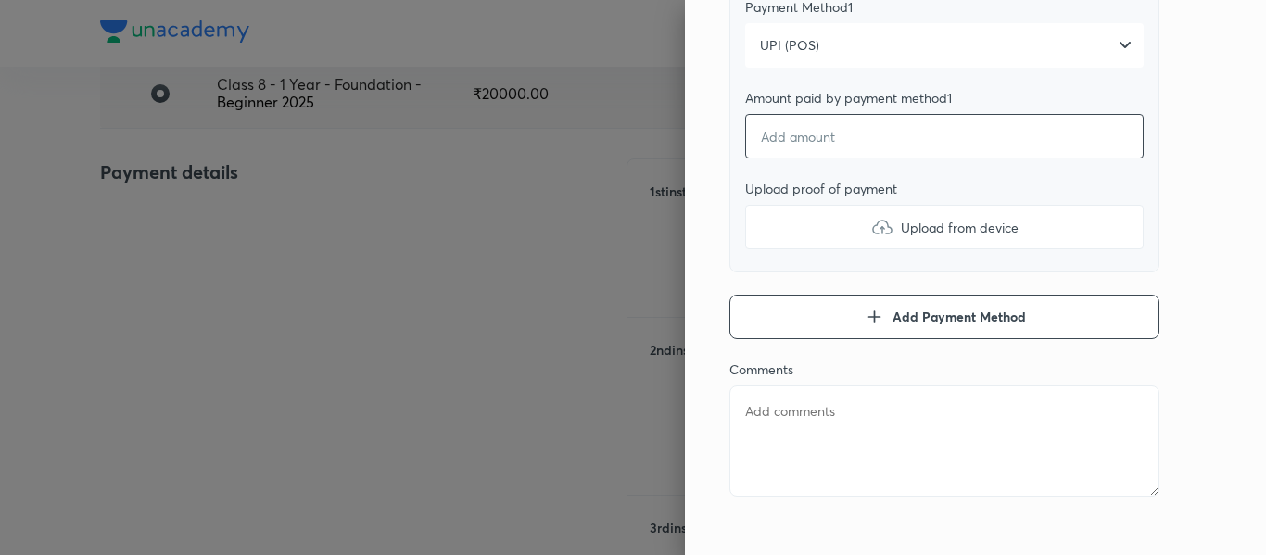
click at [790, 114] on input "number" at bounding box center [944, 136] width 398 height 44
type textarea "x"
type input "5"
type textarea "x"
type input "50"
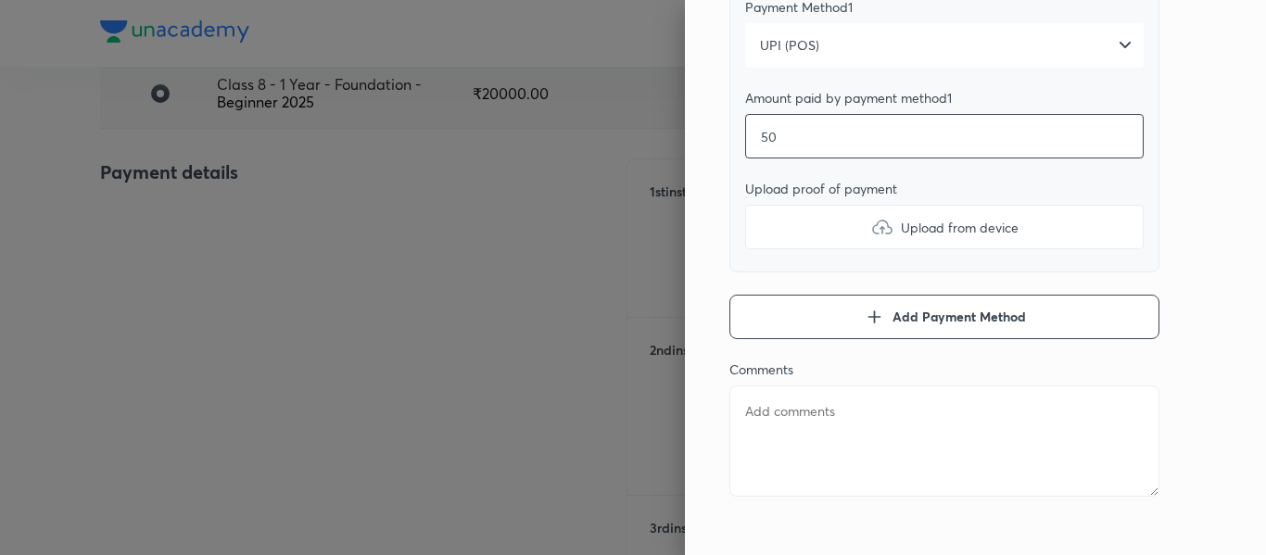
type textarea "x"
type input "500"
type textarea "x"
type input "5000"
type textarea "x"
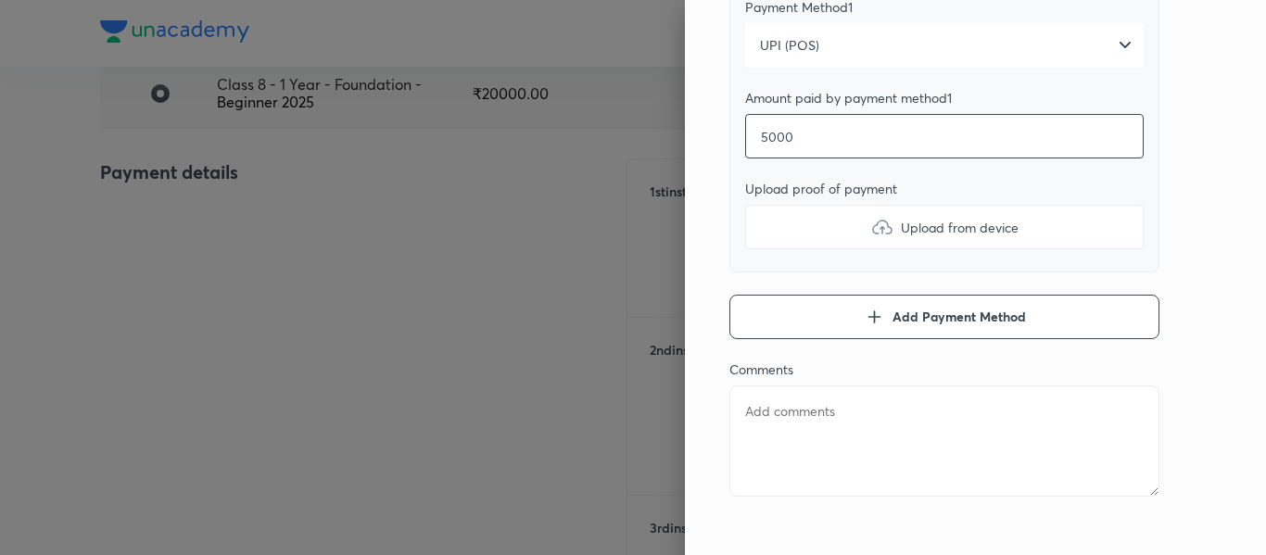
type input "5000"
click at [786, 205] on label "Upload from device" at bounding box center [944, 227] width 398 height 44
click at [0, 0] on input "Upload from device" at bounding box center [0, 0] width 0 height 0
type textarea "x"
click at [800, 413] on textarea at bounding box center [944, 440] width 430 height 111
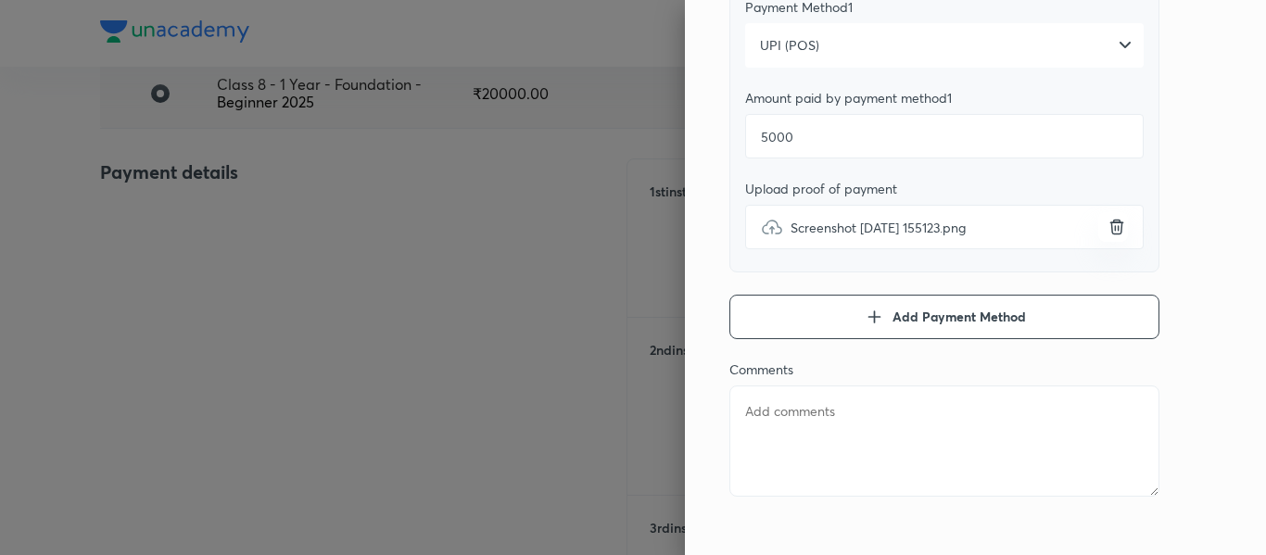
type textarea "2"
type textarea "x"
type textarea "2n"
type textarea "x"
type textarea "2nd"
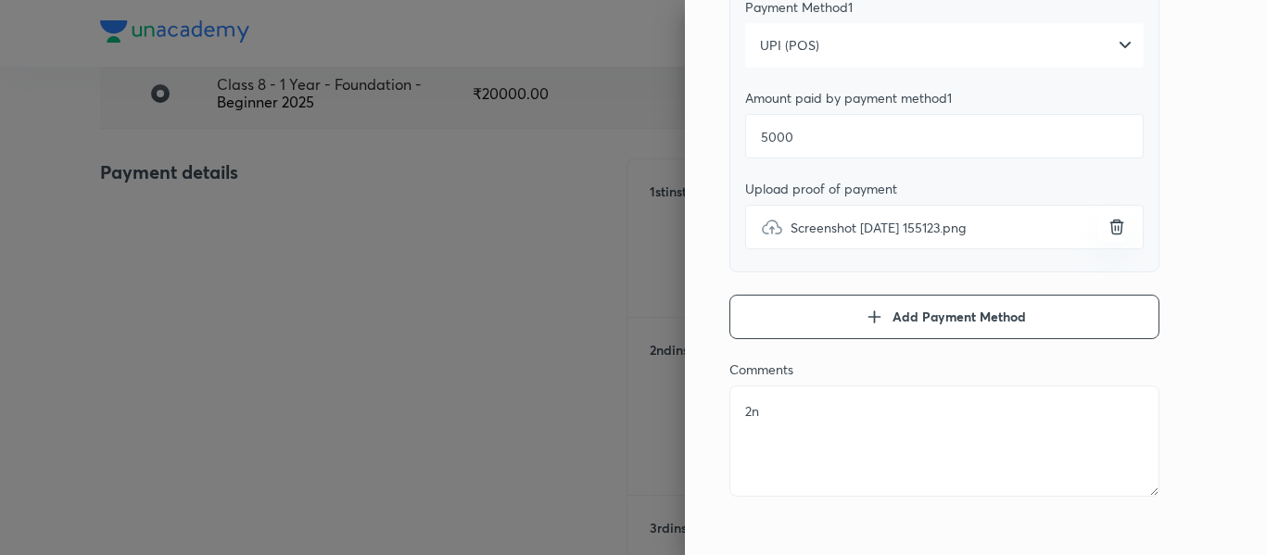
type textarea "x"
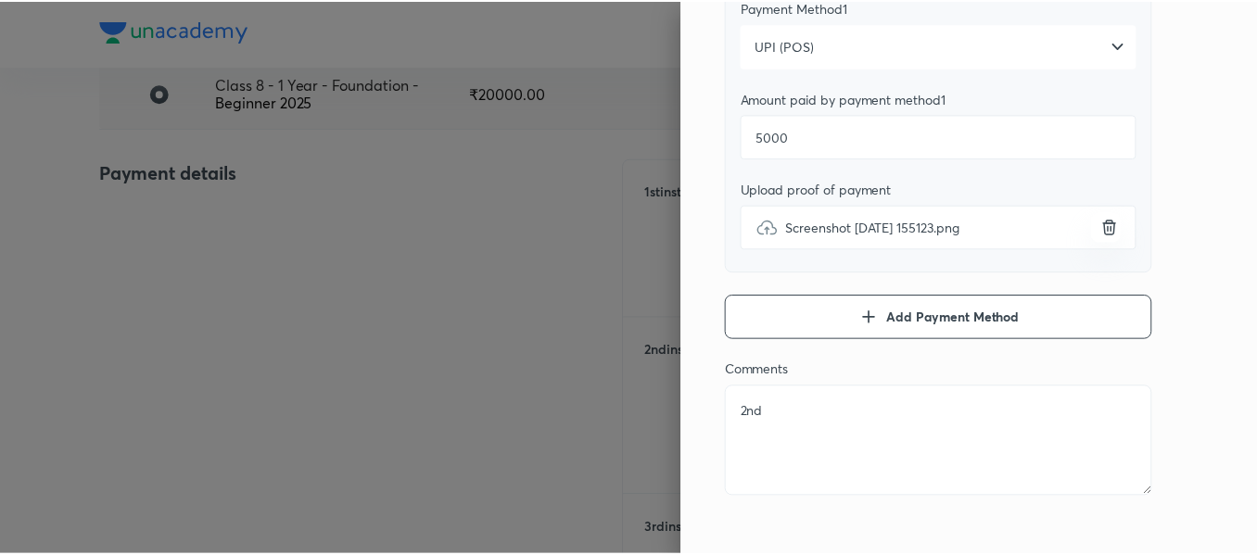
scroll to position [0, 0]
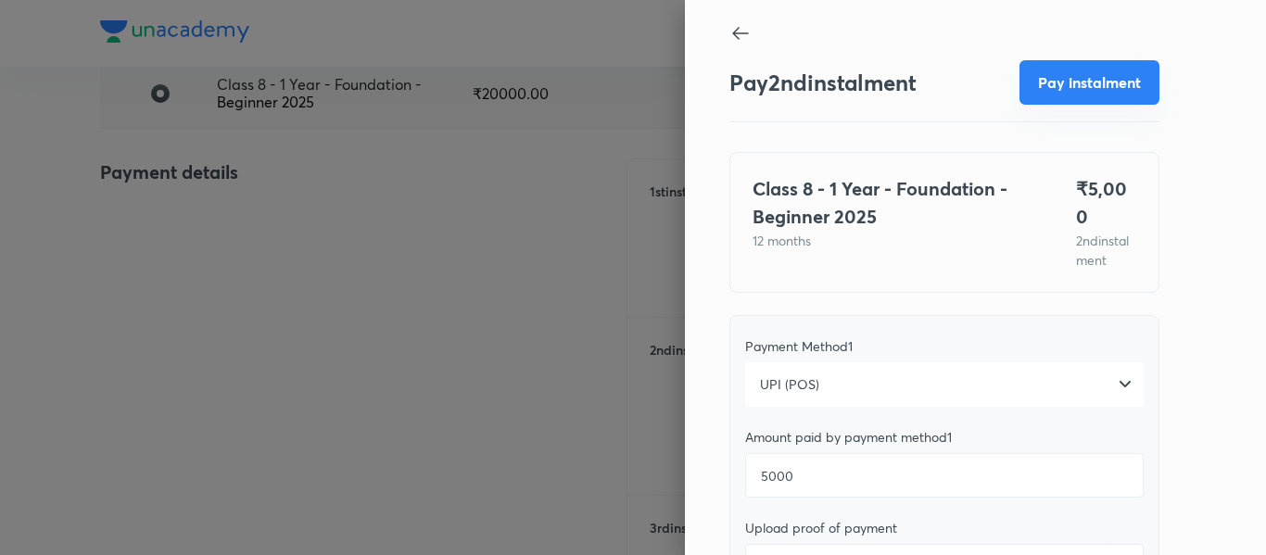
type textarea "2nd"
click at [1043, 77] on button "Pay instalment" at bounding box center [1089, 82] width 140 height 44
type textarea "x"
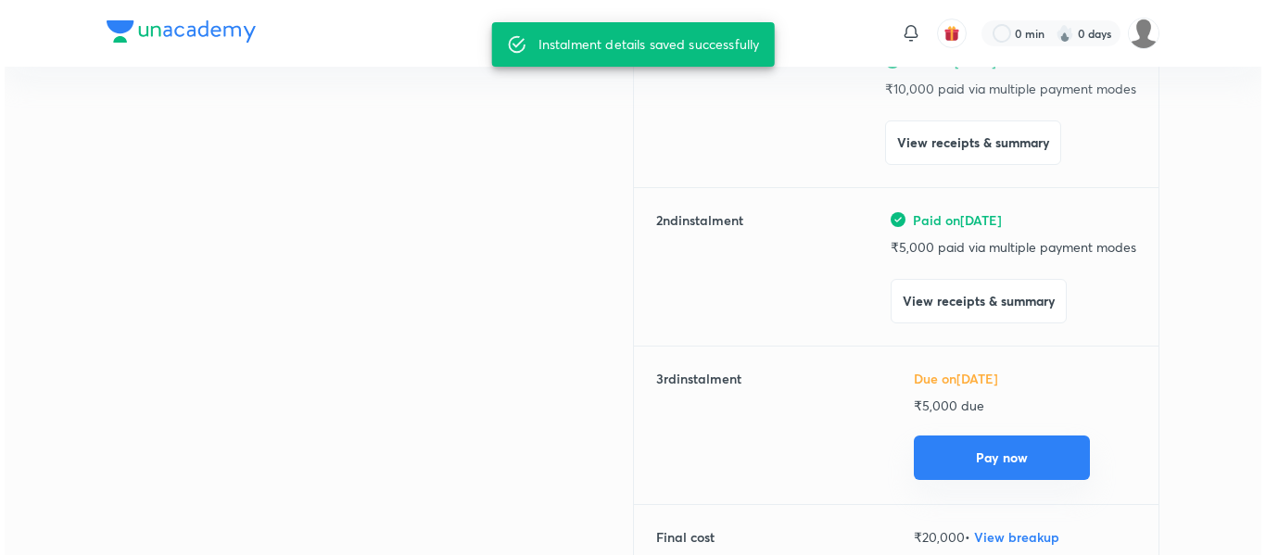
scroll to position [289, 0]
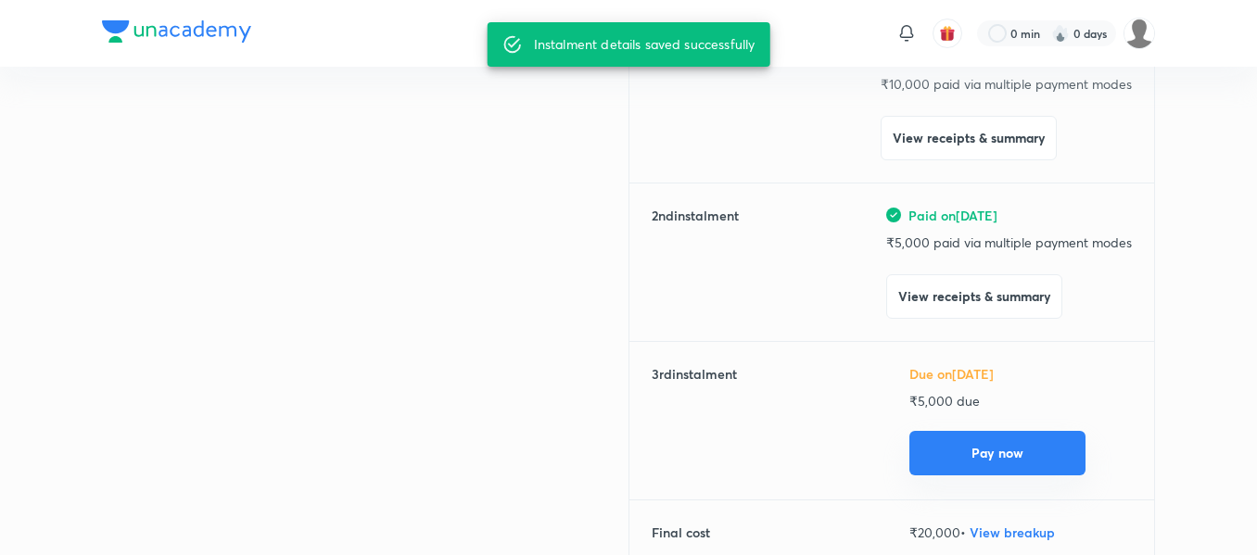
click at [931, 463] on button "Pay now" at bounding box center [997, 453] width 176 height 44
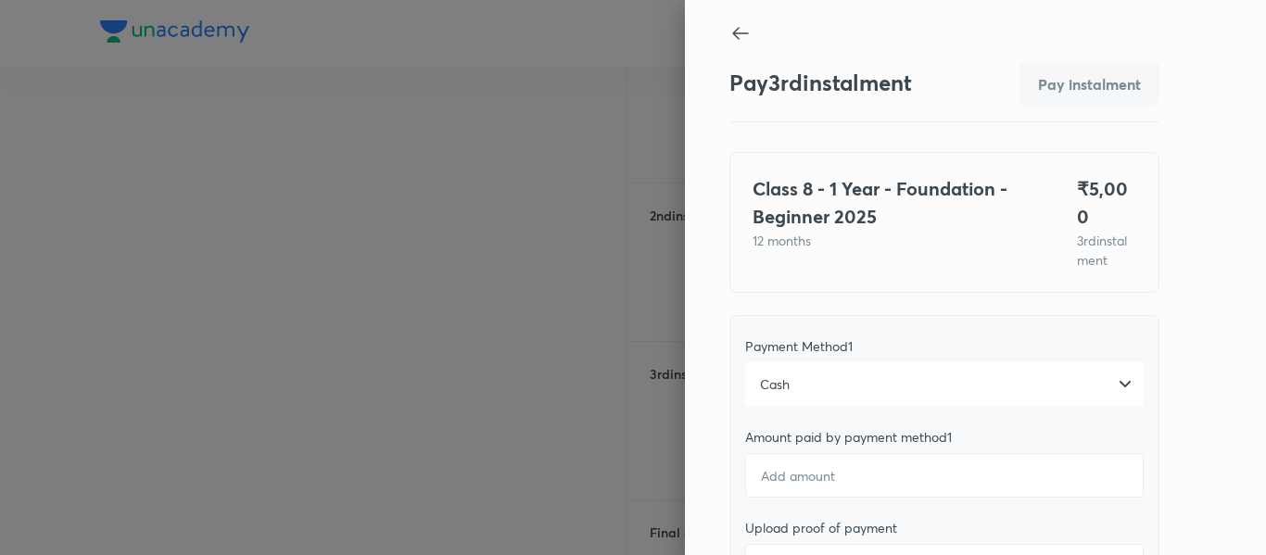
click at [846, 370] on div "Cash" at bounding box center [944, 384] width 398 height 44
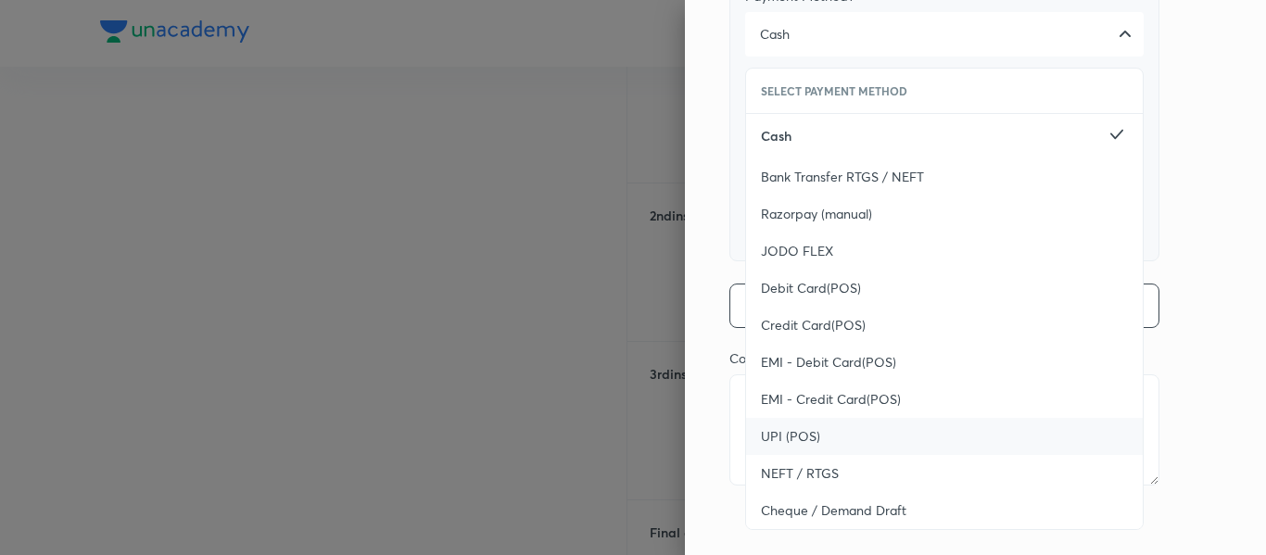
click at [790, 428] on span "UPI (POS)" at bounding box center [790, 436] width 59 height 19
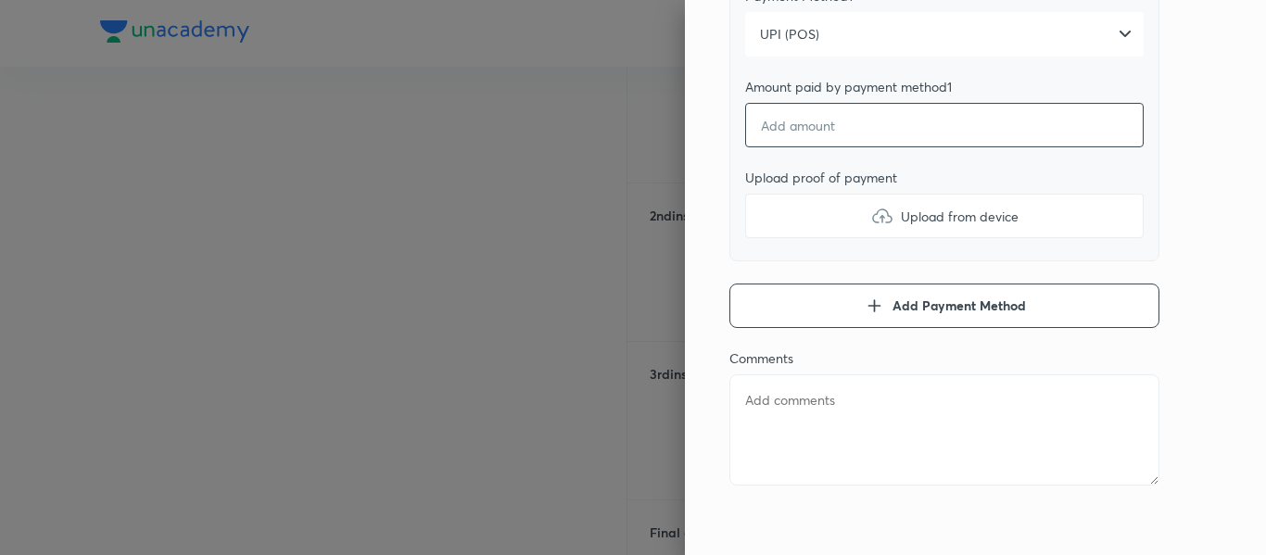
click at [809, 125] on input "number" at bounding box center [944, 125] width 398 height 44
type textarea "x"
type input "5"
type textarea "x"
type input "50"
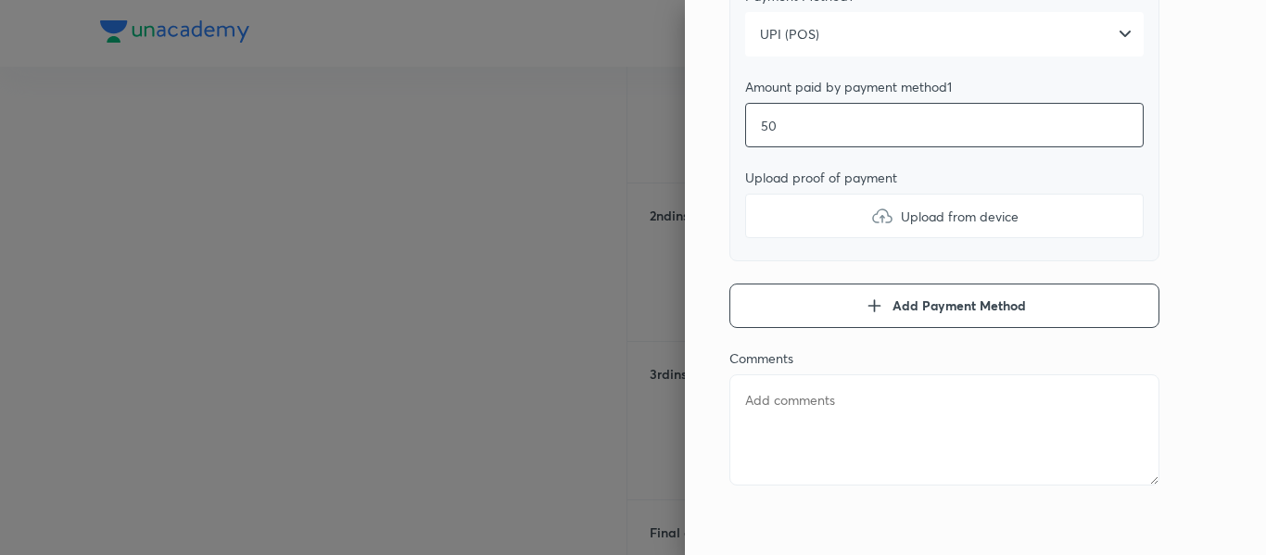
type textarea "x"
type input "500"
type textarea "x"
type input "5000"
type textarea "x"
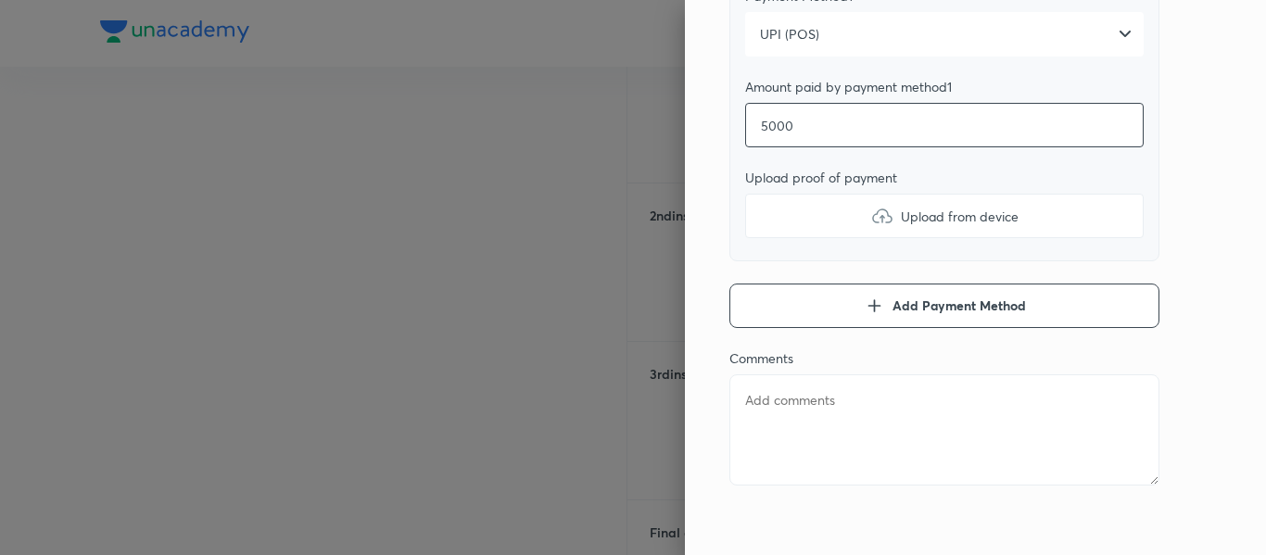
type input "5000"
click at [774, 196] on label "Upload from device" at bounding box center [944, 216] width 398 height 44
click at [0, 0] on input "Upload from device" at bounding box center [0, 0] width 0 height 0
type textarea "x"
click at [805, 398] on textarea at bounding box center [944, 429] width 430 height 111
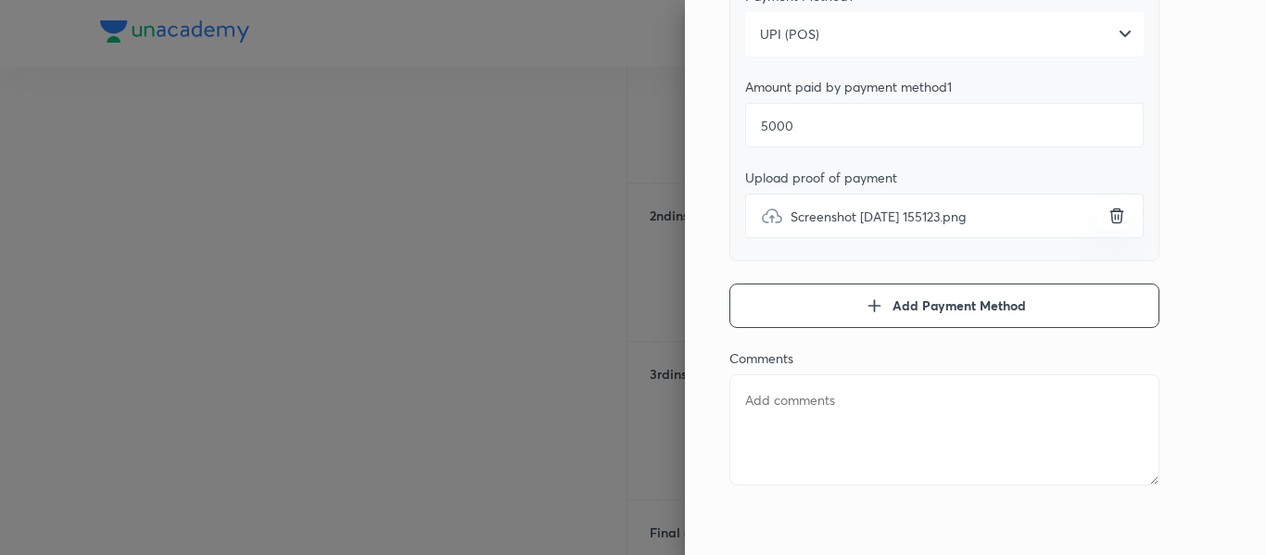
type textarea "2"
type textarea "x"
type textarea "2n"
type textarea "x"
type textarea "2"
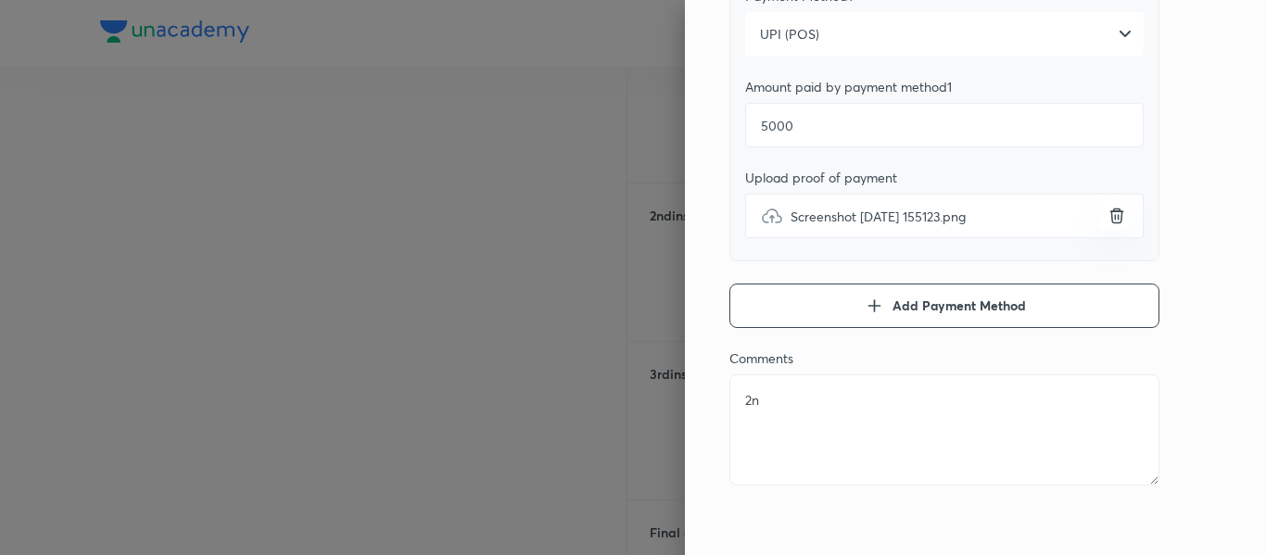
type textarea "x"
type textarea "3"
type textarea "x"
type textarea "3r"
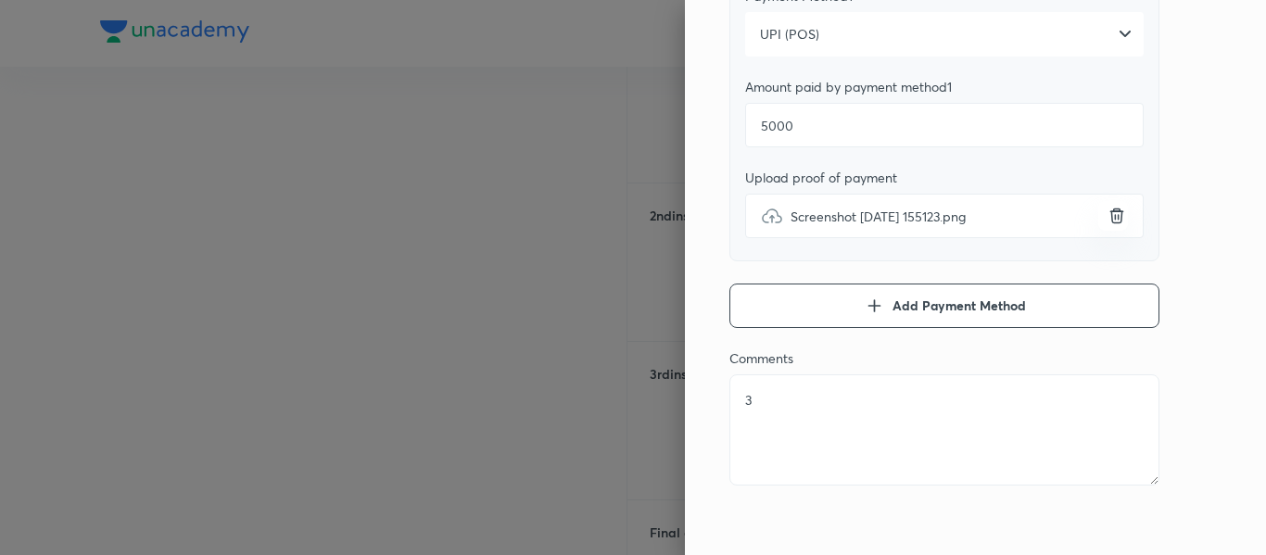
type textarea "x"
type textarea "3rd"
type textarea "x"
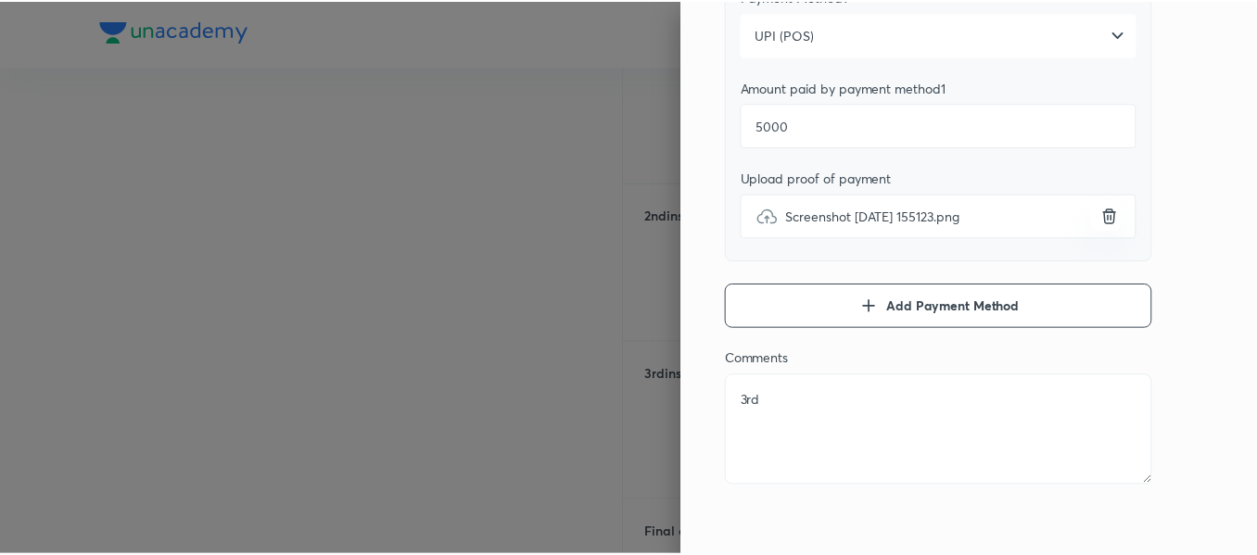
scroll to position [0, 0]
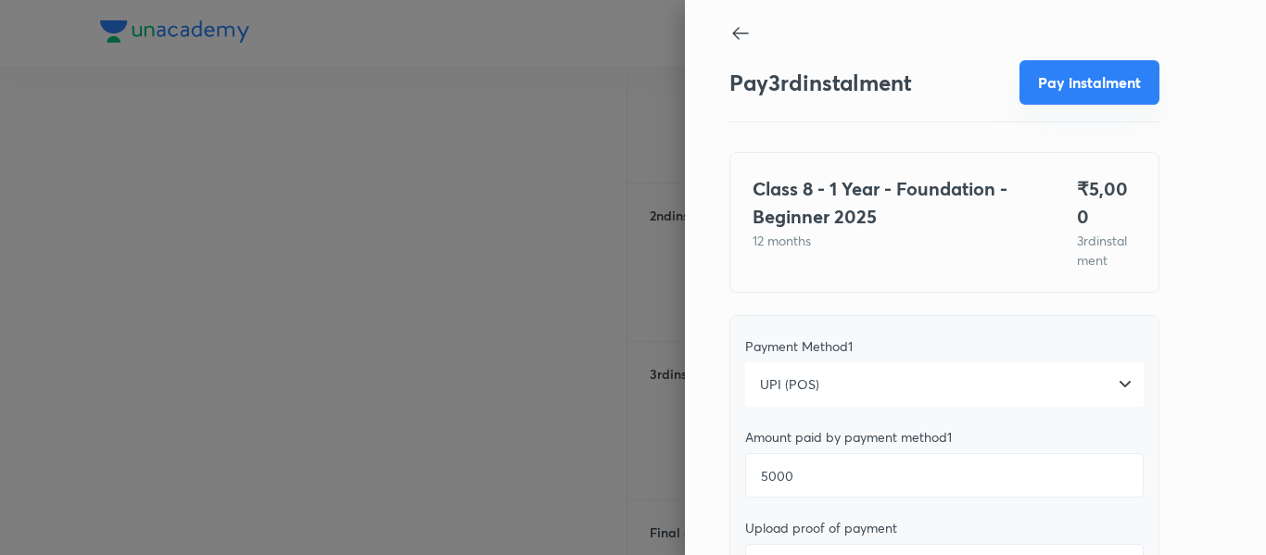
type textarea "3rd"
click at [1051, 73] on button "Pay instalment" at bounding box center [1089, 82] width 140 height 44
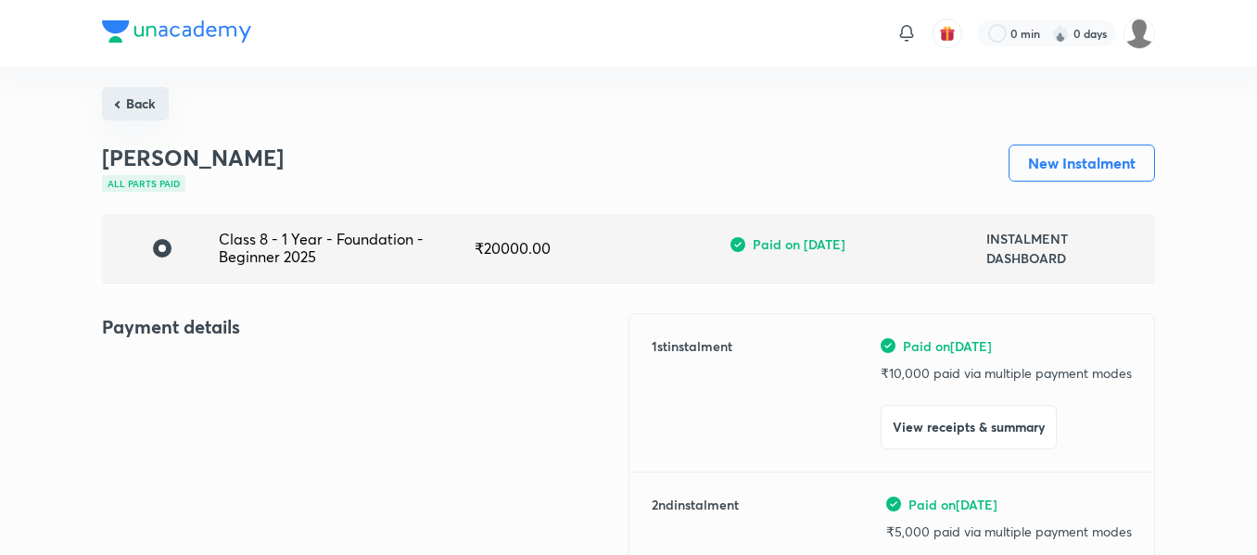
click at [143, 89] on button "Back" at bounding box center [135, 103] width 67 height 33
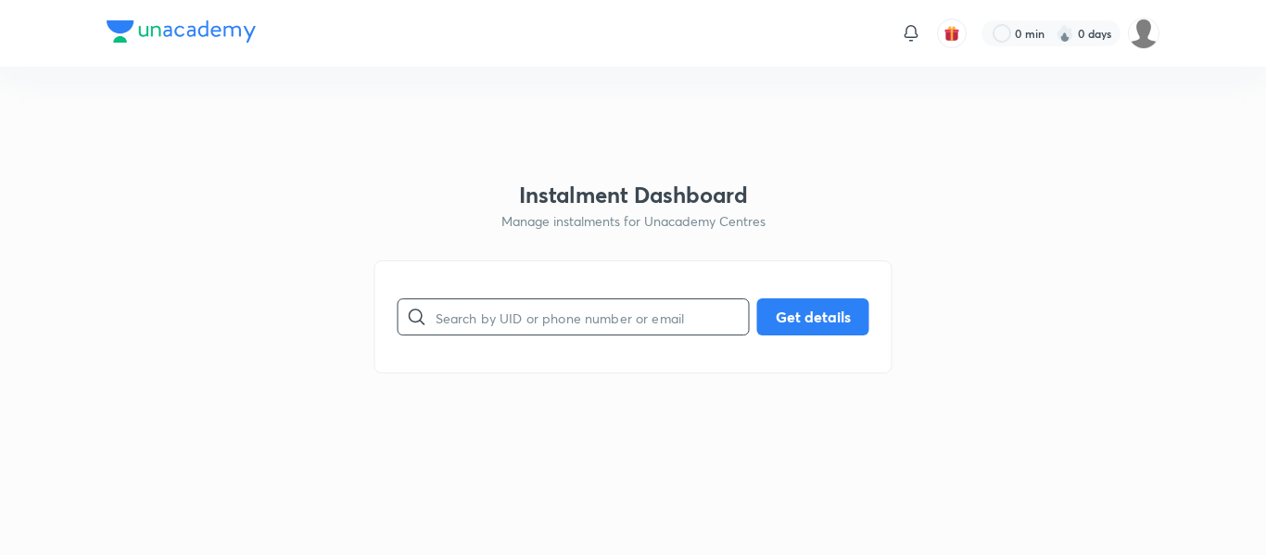
click at [476, 303] on input "text" at bounding box center [592, 317] width 313 height 47
paste input "[EMAIL_ADDRESS][DATE][DOMAIN_NAME]"
type input "[EMAIL_ADDRESS][DATE][DOMAIN_NAME]"
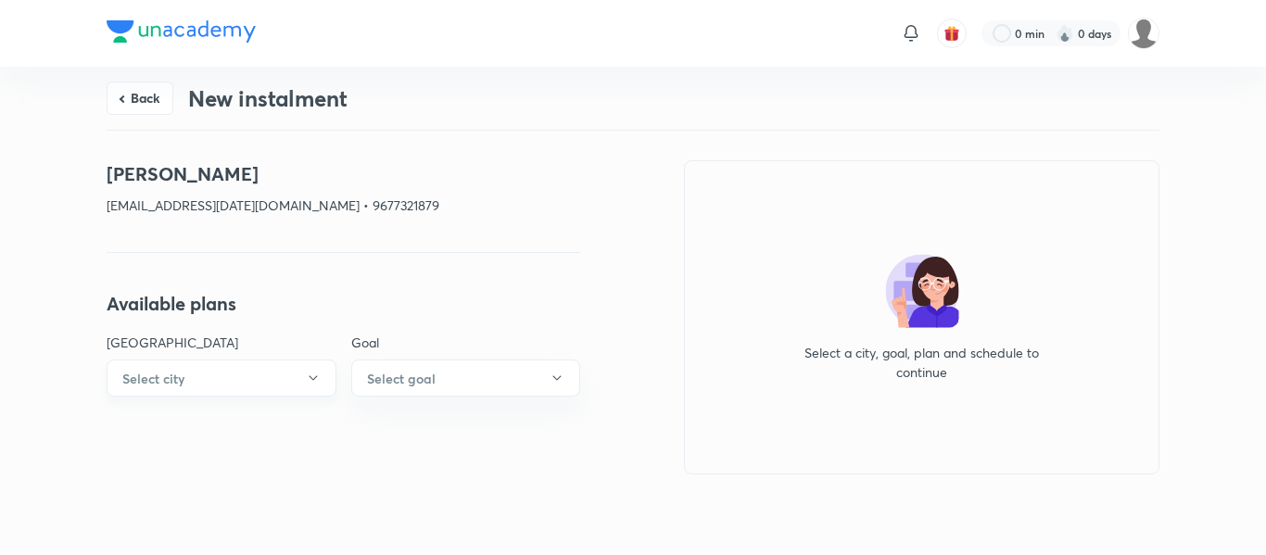
click at [289, 385] on button "Select city" at bounding box center [222, 378] width 230 height 37
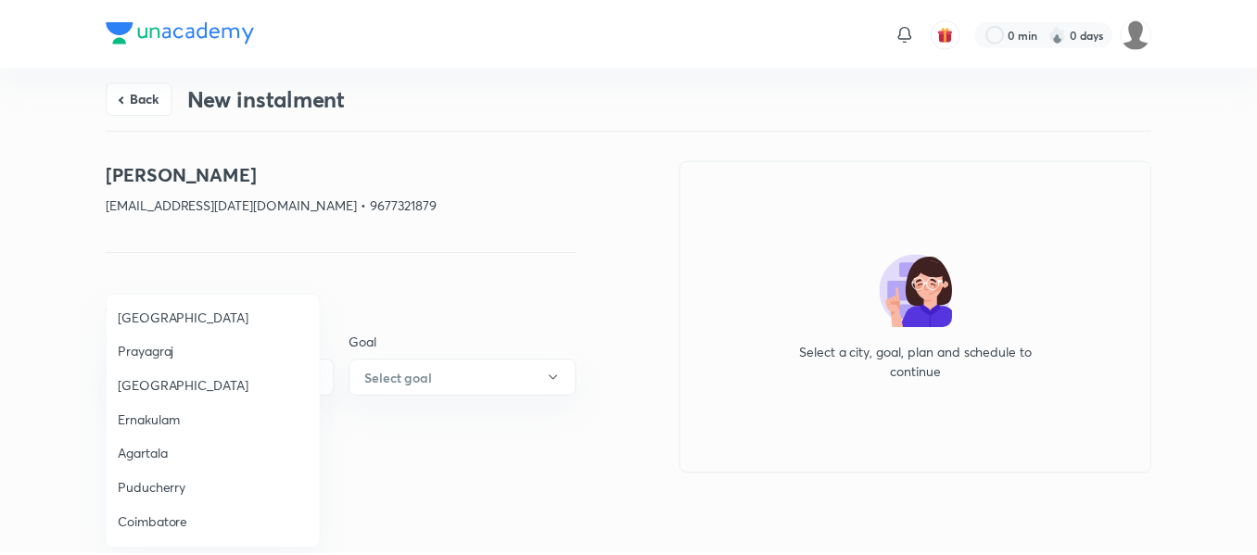
scroll to position [948, 0]
click at [183, 478] on span "Coimbatore" at bounding box center [215, 487] width 192 height 19
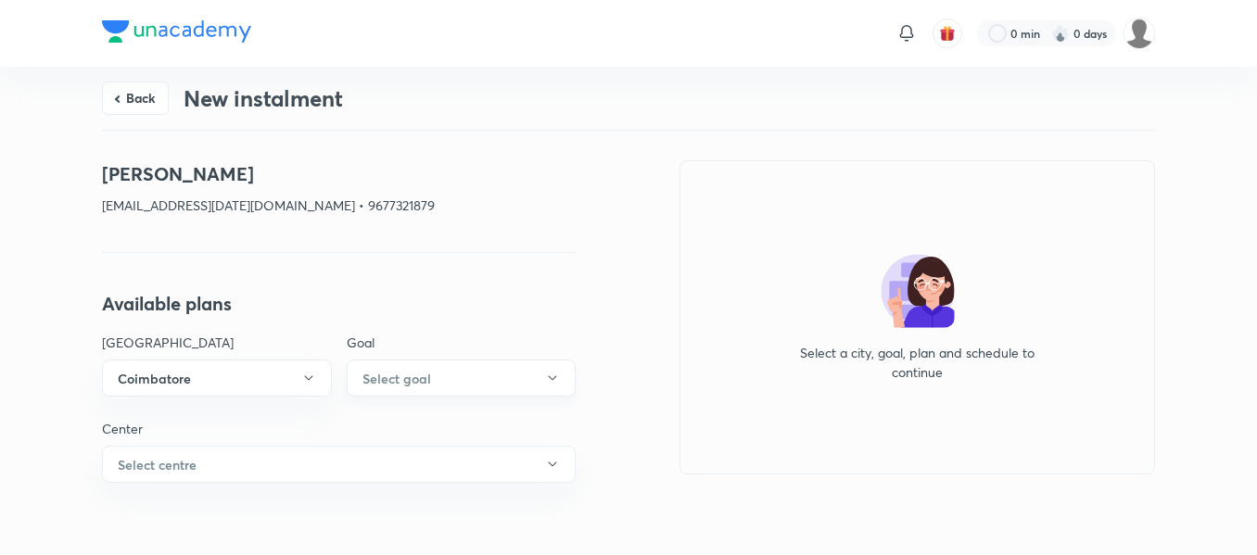
click at [381, 395] on button "Select goal" at bounding box center [462, 378] width 230 height 37
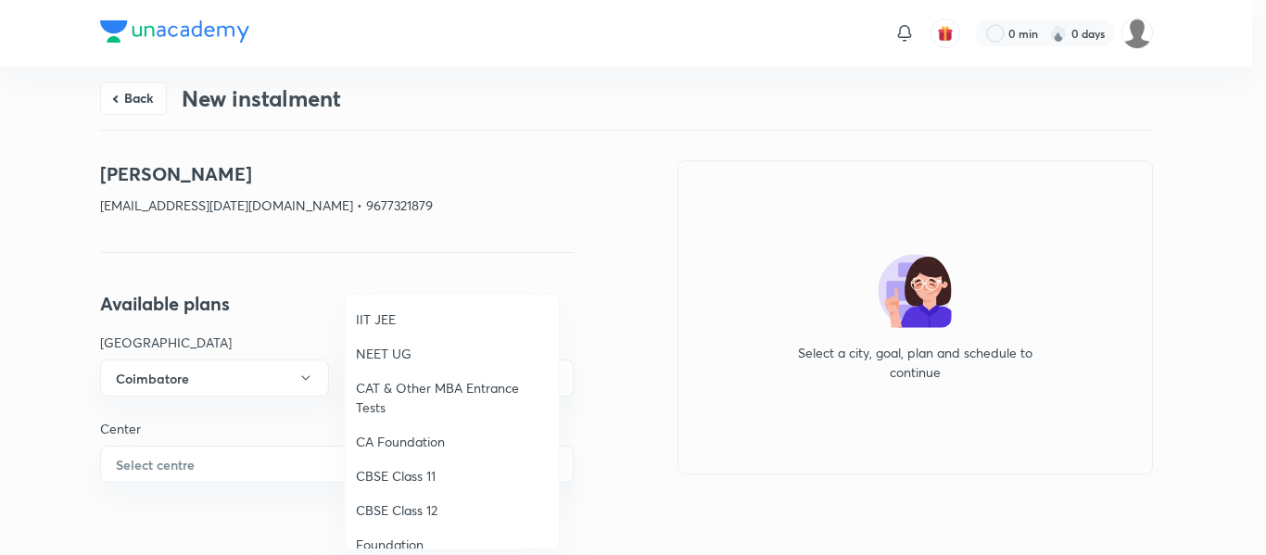
click at [383, 360] on span "NEET UG" at bounding box center [452, 353] width 192 height 19
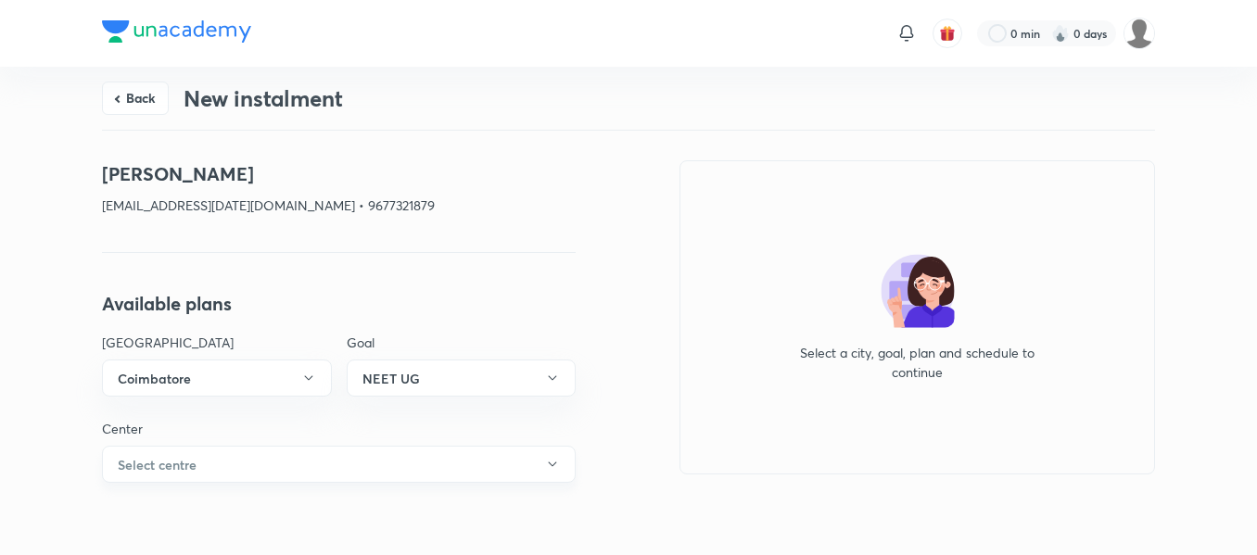
click at [259, 472] on button "Select centre" at bounding box center [339, 464] width 474 height 37
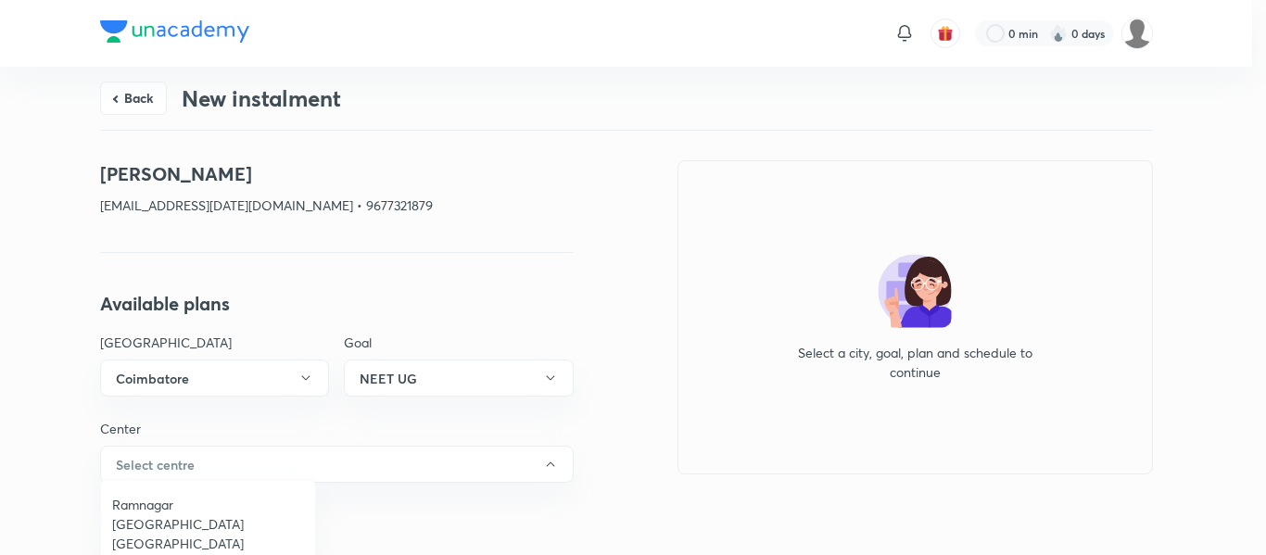
click at [216, 501] on span "Ramnagar [GEOGRAPHIC_DATA] [GEOGRAPHIC_DATA]" at bounding box center [208, 524] width 192 height 58
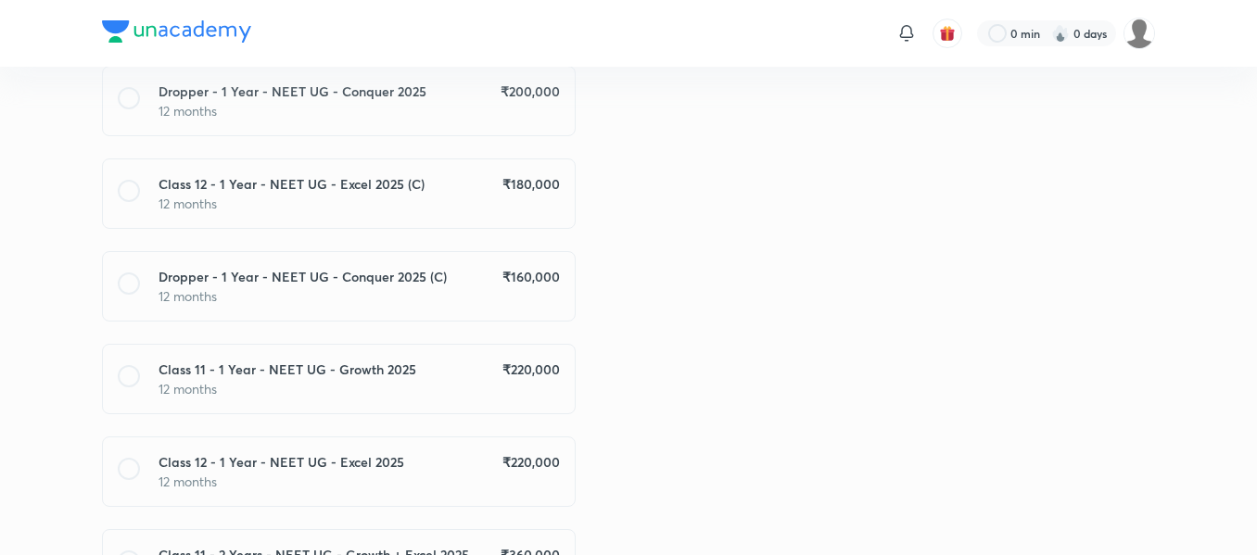
scroll to position [1089, 0]
click at [530, 467] on h6 "₹ 220,000" at bounding box center [530, 460] width 57 height 19
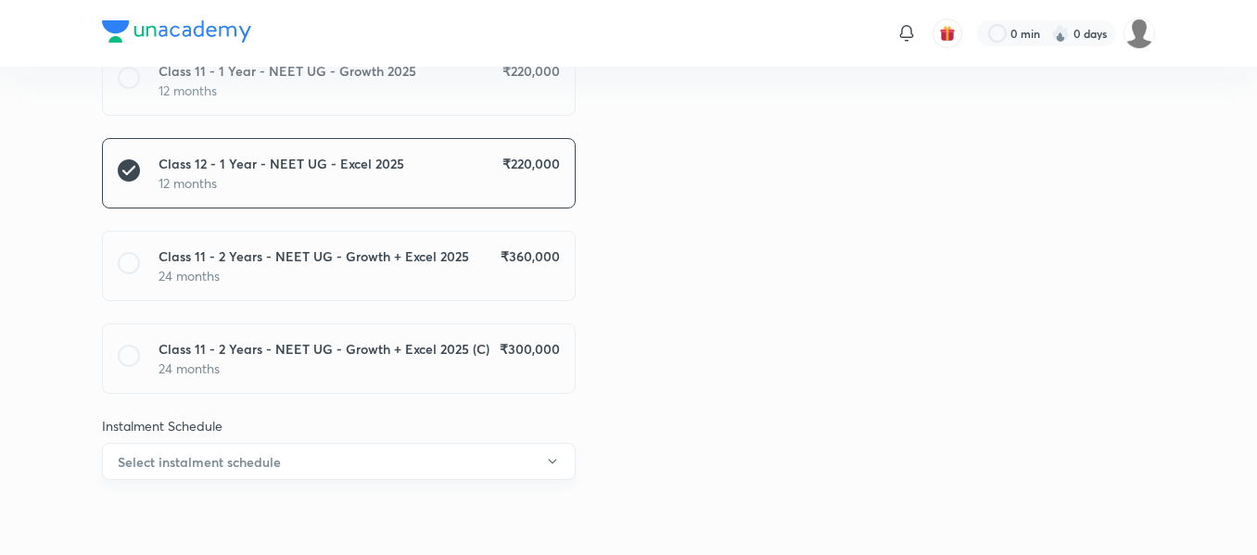
click at [454, 465] on button "Select instalment schedule" at bounding box center [339, 461] width 474 height 37
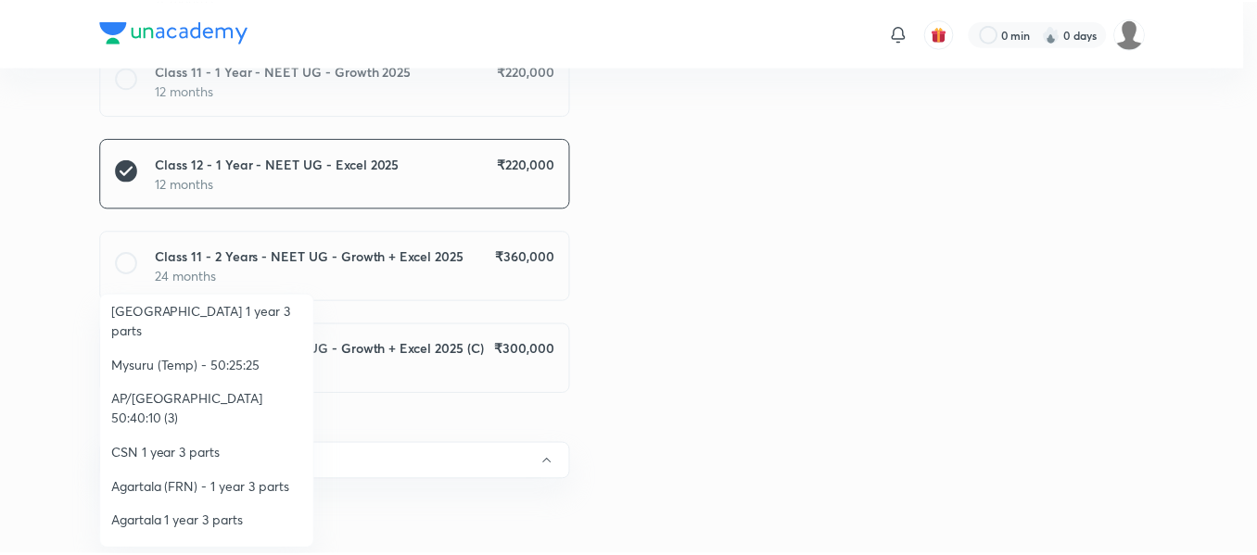
scroll to position [351, 0]
click at [196, 546] on span "Vijayawada Class 12 - 50:25:25" at bounding box center [208, 555] width 192 height 19
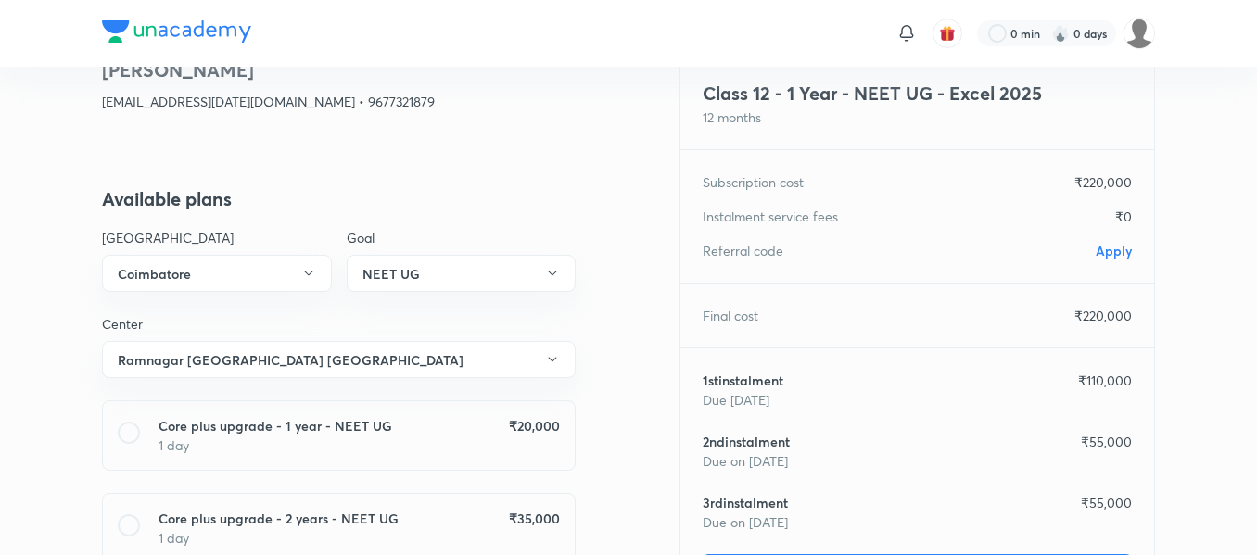
scroll to position [0, 0]
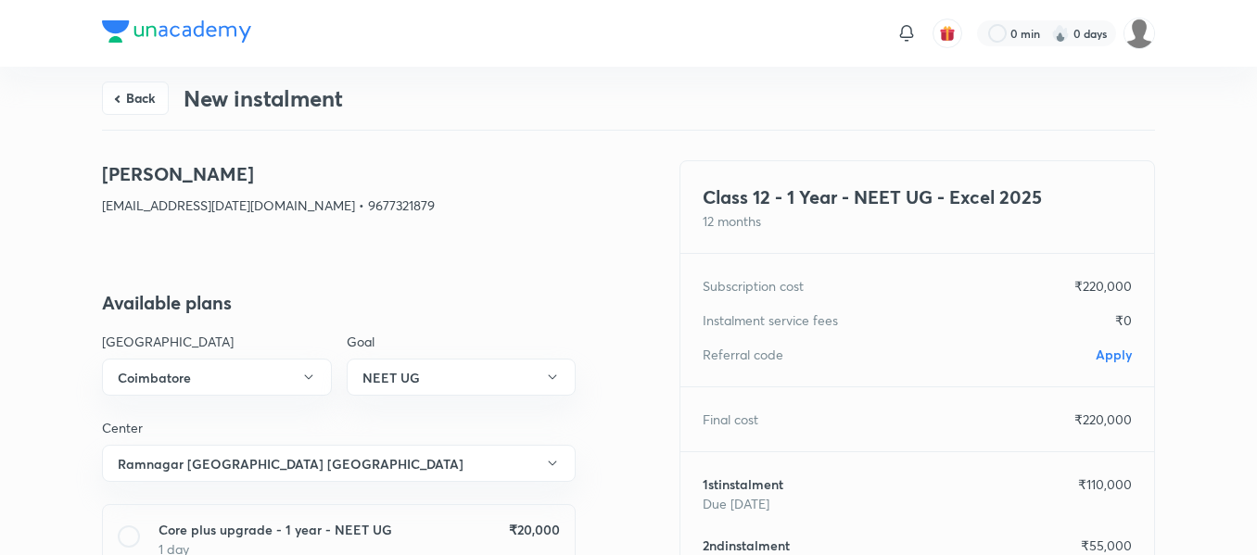
click at [1099, 353] on span "Apply" at bounding box center [1113, 355] width 36 height 18
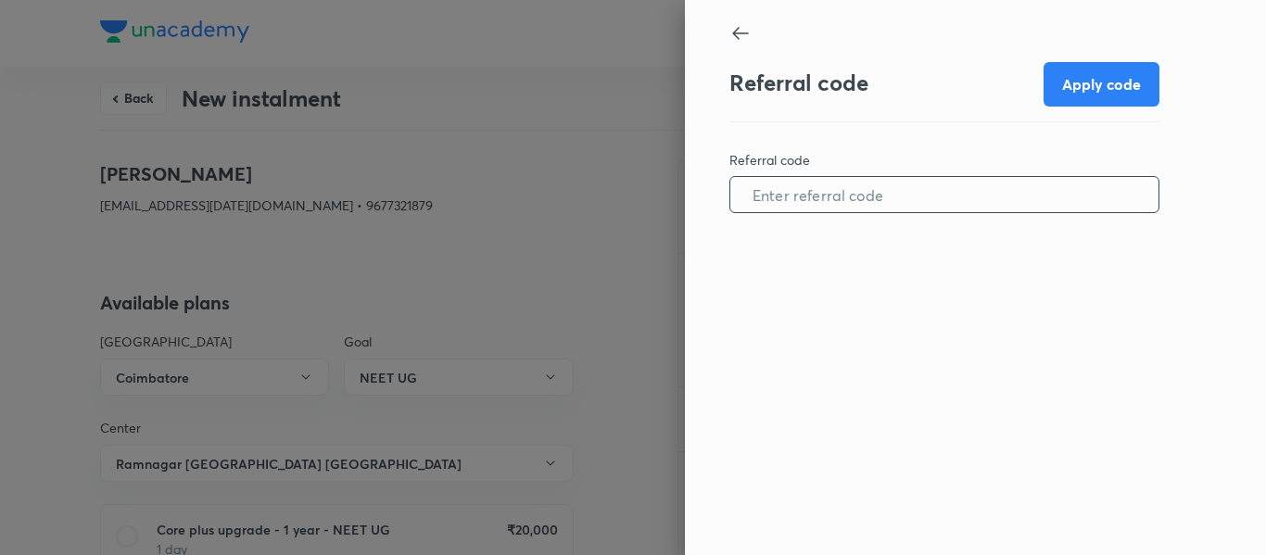
click at [907, 207] on input "text" at bounding box center [944, 194] width 428 height 47
paste input "COIM1078ZUD8RH"
type input "COIM1078ZUD8RH"
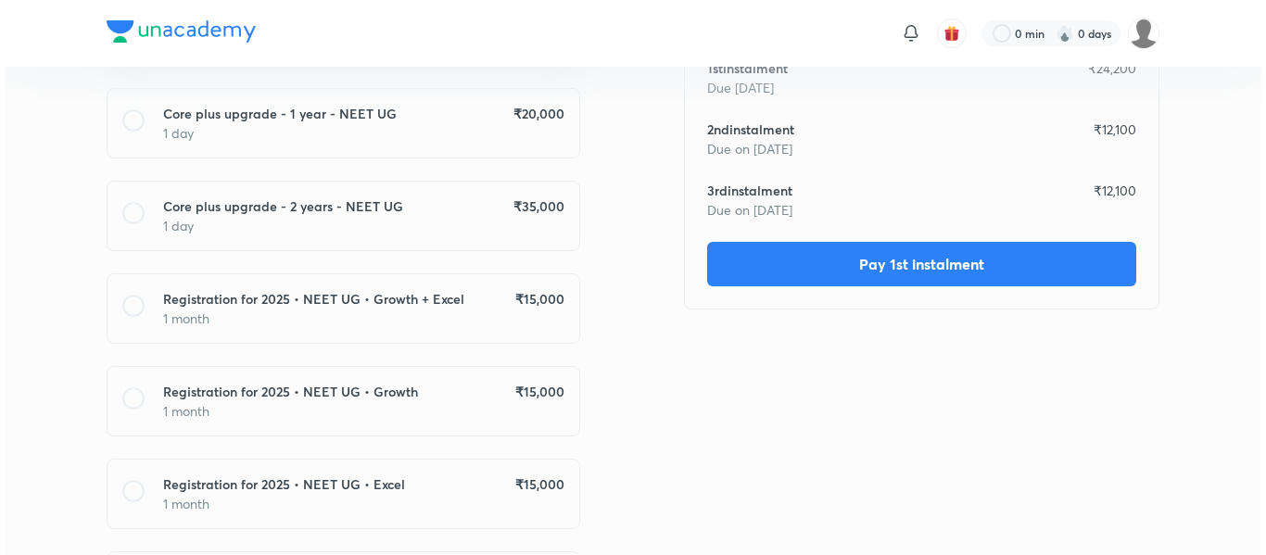
scroll to position [431, 0]
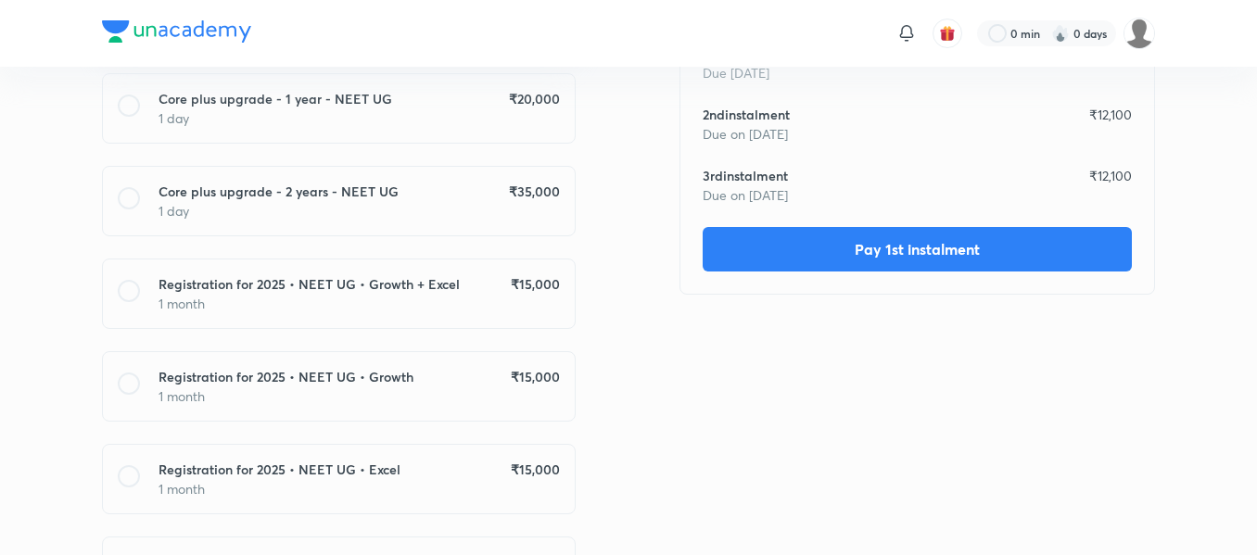
click at [914, 272] on div "Class 12 - 1 Year - NEET UG - Excel 2025 12 months Subscription cost ₹ 220,000 …" at bounding box center [916, 11] width 475 height 565
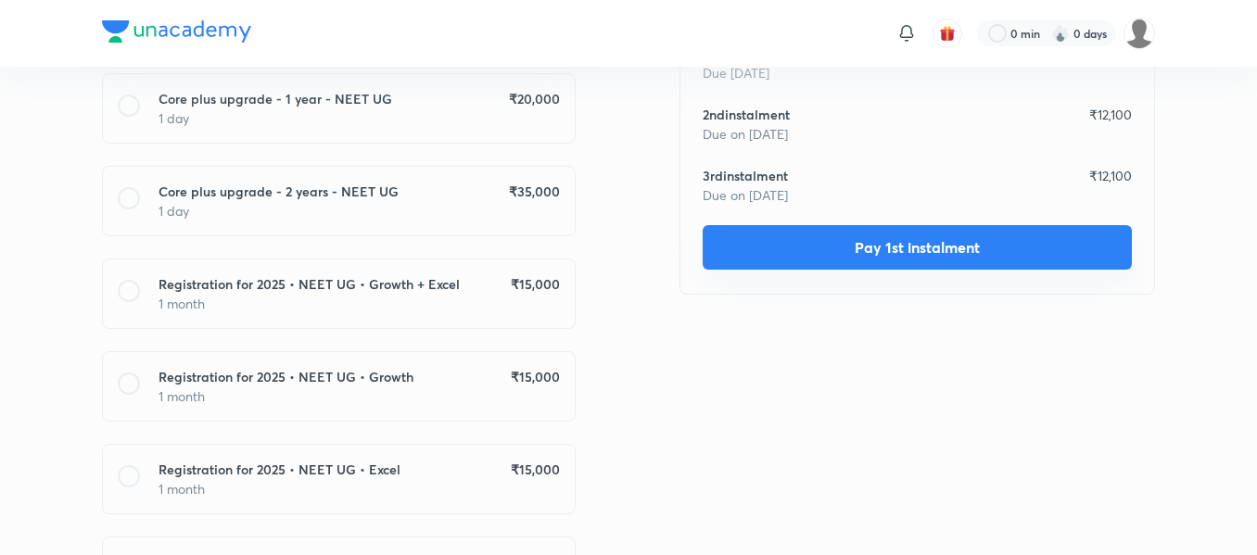
click at [897, 256] on button "Pay 1st instalment" at bounding box center [916, 247] width 429 height 44
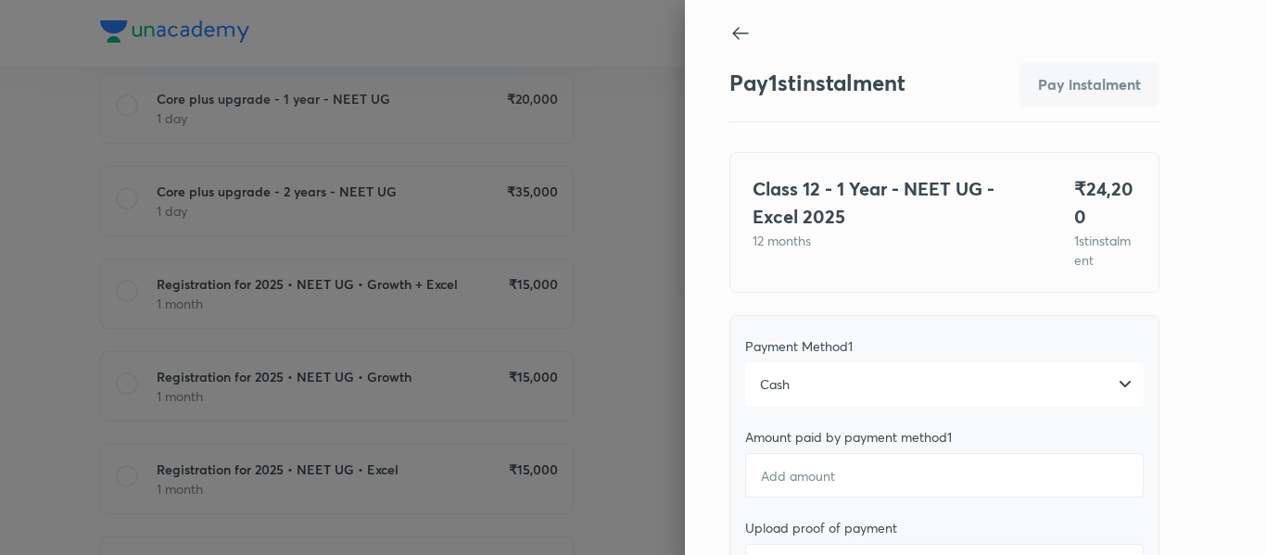
click at [892, 384] on div "Cash" at bounding box center [944, 384] width 398 height 44
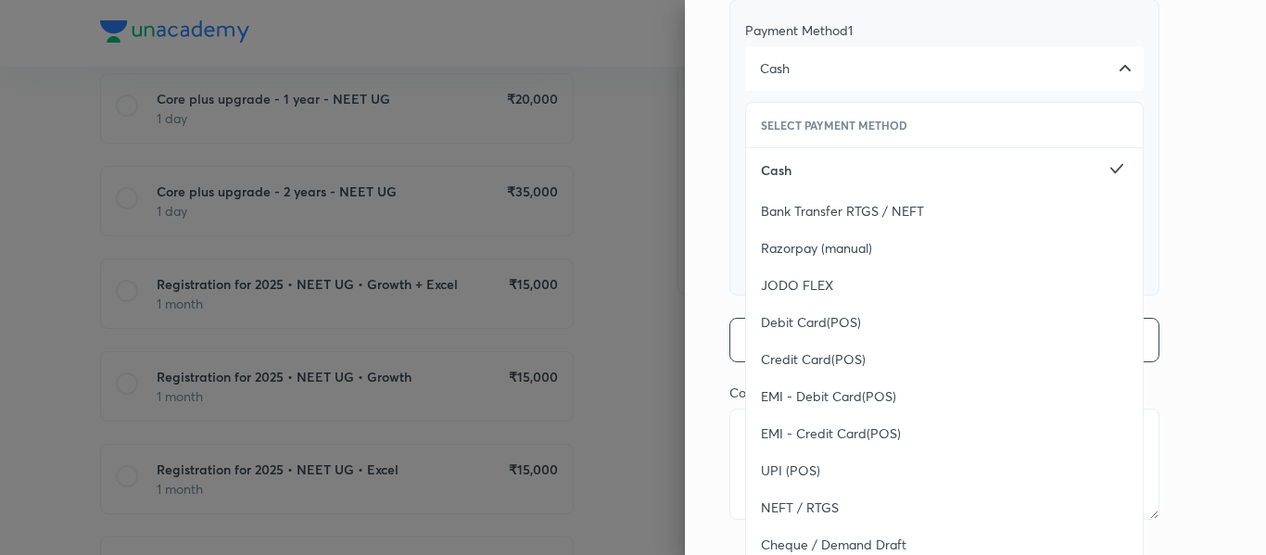
scroll to position [347, 0]
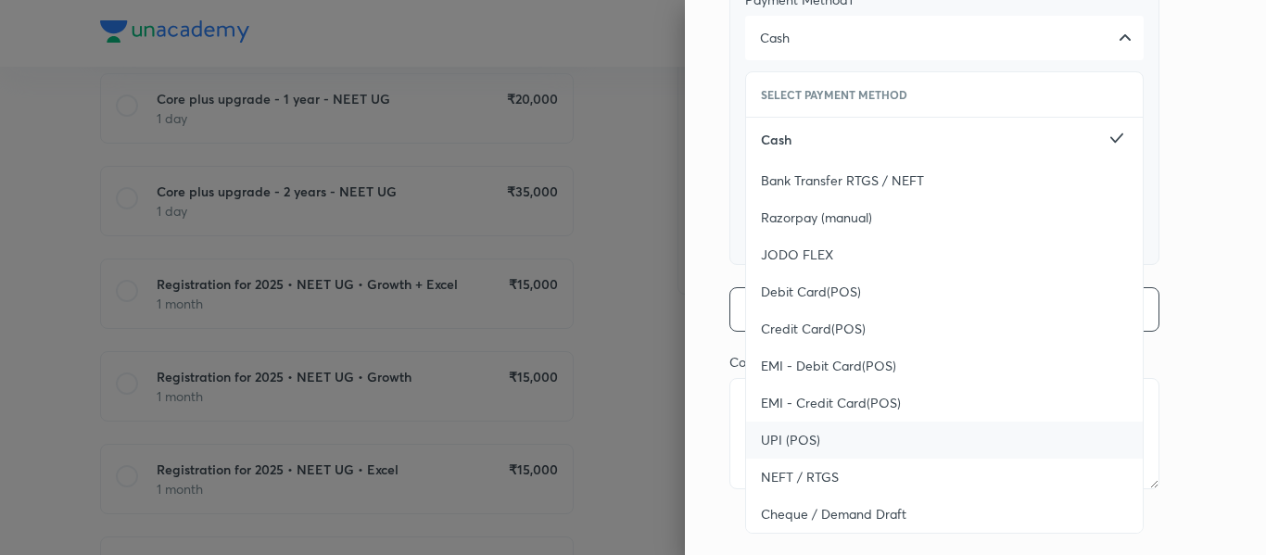
click at [840, 436] on div "UPI (POS)" at bounding box center [944, 440] width 397 height 37
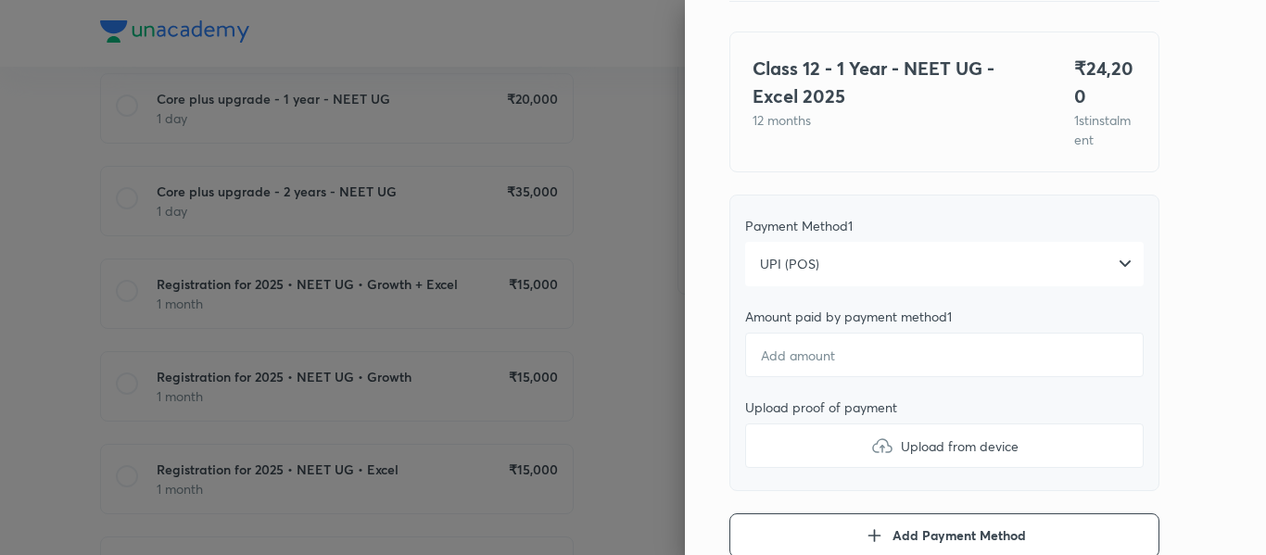
scroll to position [118, 0]
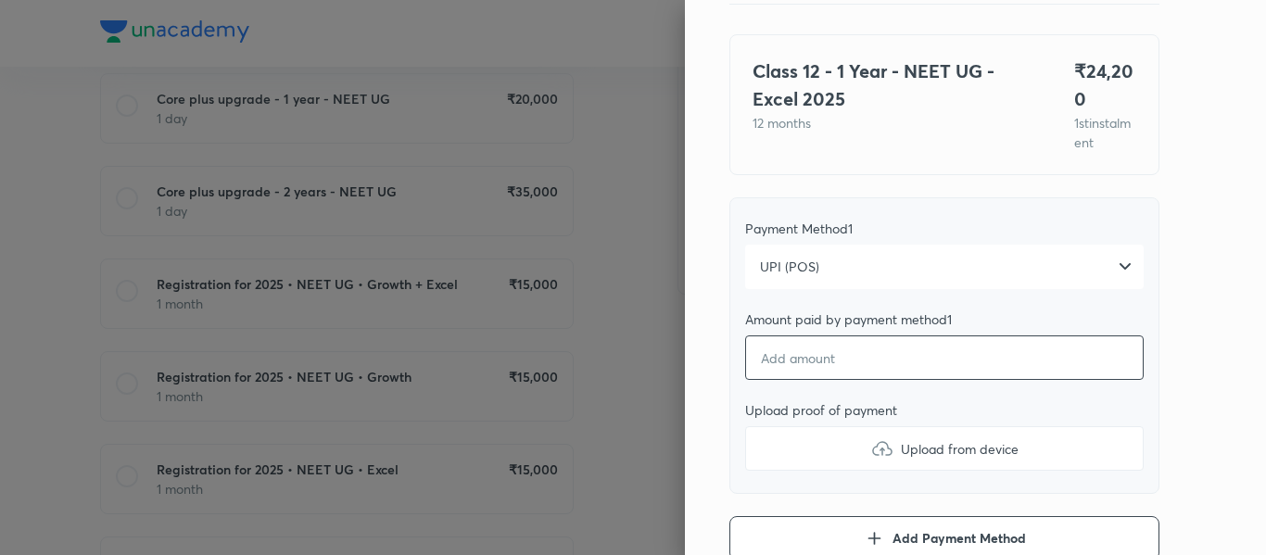
click at [813, 349] on input "number" at bounding box center [944, 357] width 398 height 44
type textarea "x"
type input "2"
type textarea "x"
type input "24"
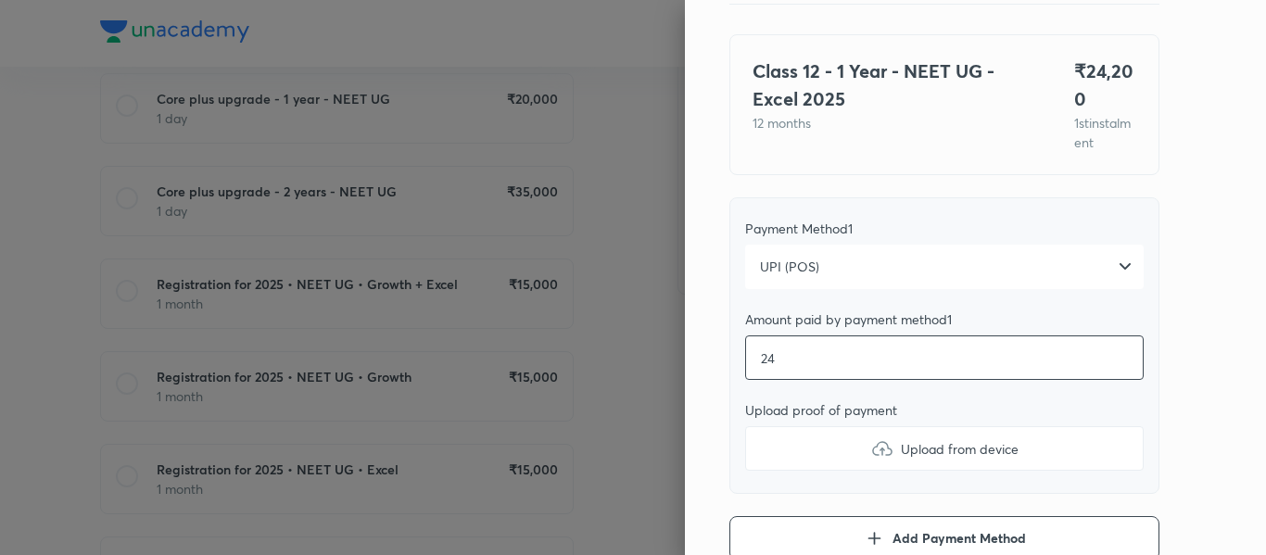
type textarea "x"
type input "242"
type textarea "x"
type input "2420"
type textarea "x"
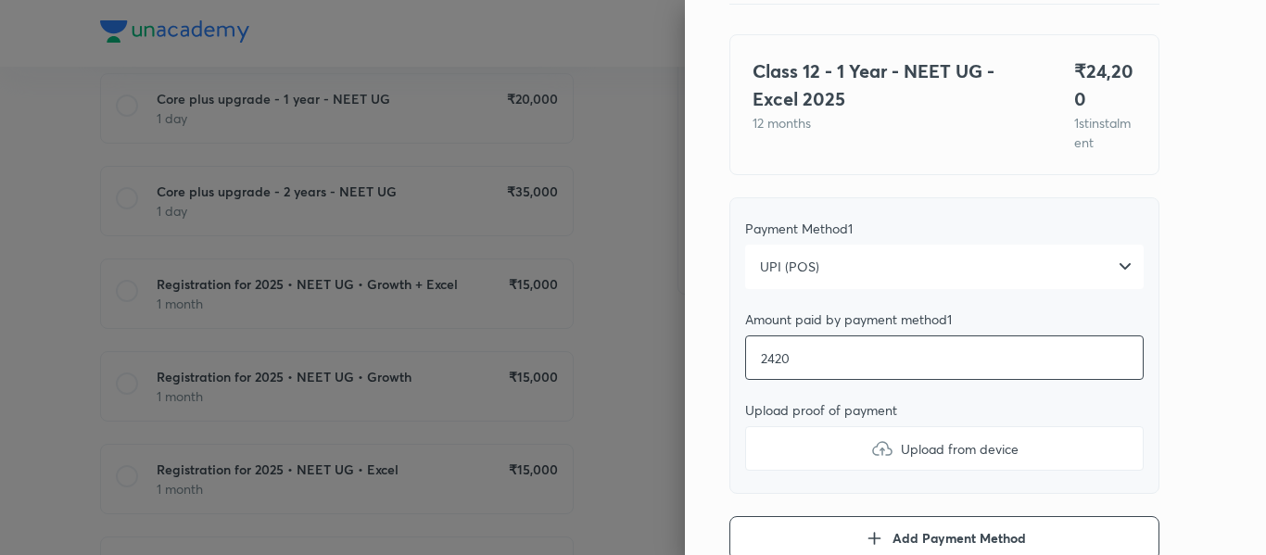
type input "24200"
type textarea "x"
type input "24200"
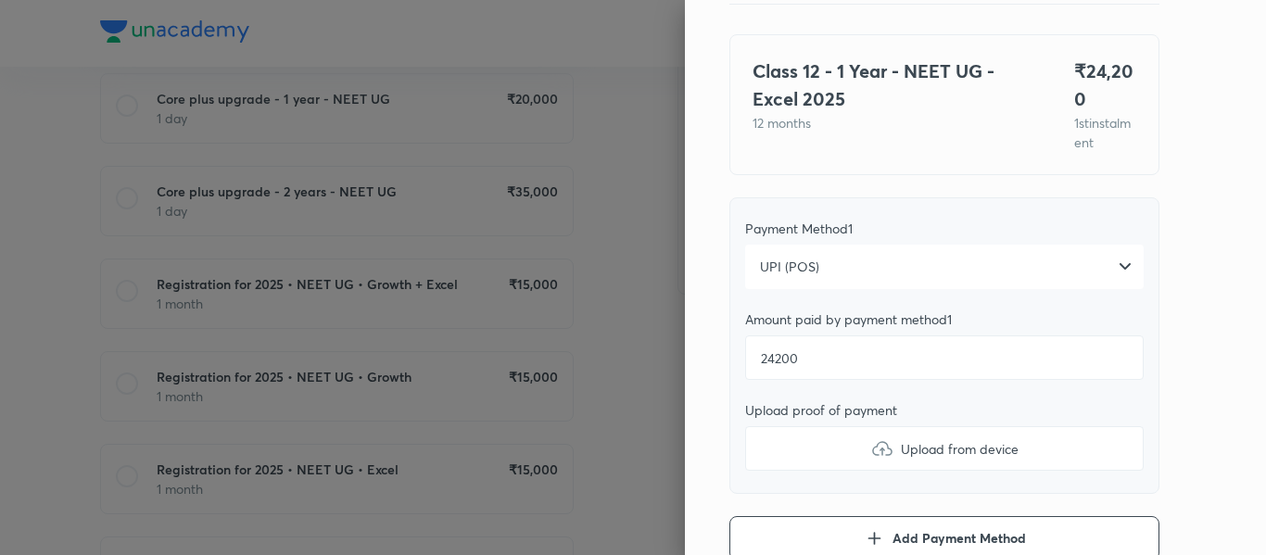
click at [810, 441] on label "Upload from device" at bounding box center [944, 448] width 398 height 44
click at [0, 0] on input "Upload from device" at bounding box center [0, 0] width 0 height 0
type textarea "x"
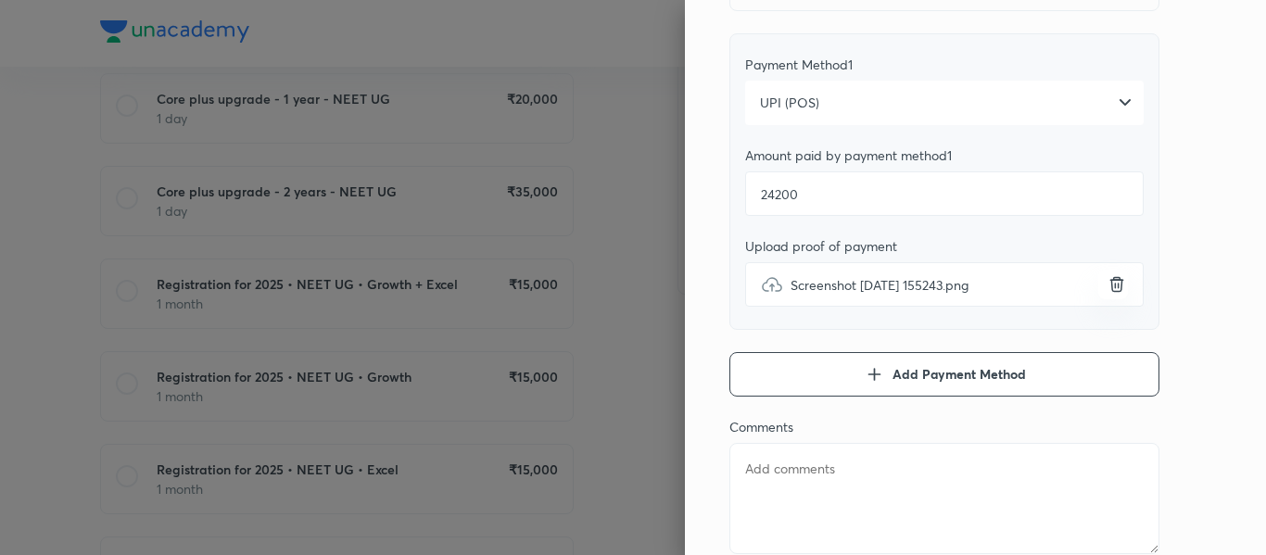
scroll to position [300, 0]
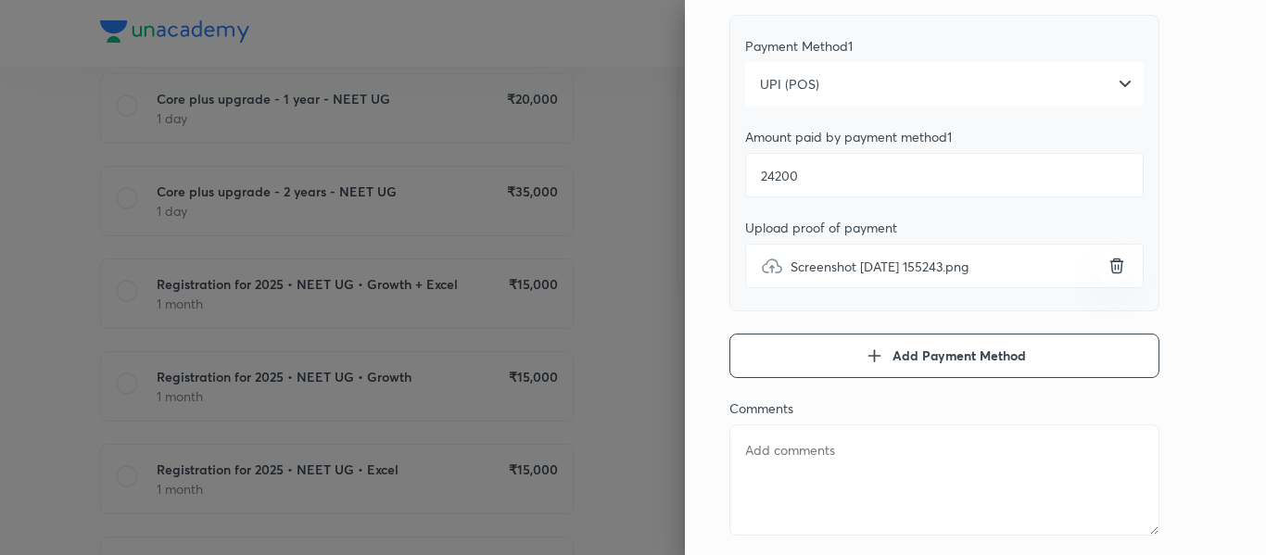
click at [802, 452] on textarea at bounding box center [944, 479] width 430 height 111
type textarea "8"
type textarea "x"
type textarea "80"
type textarea "x"
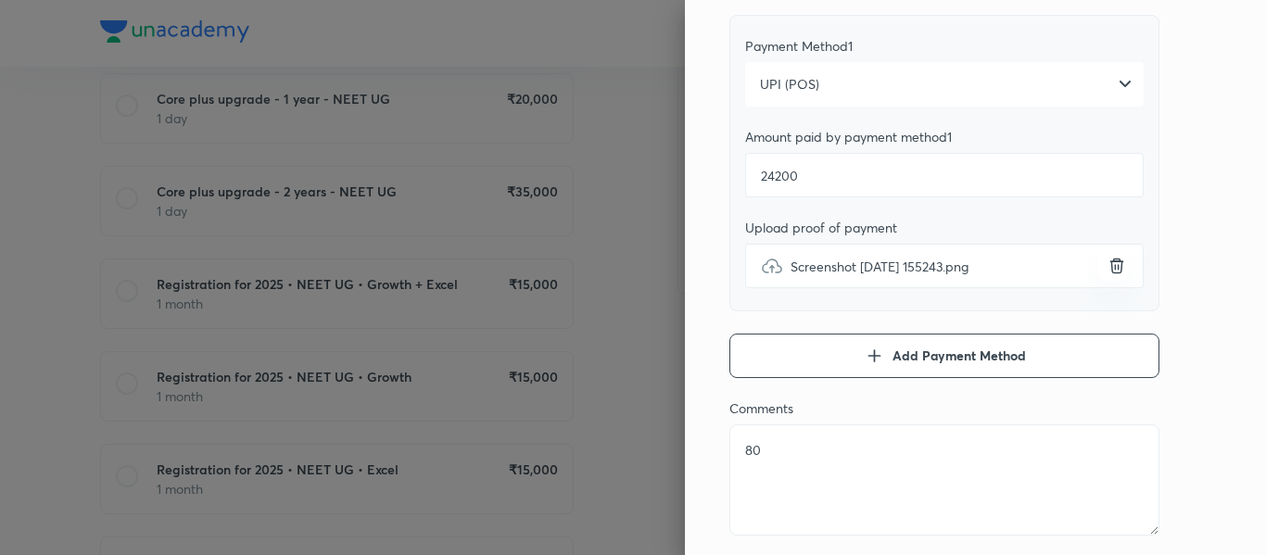
type textarea "800"
type textarea "x"
type textarea "800"
type textarea "x"
type textarea "800 E"
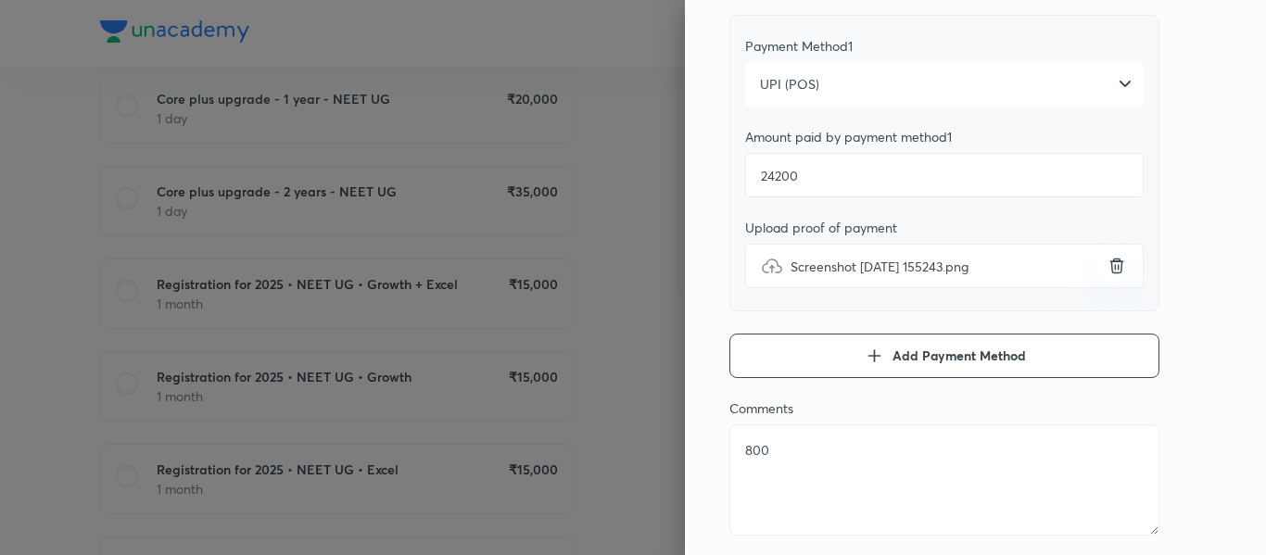
type textarea "x"
type textarea "800 Ex"
type textarea "x"
type textarea "800 Ext"
type textarea "x"
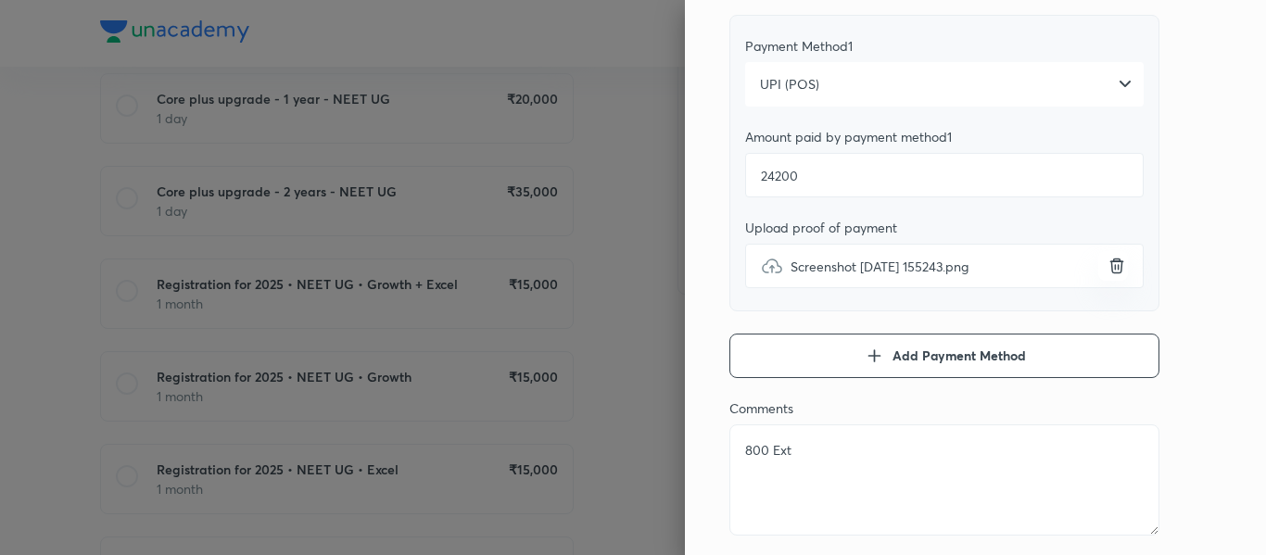
type textarea "800 Extr"
type textarea "x"
type textarea "800 Extra"
type textarea "x"
click at [802, 452] on textarea "800 Extra" at bounding box center [944, 479] width 430 height 111
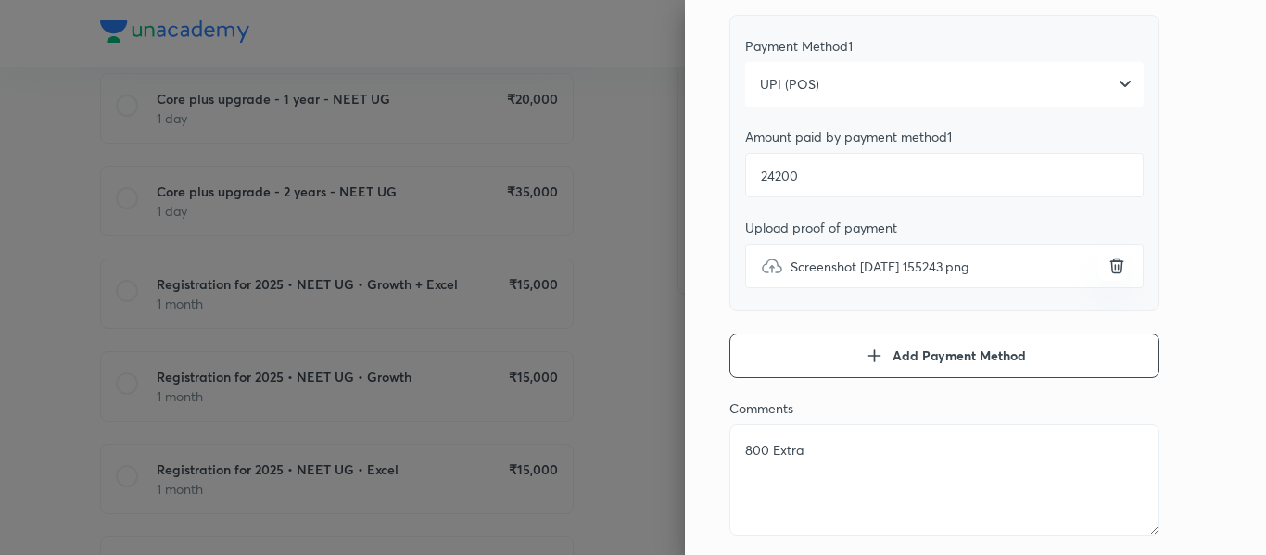
scroll to position [0, 0]
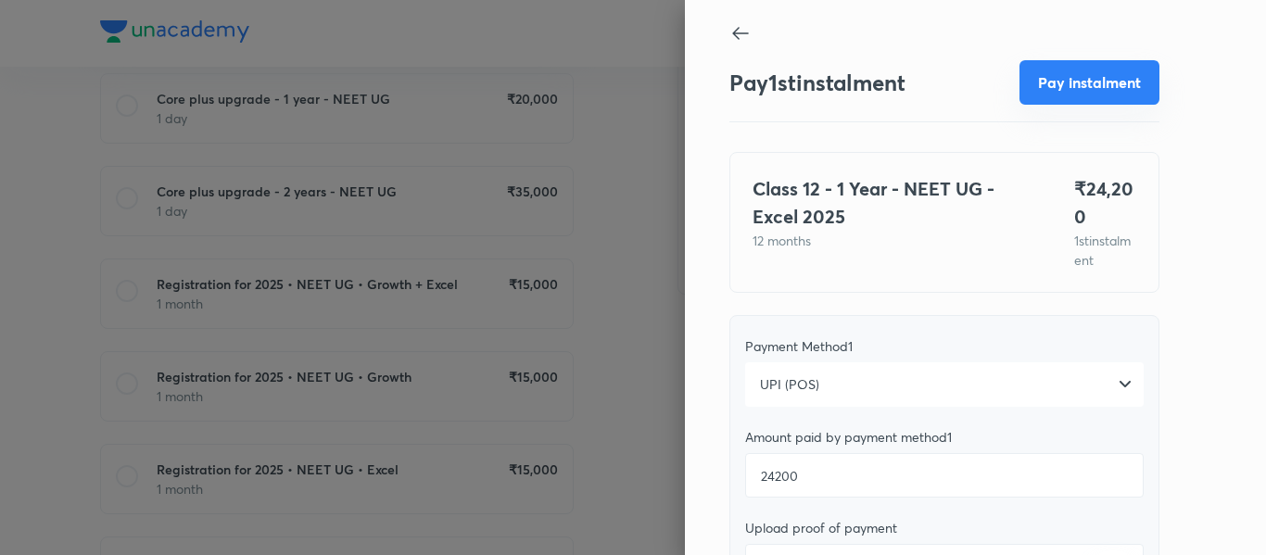
type textarea "800 Extra"
click at [1051, 100] on button "Pay instalment" at bounding box center [1089, 82] width 140 height 44
